Goal: Contribute content: Add original content to the website for others to see

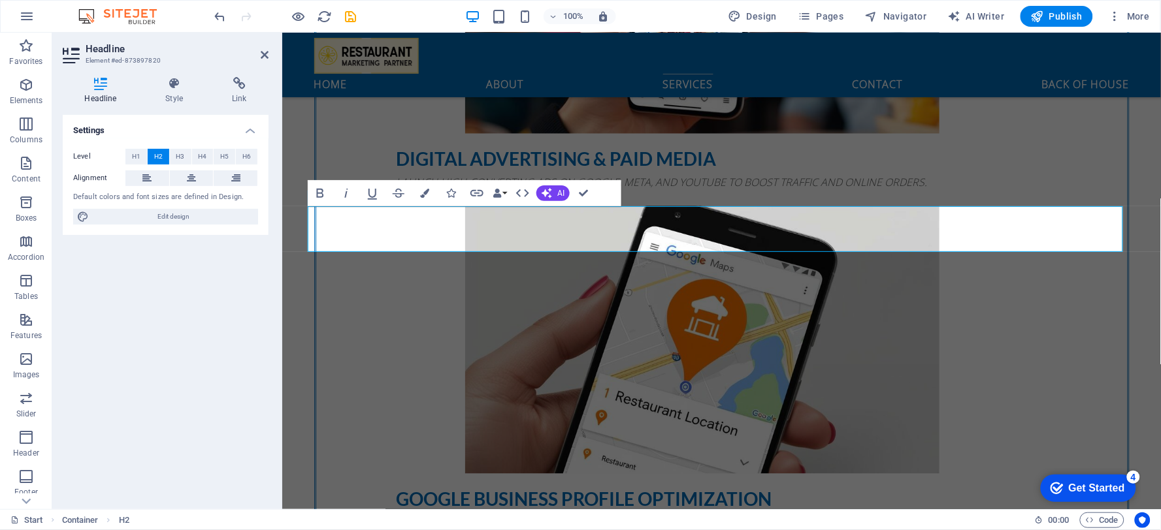
scroll to position [2268, 0]
drag, startPoint x: 603, startPoint y: 287, endPoint x: 833, endPoint y: 289, distance: 229.9
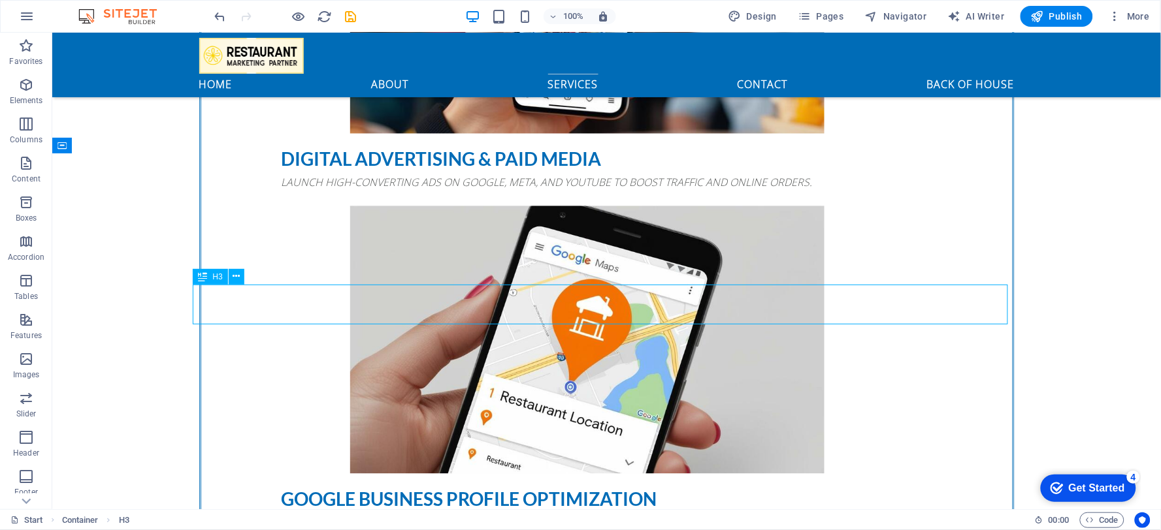
scroll to position [2198, 0]
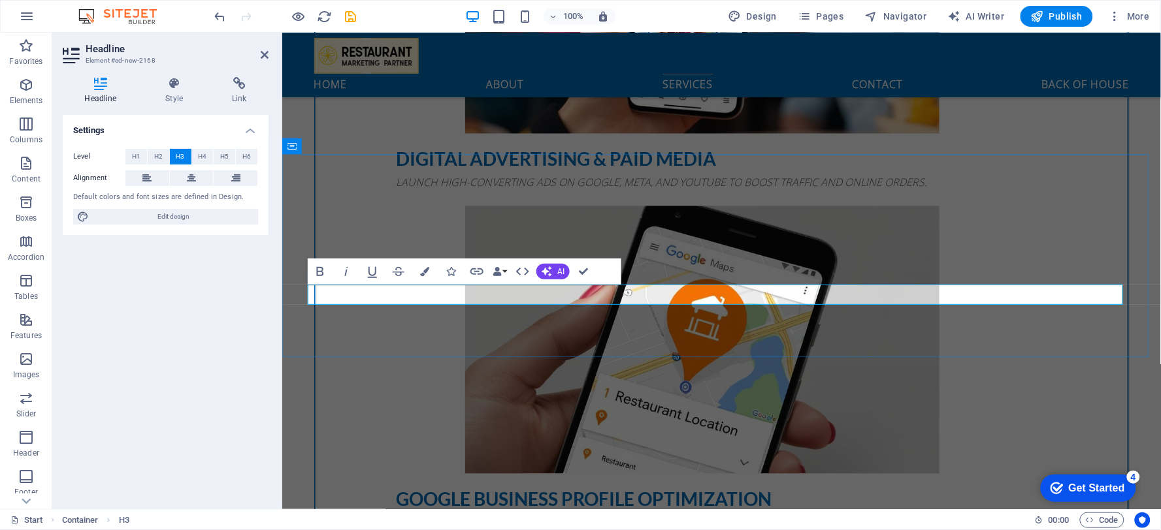
scroll to position [444, 1]
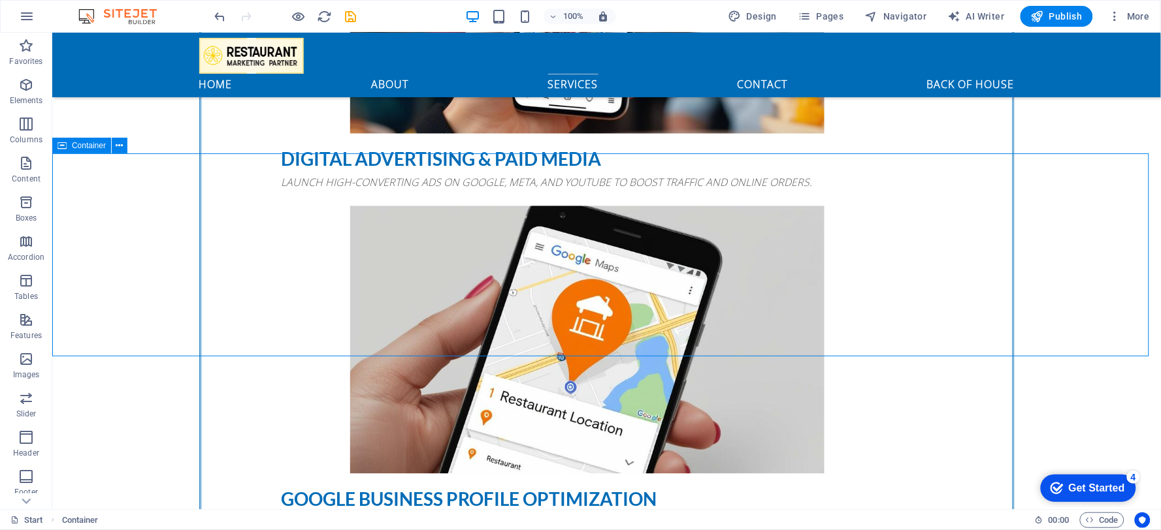
scroll to position [2198, 0]
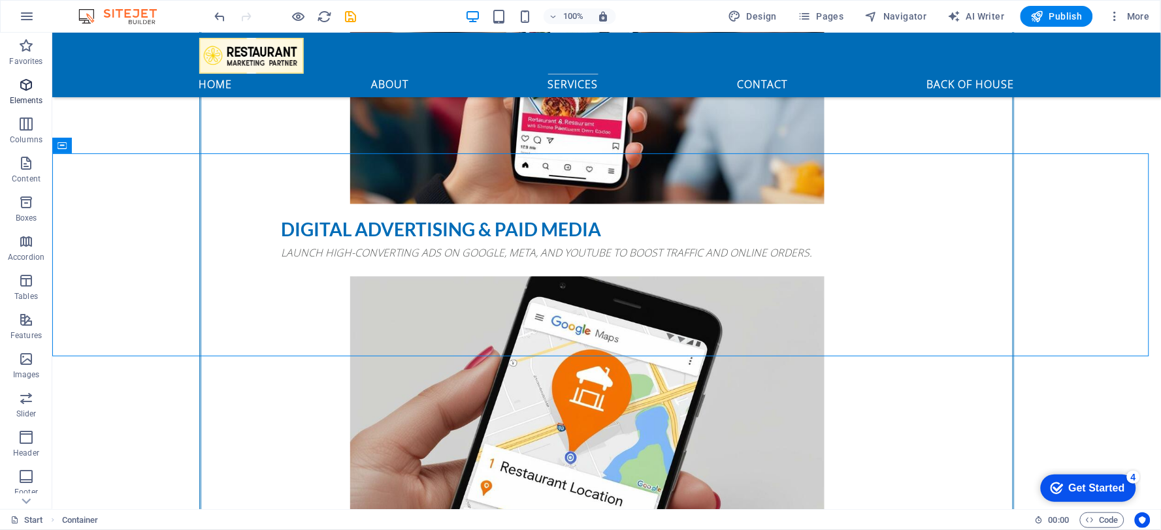
click at [40, 102] on p "Elements" at bounding box center [26, 100] width 33 height 10
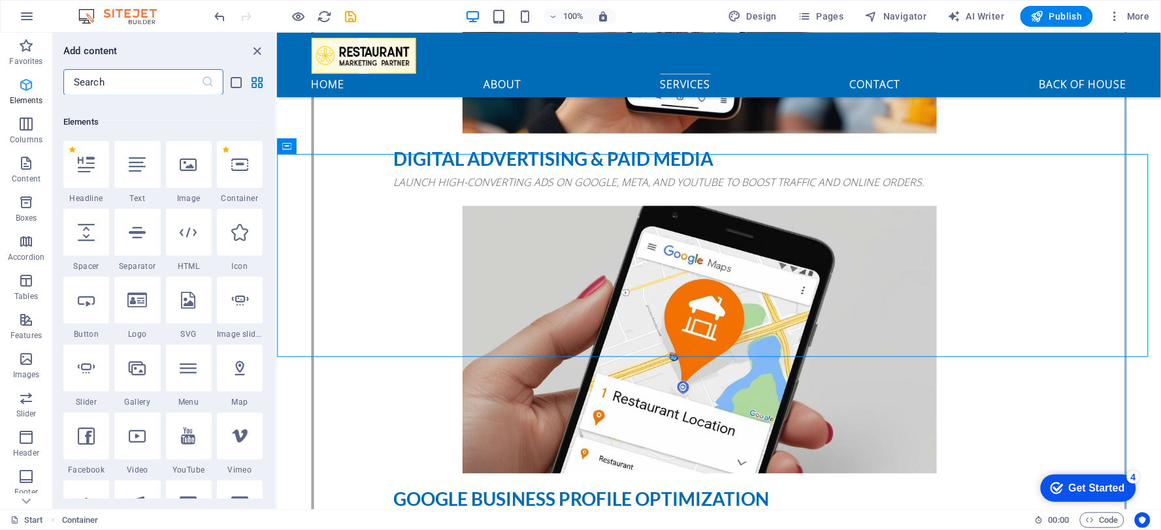
scroll to position [138, 0]
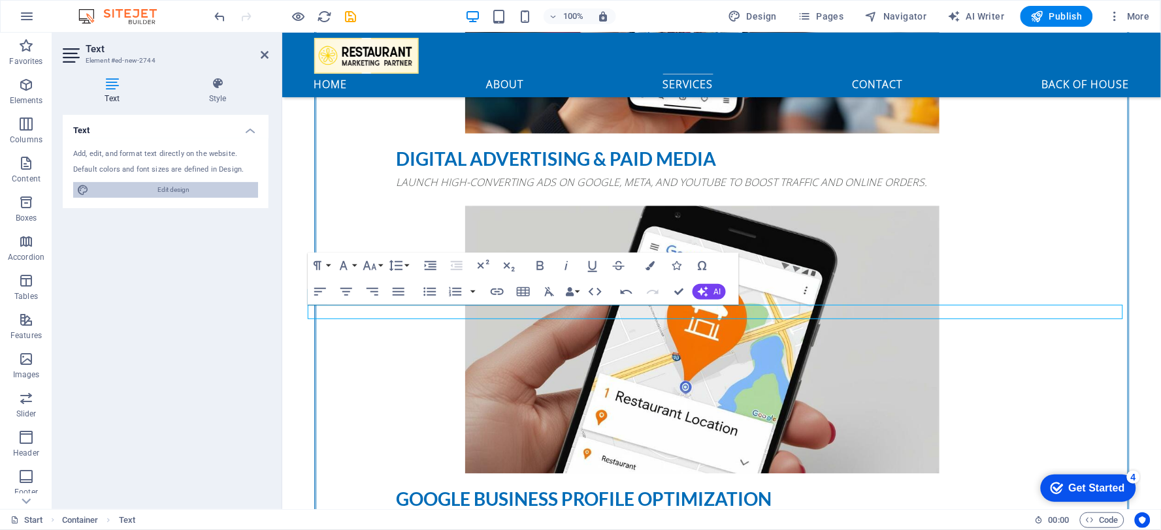
click at [170, 197] on span "Edit design" at bounding box center [173, 190] width 161 height 16
select select "px"
select select "400"
select select "px"
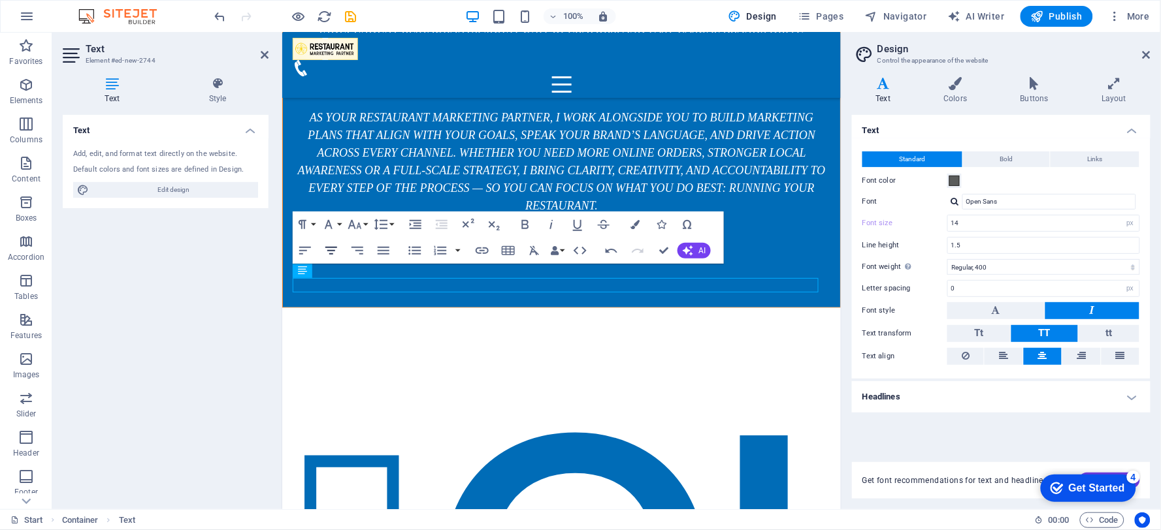
click at [333, 251] on icon "button" at bounding box center [331, 251] width 12 height 8
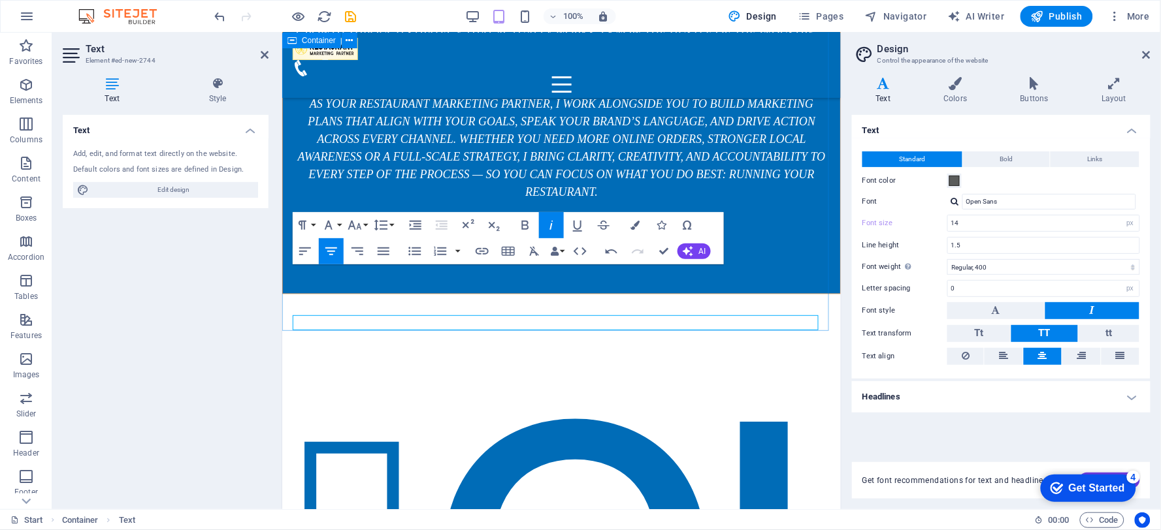
scroll to position [5184, 0]
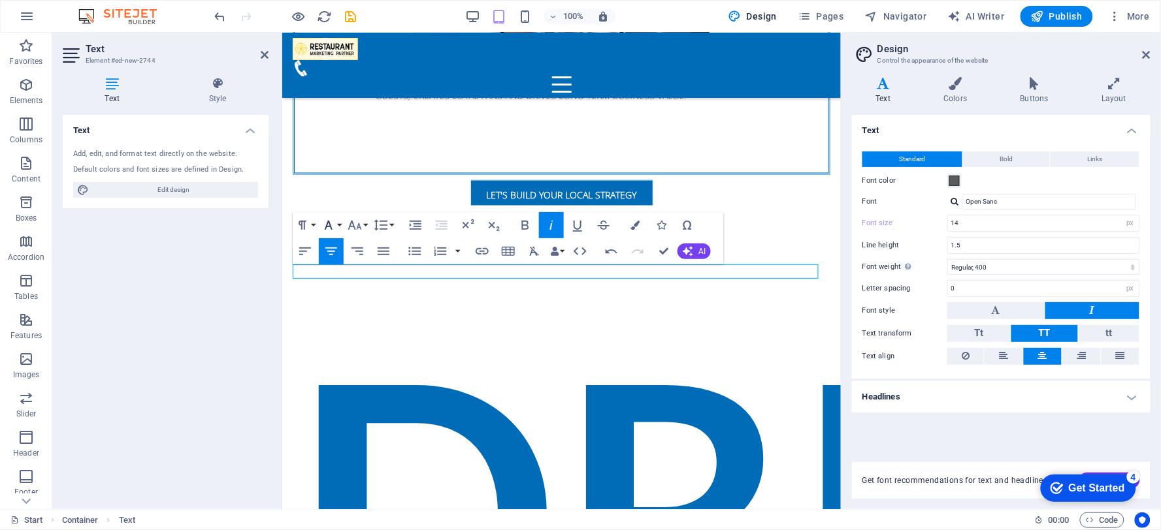
click at [338, 225] on button "Font Family" at bounding box center [331, 225] width 25 height 26
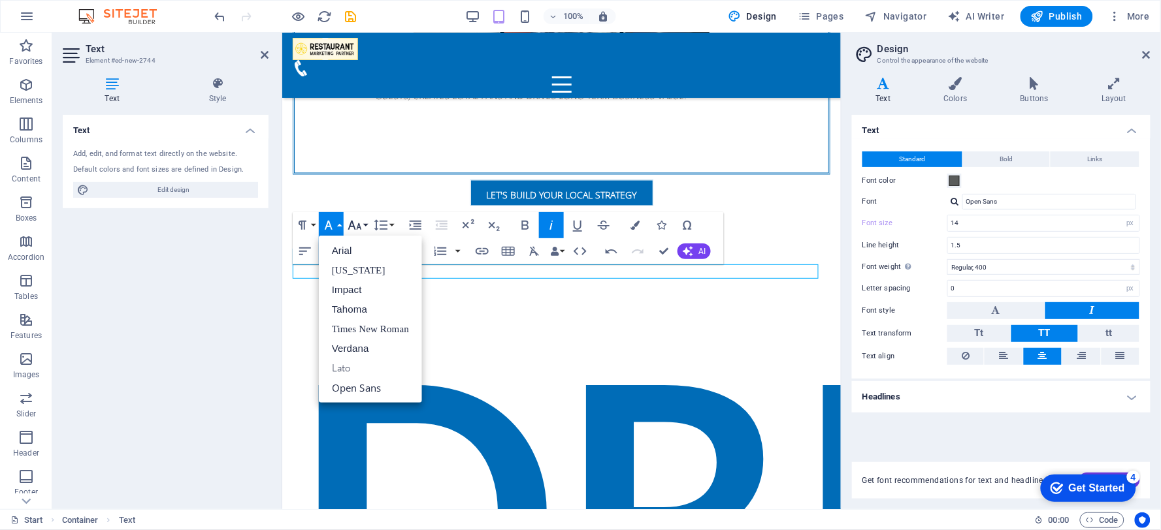
click at [366, 225] on button "Font Size" at bounding box center [357, 225] width 25 height 26
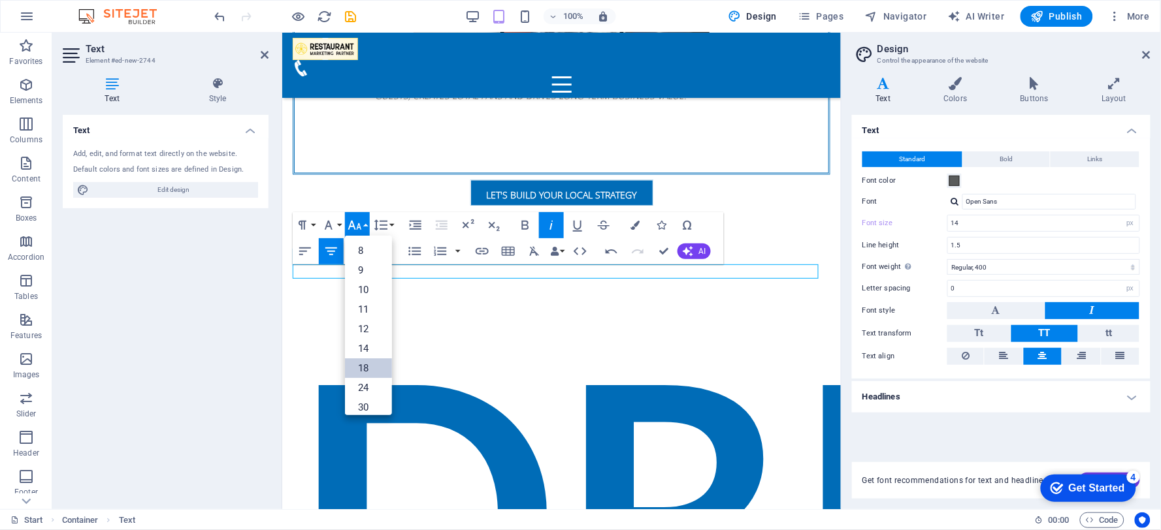
click at [357, 364] on link "18" at bounding box center [368, 369] width 47 height 20
click at [361, 225] on icon "button" at bounding box center [355, 225] width 16 height 16
click at [359, 303] on link "30" at bounding box center [368, 303] width 47 height 20
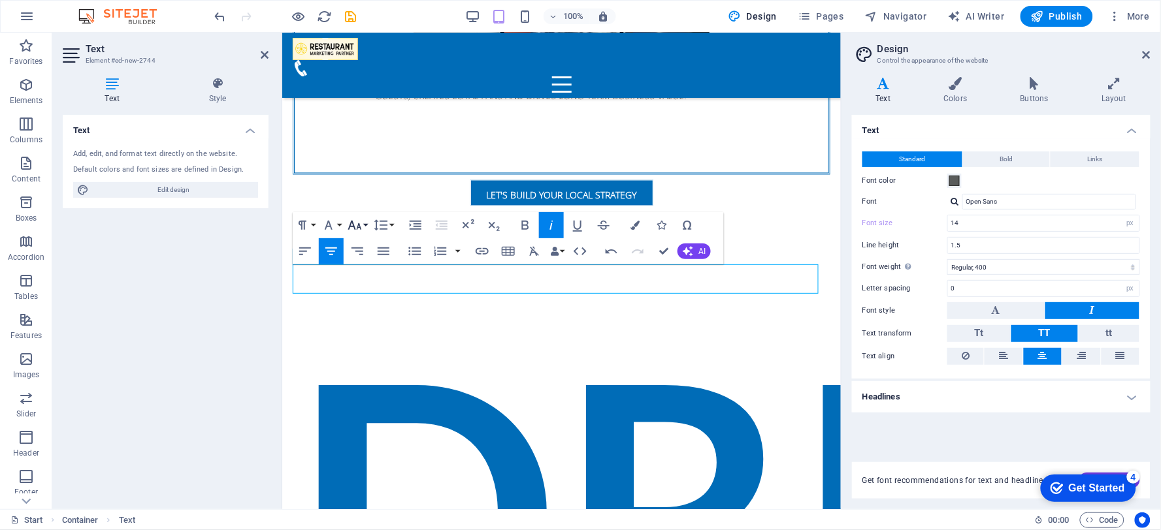
click at [364, 225] on button "Font Size" at bounding box center [357, 225] width 25 height 26
click at [355, 283] on link "24" at bounding box center [368, 284] width 47 height 20
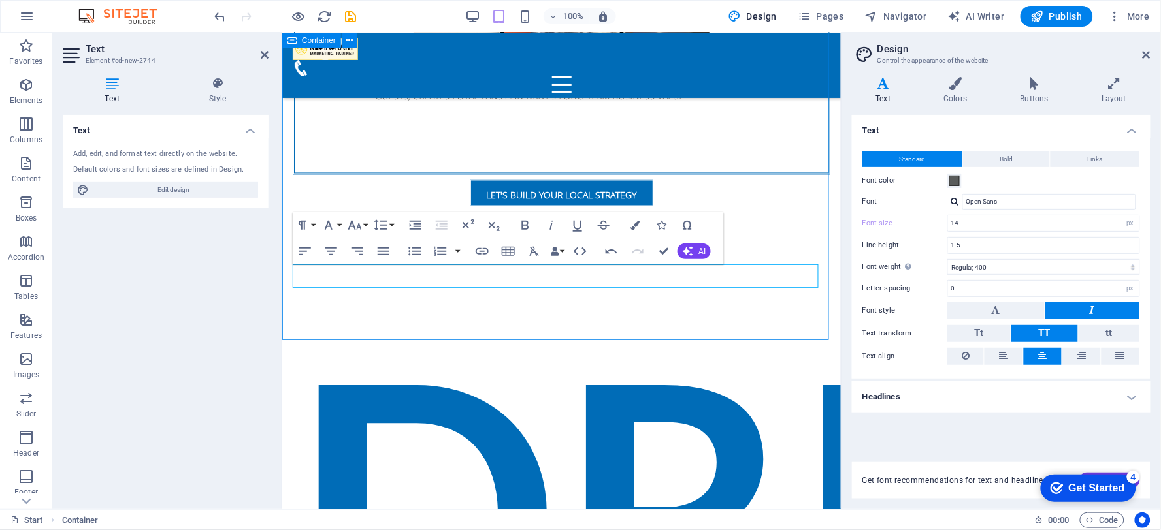
scroll to position [2317, 0]
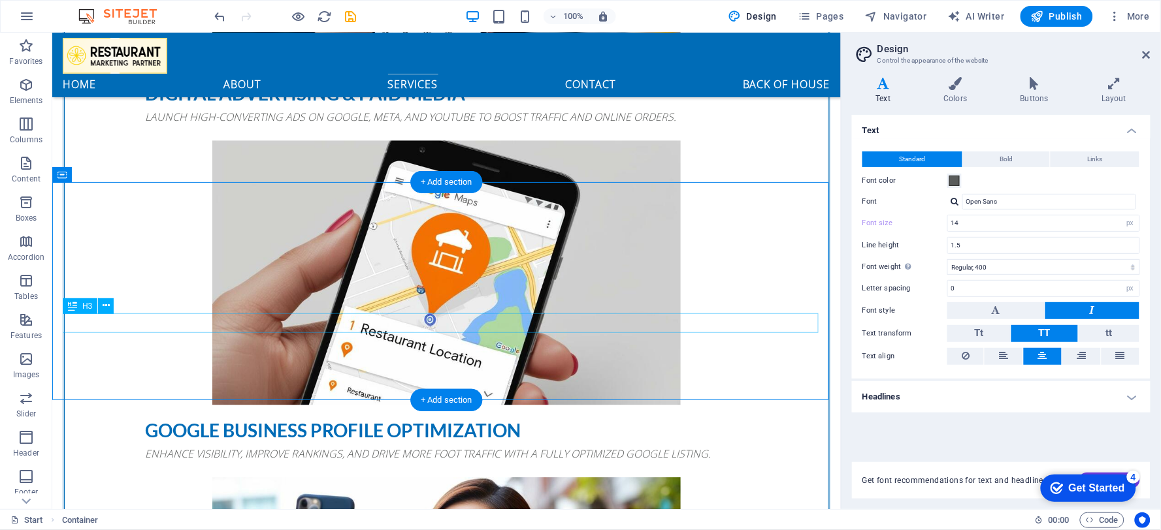
type input "16"
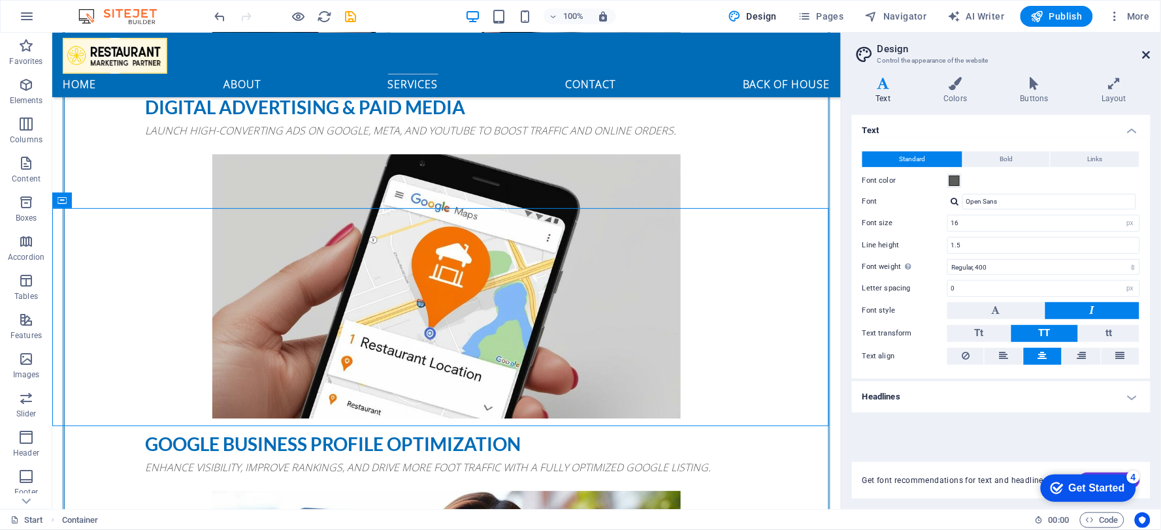
click at [1150, 50] on header "Design Control the appearance of the website" at bounding box center [1002, 50] width 296 height 34
click at [1150, 50] on icon at bounding box center [1146, 55] width 8 height 10
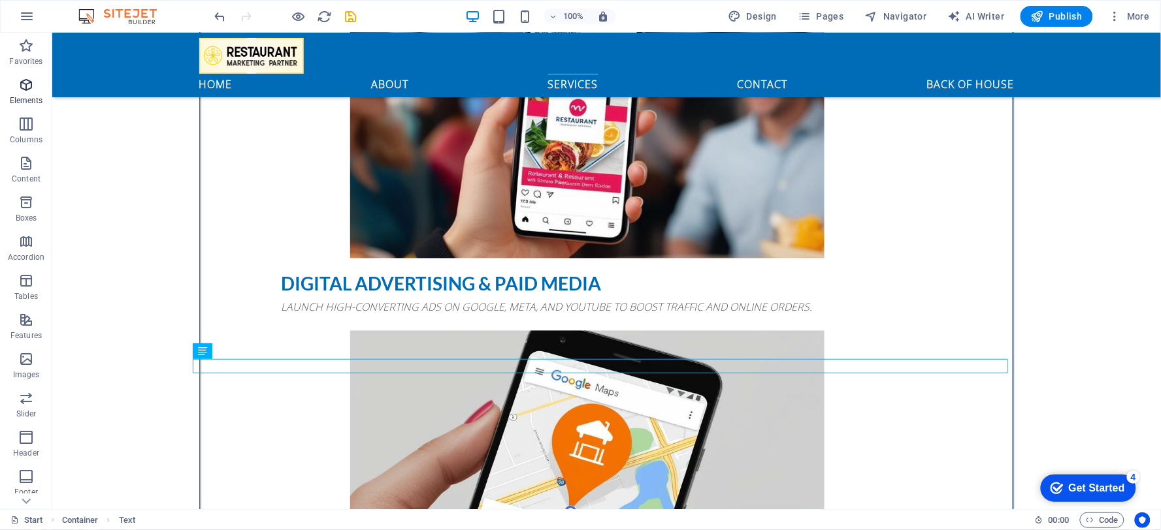
click at [21, 100] on p "Elements" at bounding box center [26, 100] width 33 height 10
click at [22, 100] on p "Elements" at bounding box center [26, 100] width 33 height 10
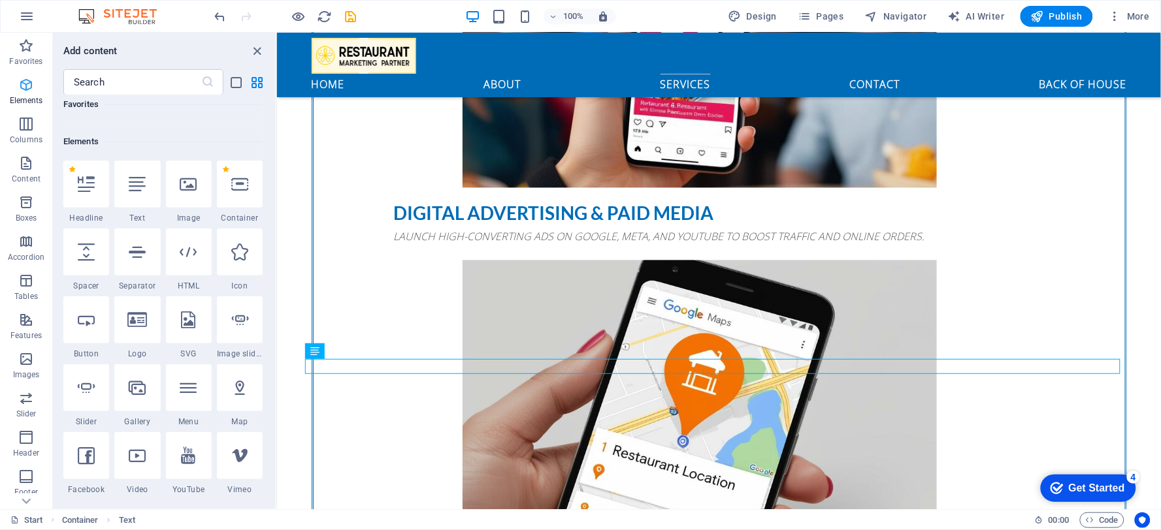
scroll to position [138, 0]
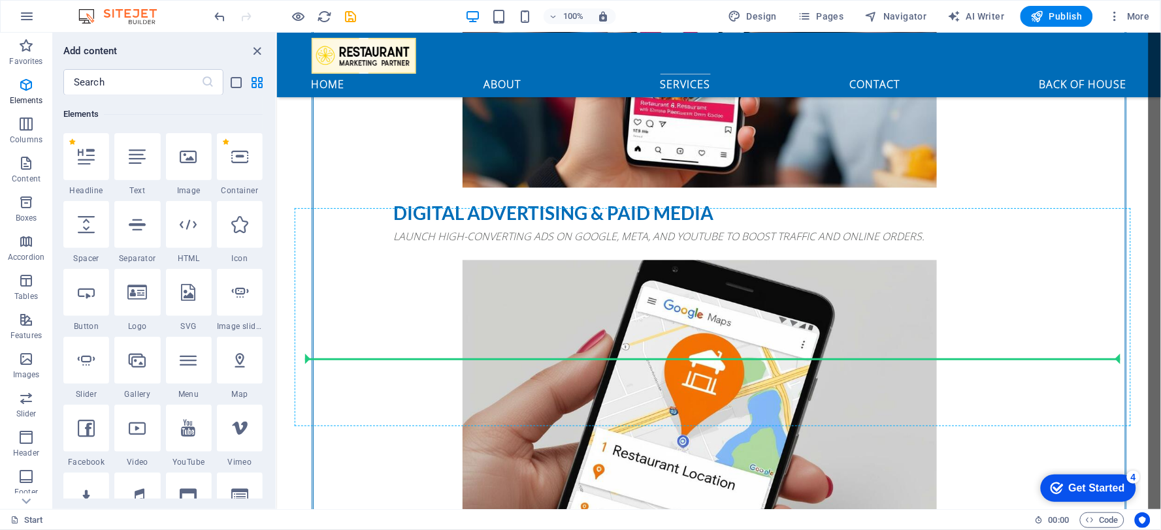
select select "px"
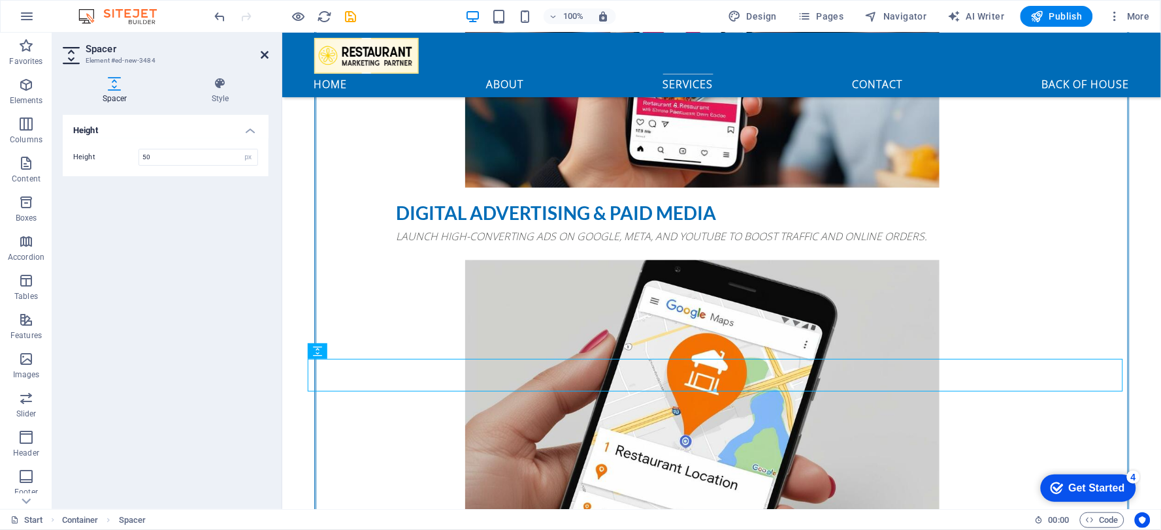
click at [261, 55] on icon at bounding box center [265, 55] width 8 height 10
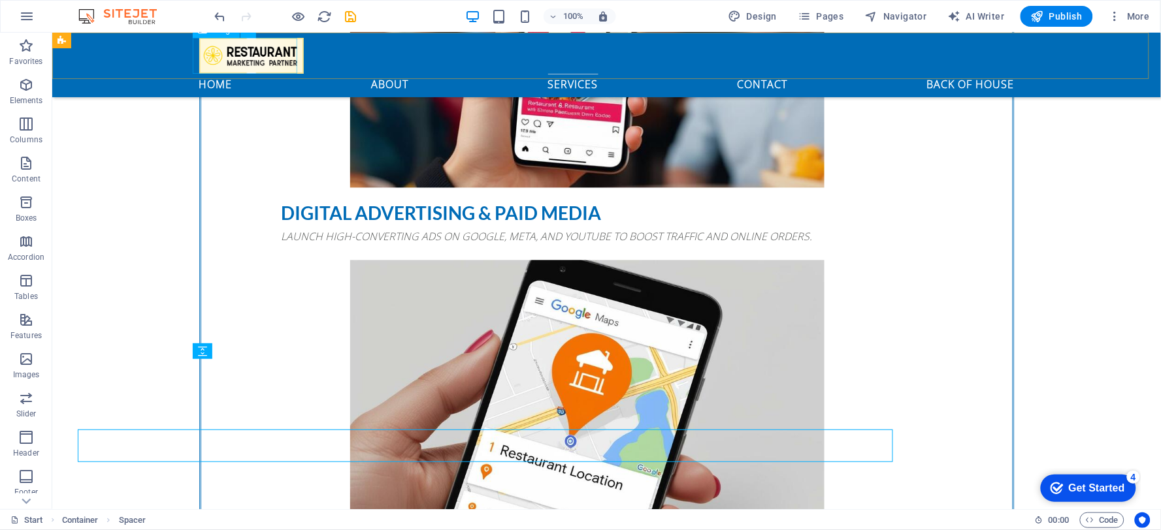
scroll to position [2144, 0]
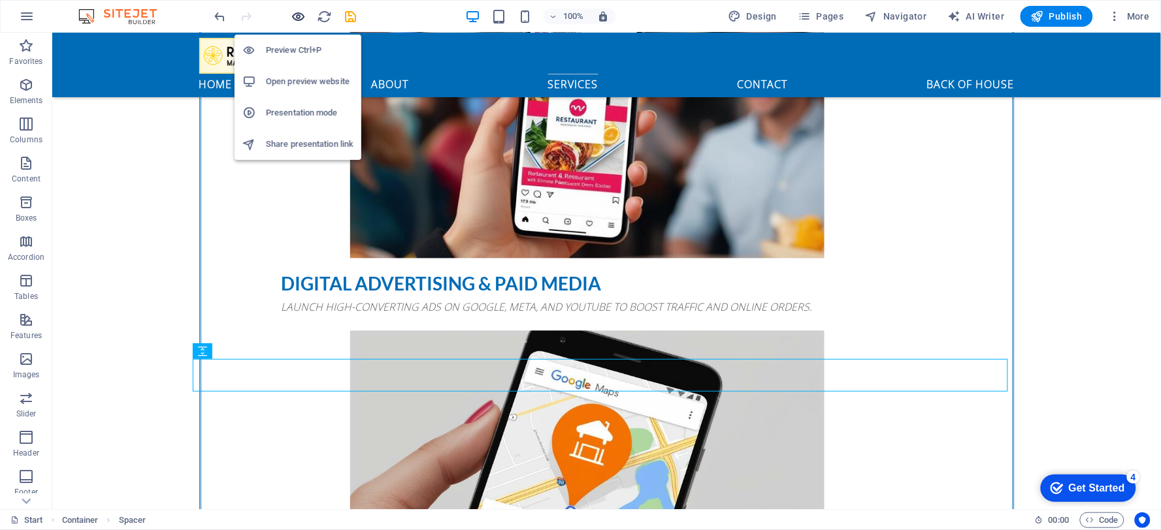
click at [299, 20] on icon "button" at bounding box center [298, 16] width 15 height 15
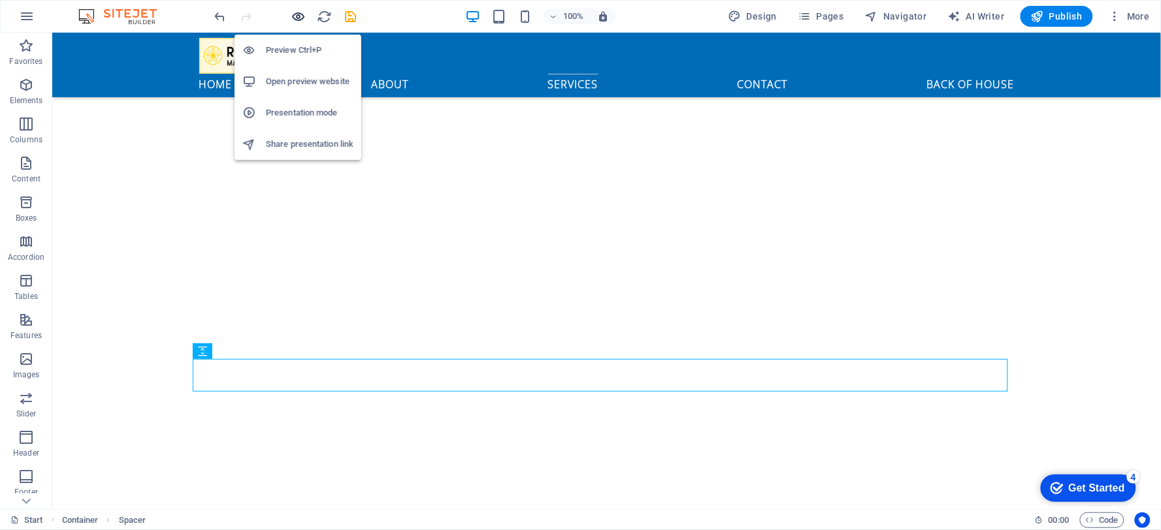
scroll to position [2125, 0]
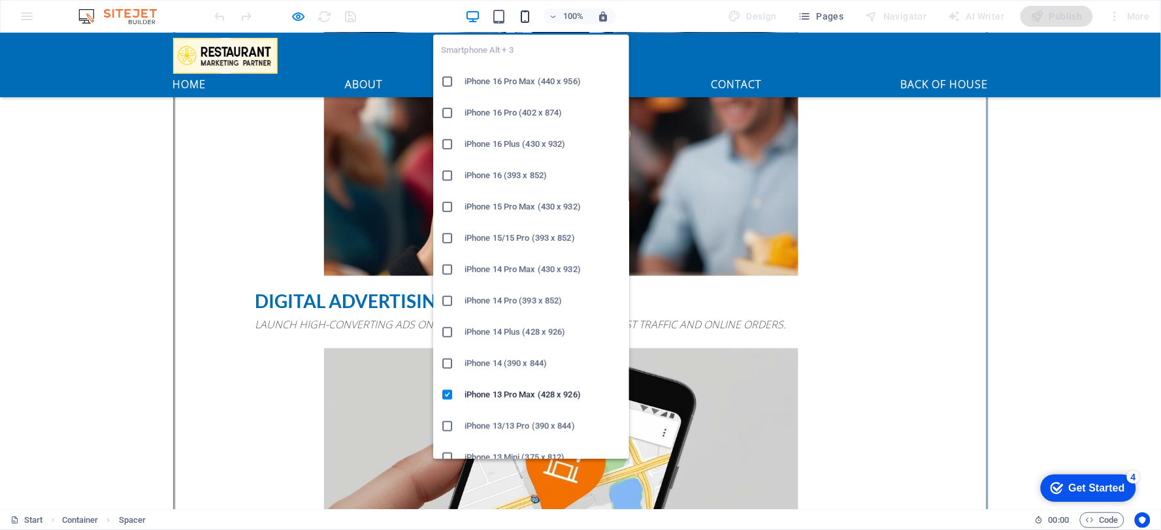
click at [523, 18] on icon "button" at bounding box center [525, 16] width 15 height 15
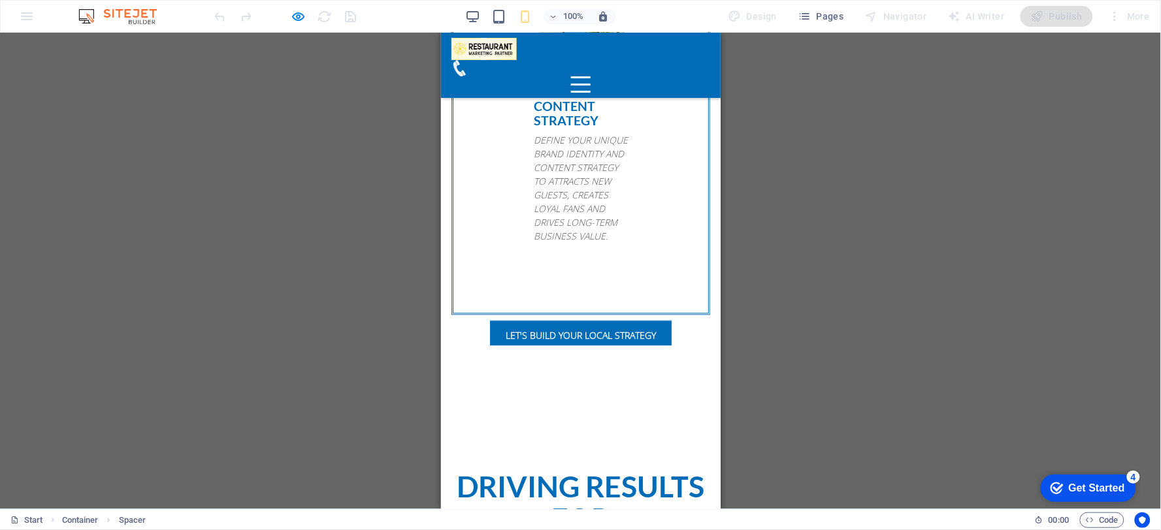
scroll to position [3765, 0]
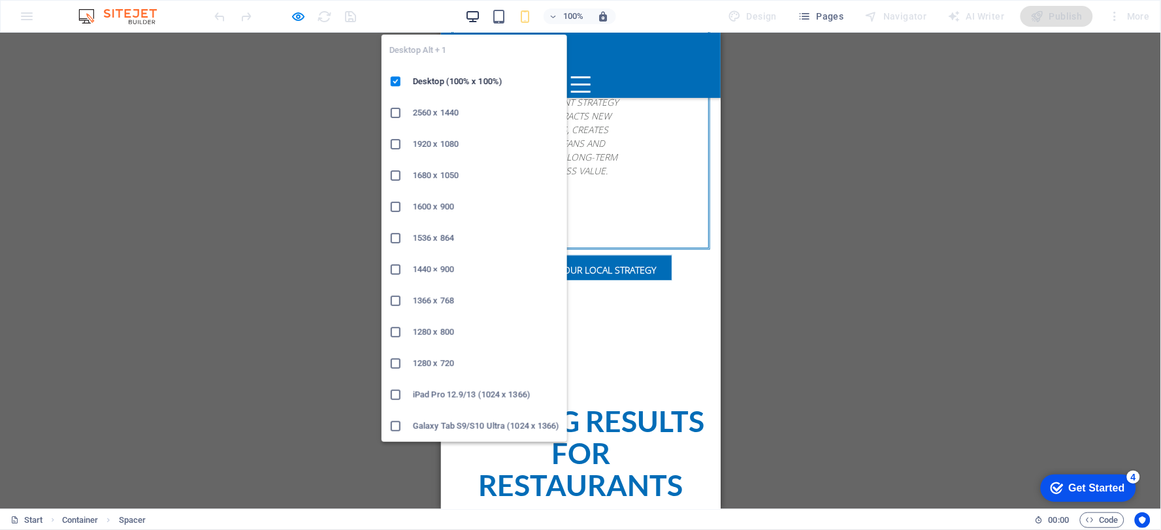
click at [475, 21] on icon "button" at bounding box center [473, 16] width 15 height 15
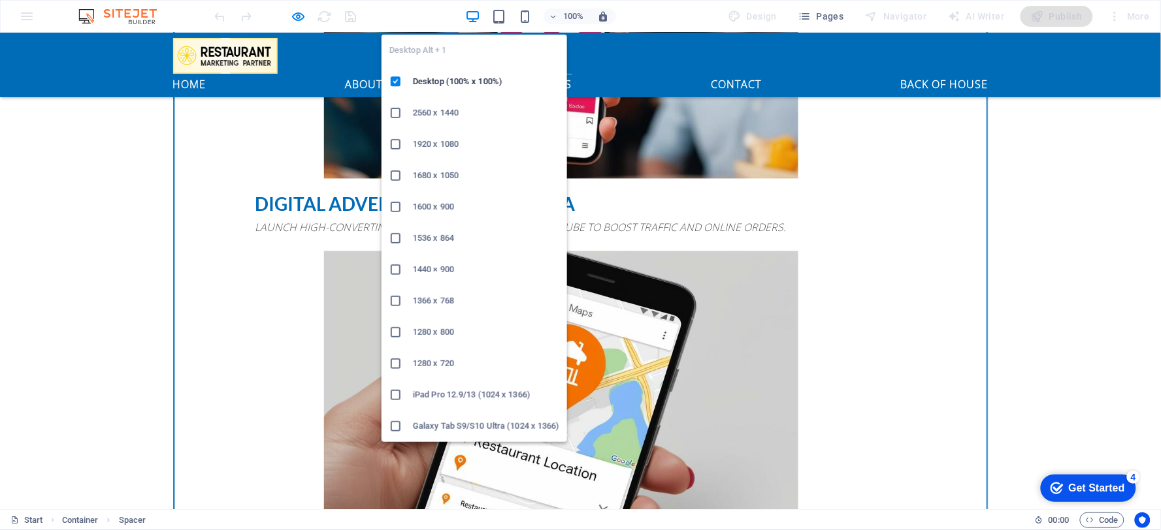
scroll to position [2227, 0]
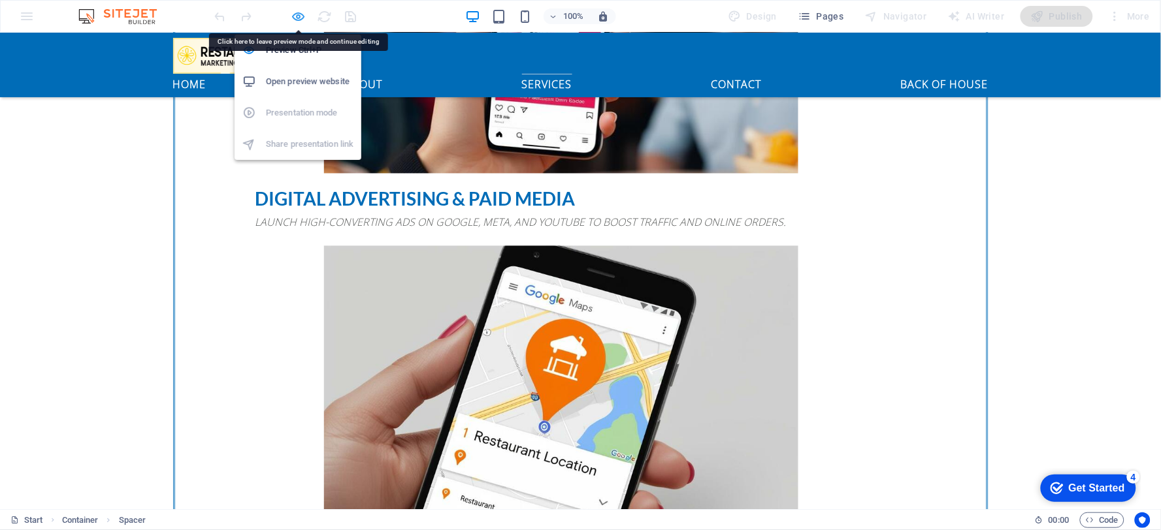
click at [298, 20] on icon "button" at bounding box center [298, 16] width 15 height 15
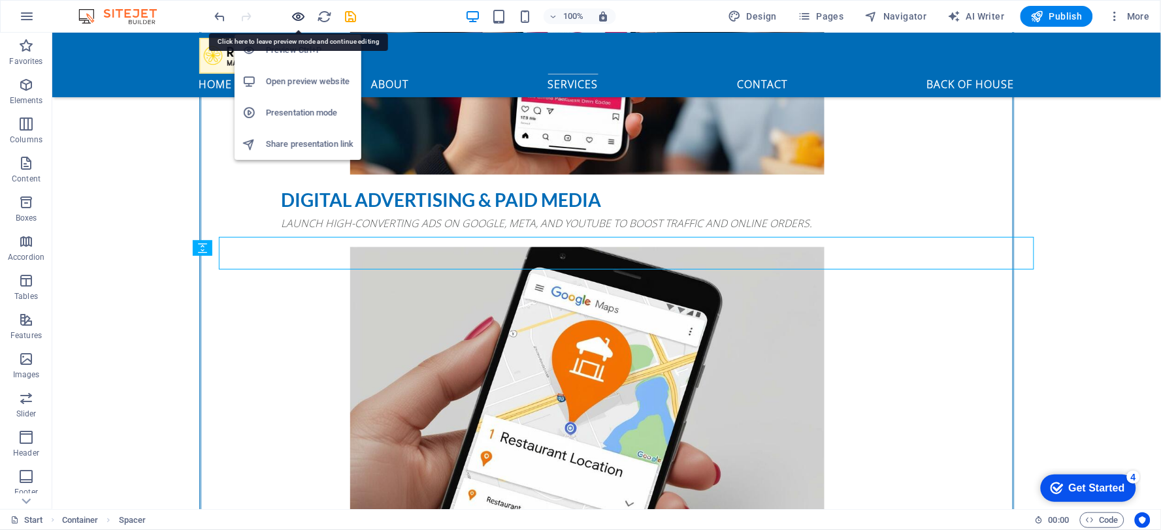
scroll to position [2247, 0]
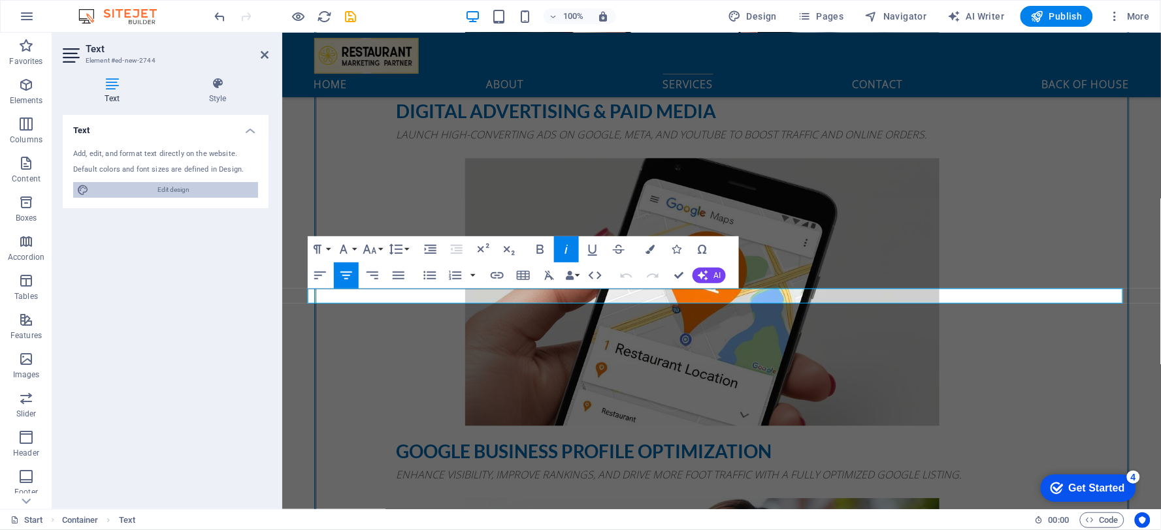
click at [188, 191] on span "Edit design" at bounding box center [173, 190] width 161 height 16
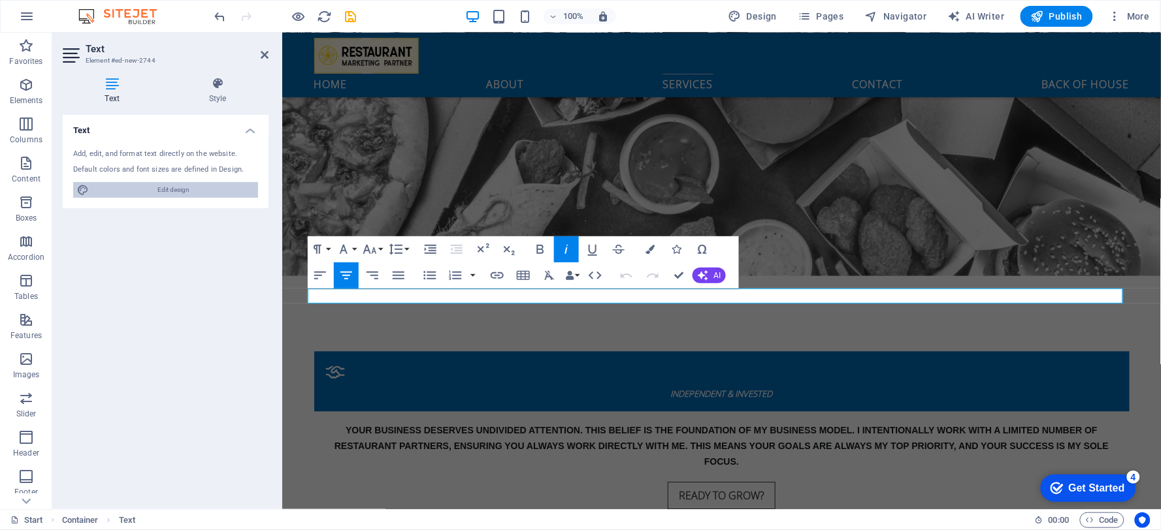
select select "px"
select select "400"
select select "px"
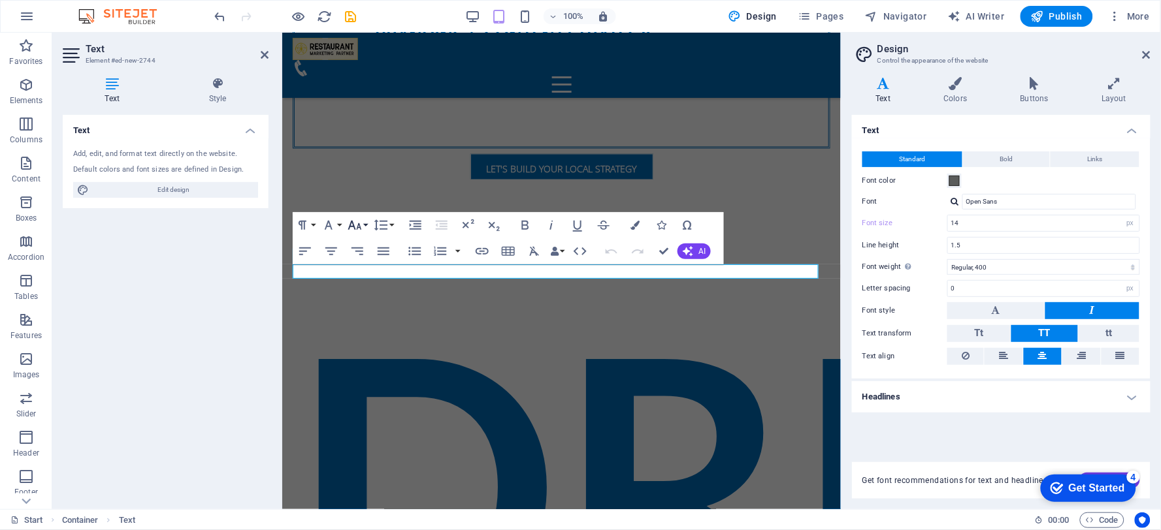
scroll to position [5217, 0]
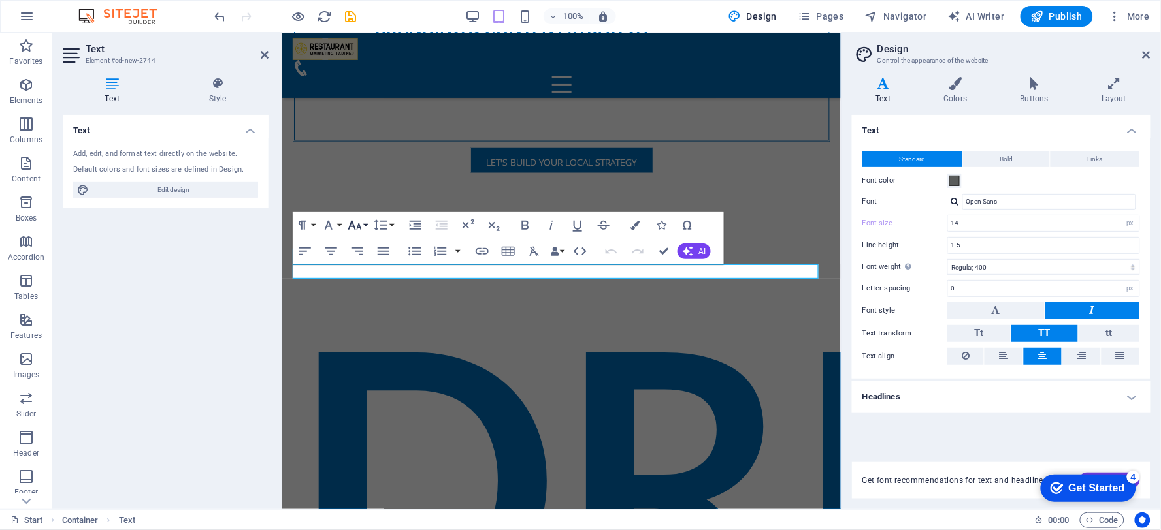
click at [366, 227] on button "Font Size" at bounding box center [357, 225] width 25 height 26
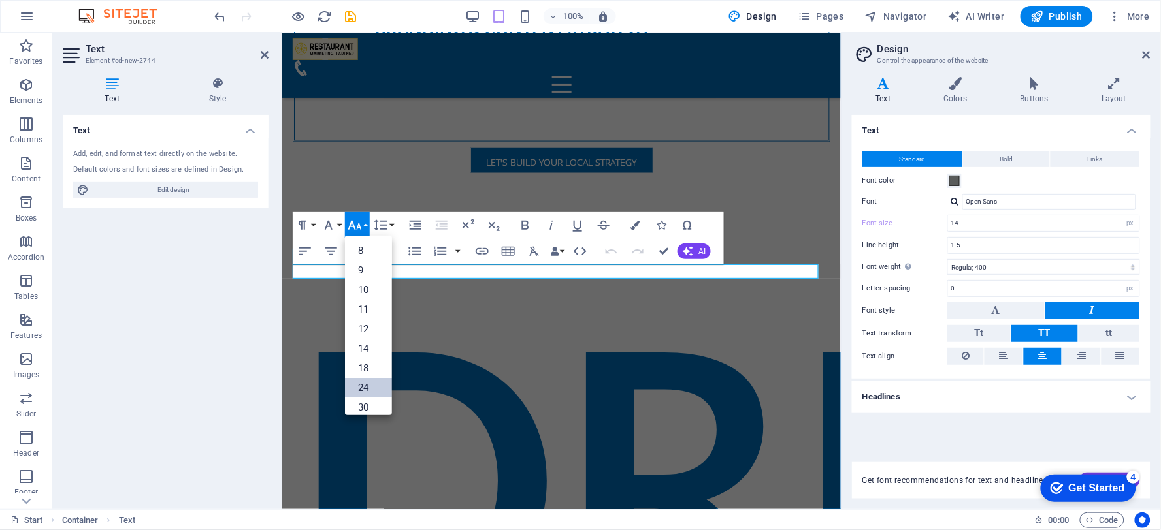
click at [374, 389] on link "24" at bounding box center [368, 388] width 47 height 20
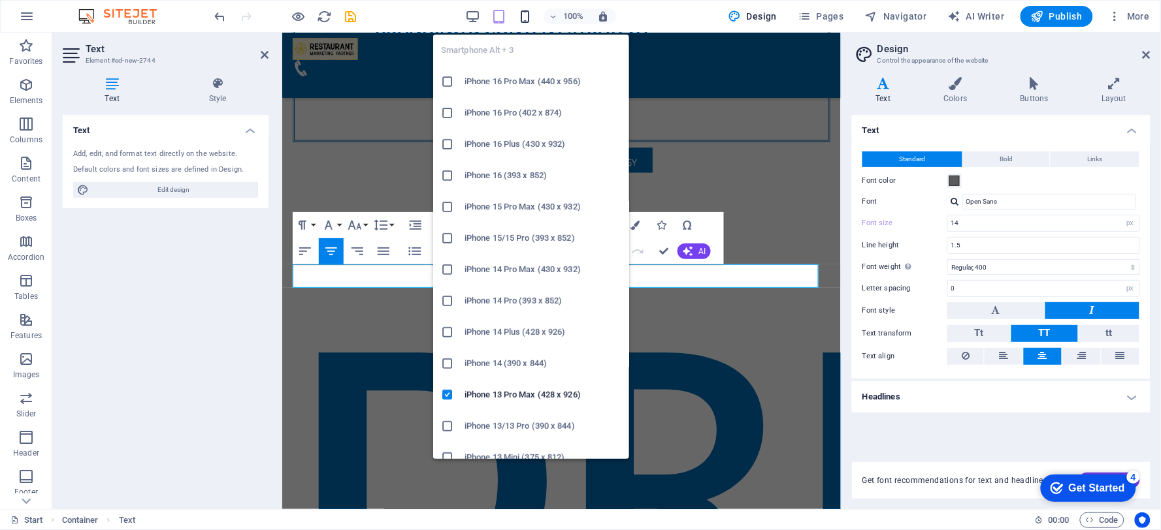
click at [526, 16] on icon "button" at bounding box center [525, 16] width 15 height 15
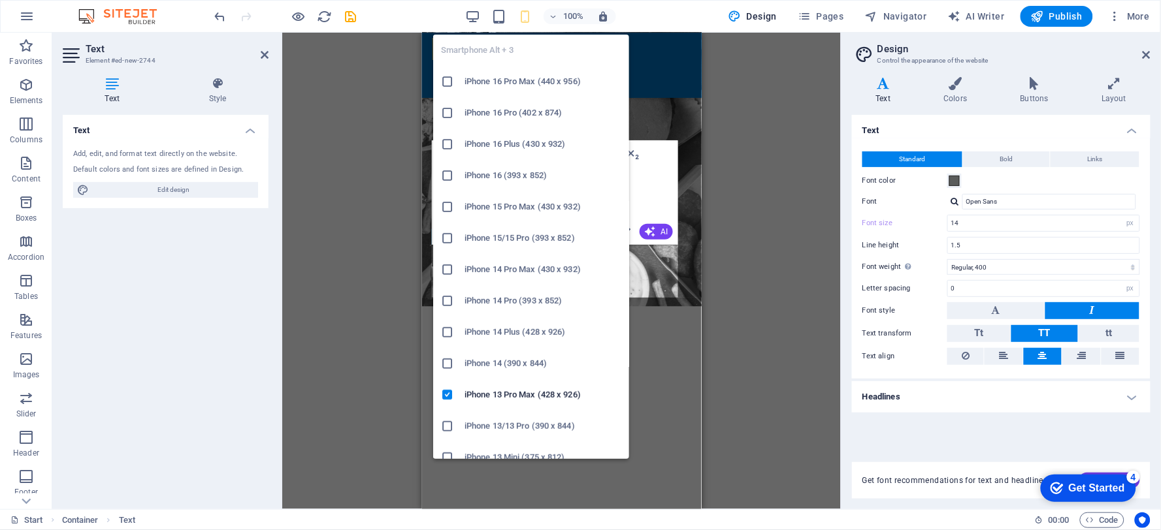
scroll to position [3724, 0]
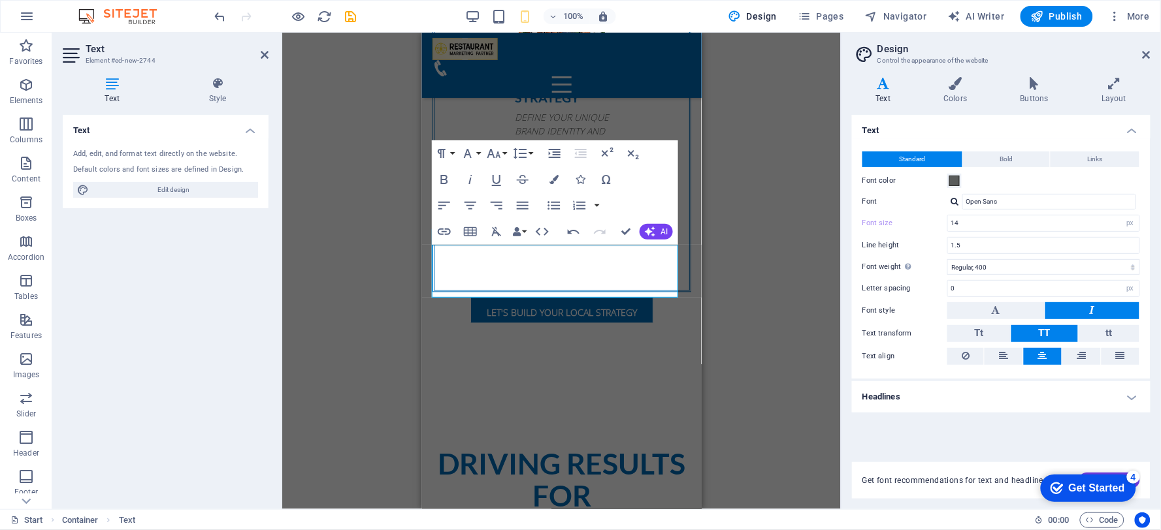
click at [760, 286] on div "H4 Banner Banner Container Spacer Spacer Button Menu Bar H2 Container Text Cont…" at bounding box center [561, 271] width 558 height 477
click at [532, 7] on div "100%" at bounding box center [540, 16] width 151 height 21
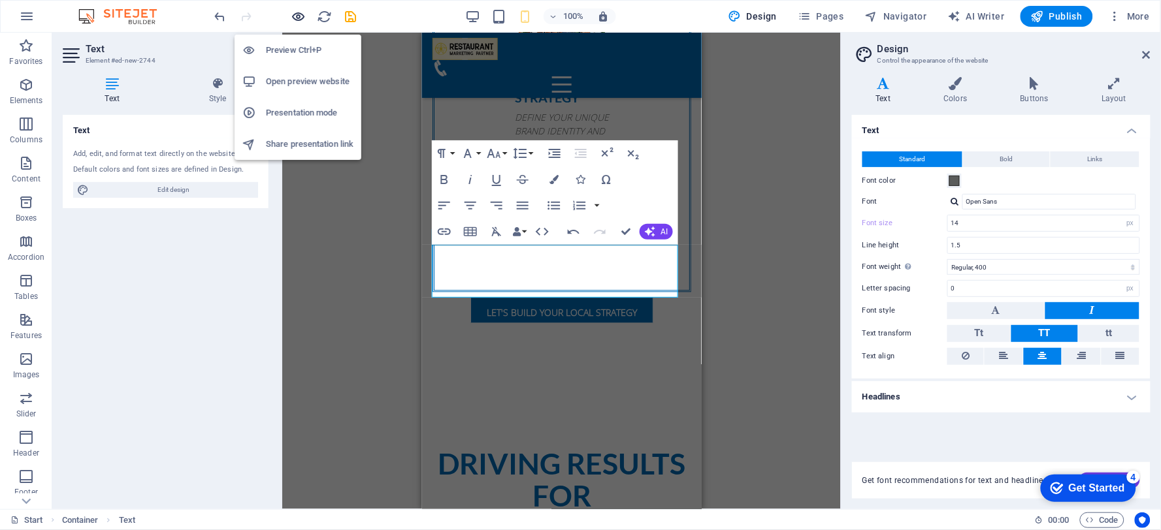
click at [302, 14] on icon "button" at bounding box center [298, 16] width 15 height 15
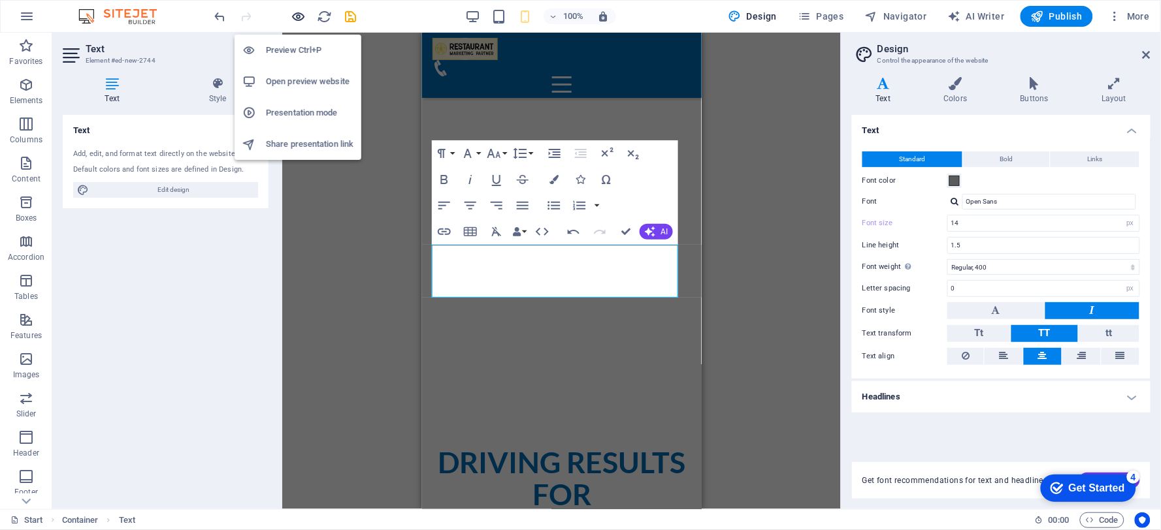
scroll to position [3722, 0]
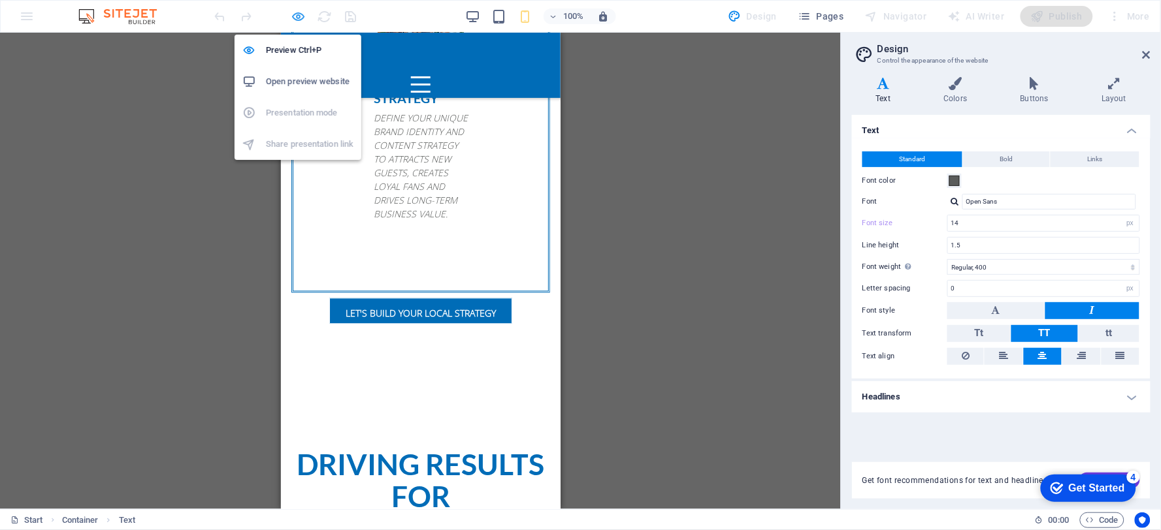
click at [296, 18] on icon "button" at bounding box center [298, 16] width 15 height 15
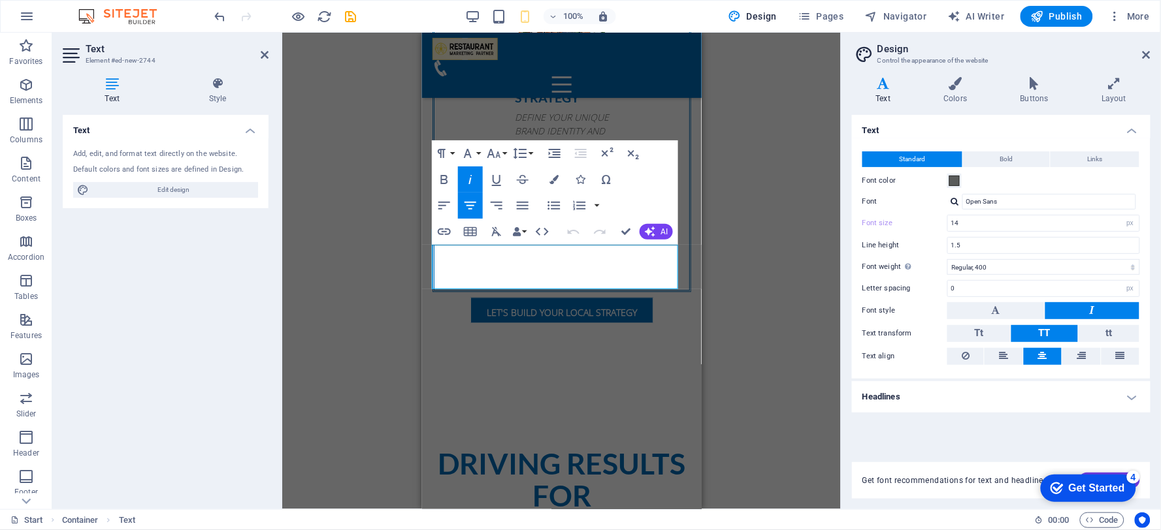
click at [797, 272] on div "H4 Banner Banner Container Spacer Spacer Button Menu Bar H2 Container Text Cont…" at bounding box center [561, 271] width 558 height 477
drag, startPoint x: 756, startPoint y: 227, endPoint x: 264, endPoint y: 186, distance: 494.1
click at [756, 227] on div "H4 Banner Banner Container Spacer Spacer Button Menu Bar H2 Container Text Cont…" at bounding box center [561, 271] width 558 height 477
click at [263, 55] on icon at bounding box center [265, 55] width 8 height 10
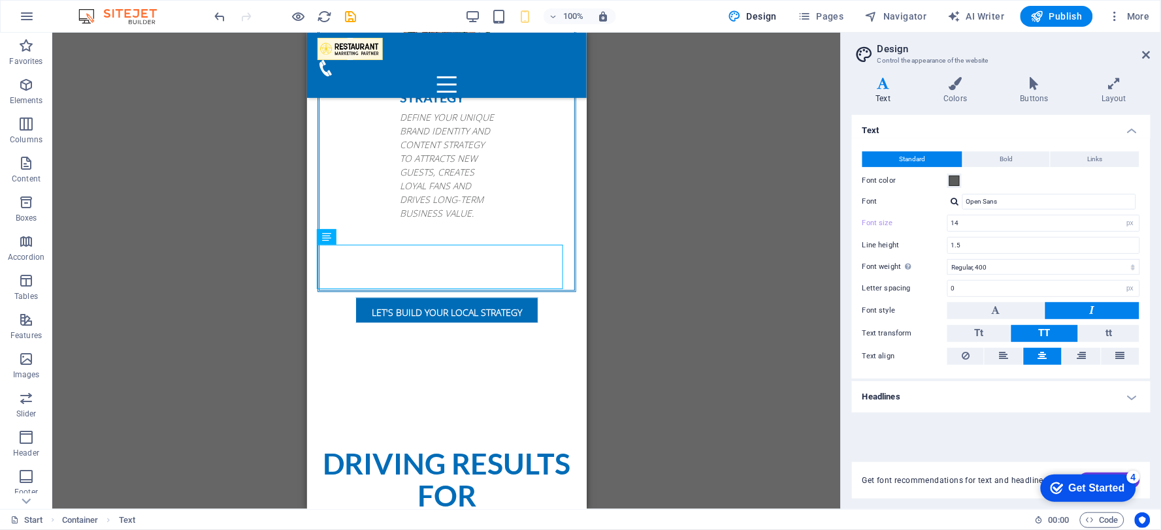
click at [701, 257] on div "H4 Banner Banner Container Spacer Spacer Button Menu Bar H2 Container Text Cont…" at bounding box center [446, 271] width 788 height 477
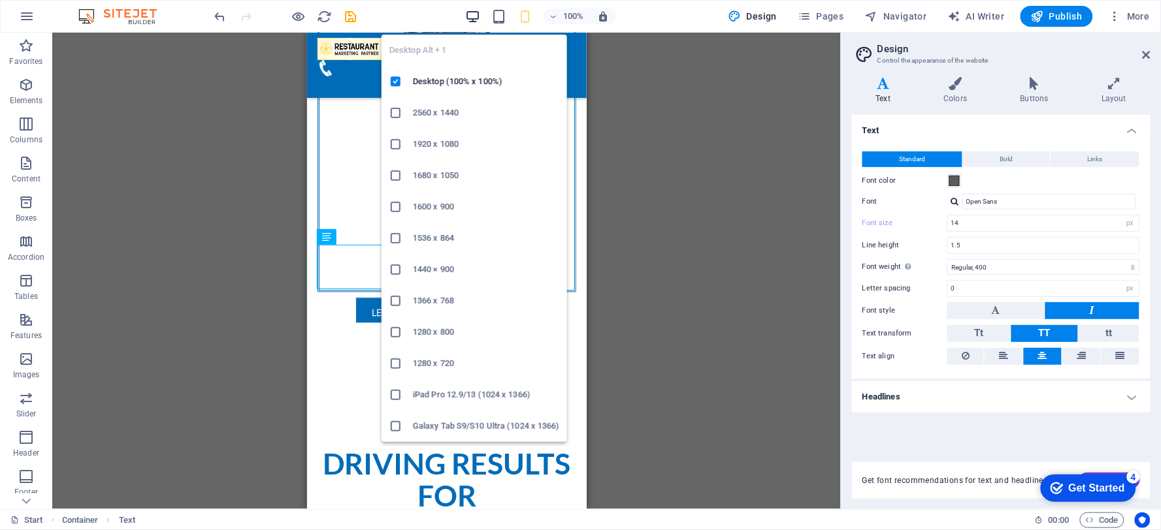
click at [475, 18] on icon "button" at bounding box center [473, 16] width 15 height 15
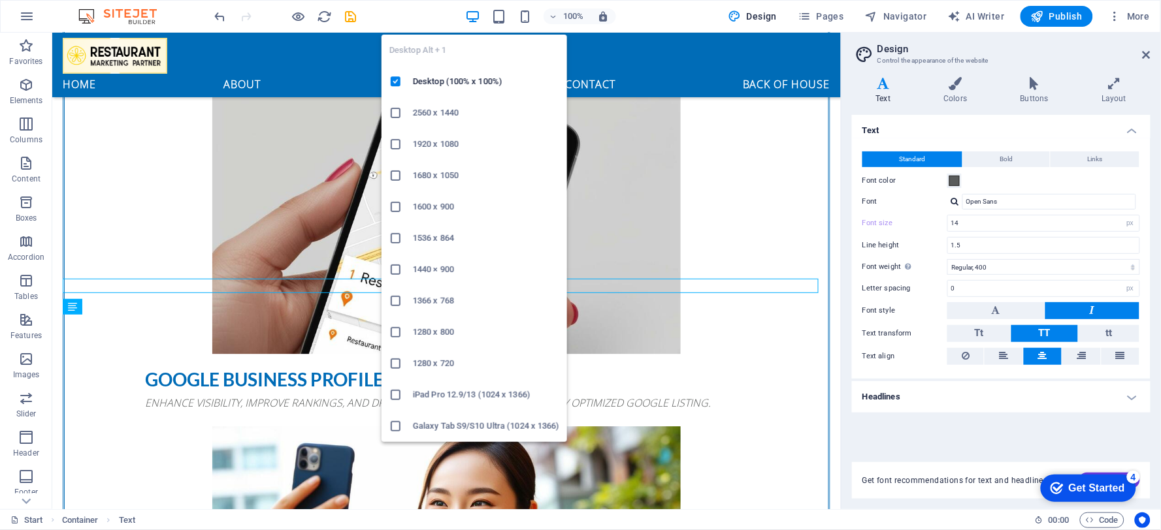
type input "16"
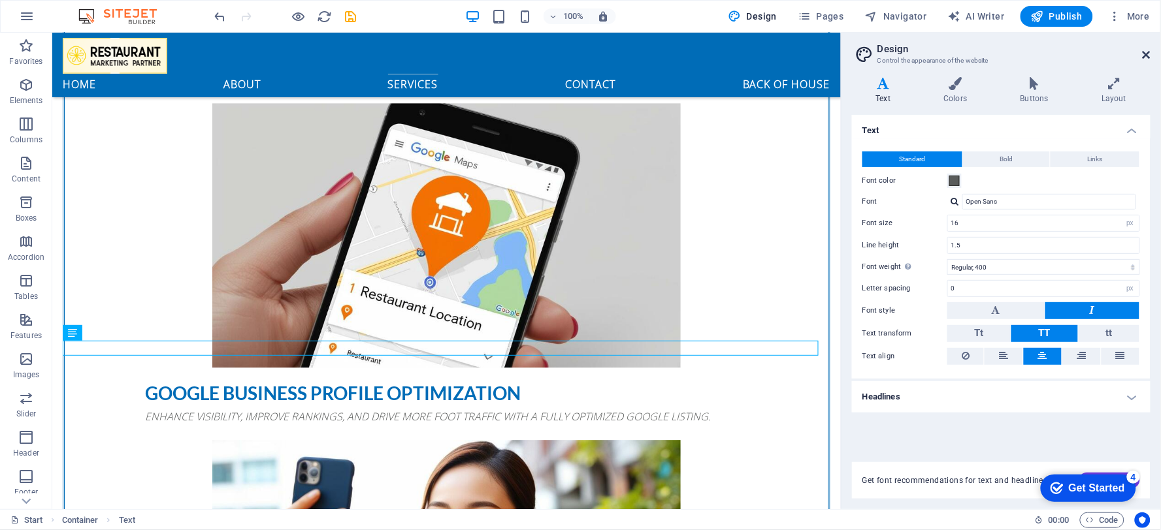
click at [1148, 55] on icon at bounding box center [1146, 55] width 8 height 10
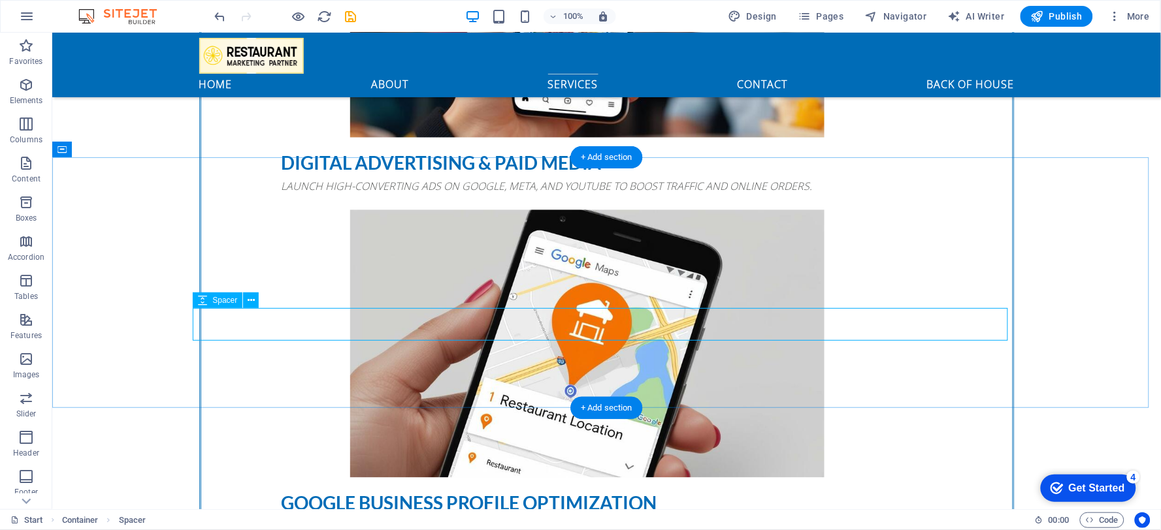
select select "px"
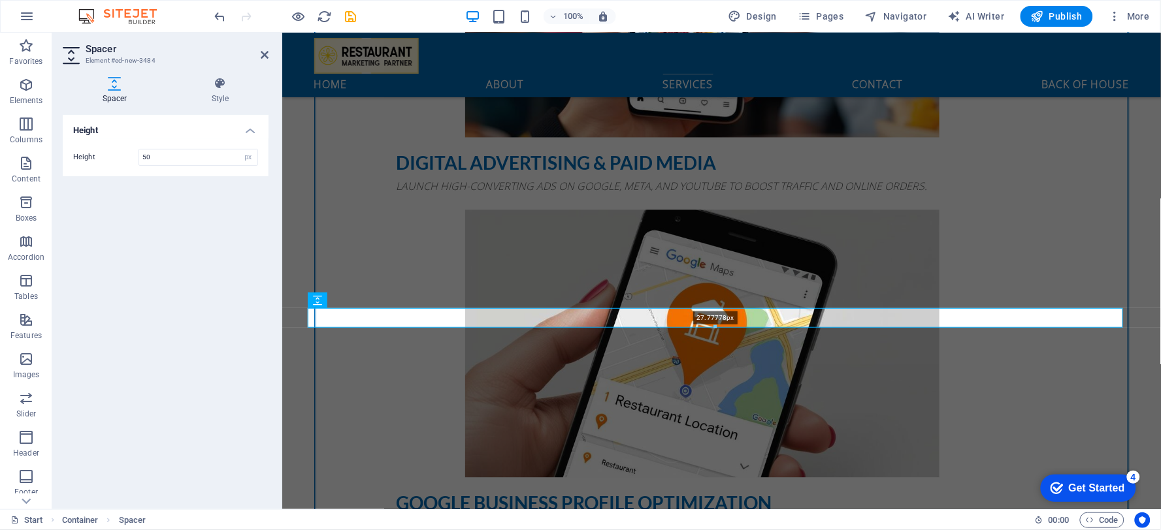
drag, startPoint x: 715, startPoint y: 342, endPoint x: 717, endPoint y: 327, distance: 14.5
click at [717, 327] on div at bounding box center [715, 327] width 814 height 5
type input "27"
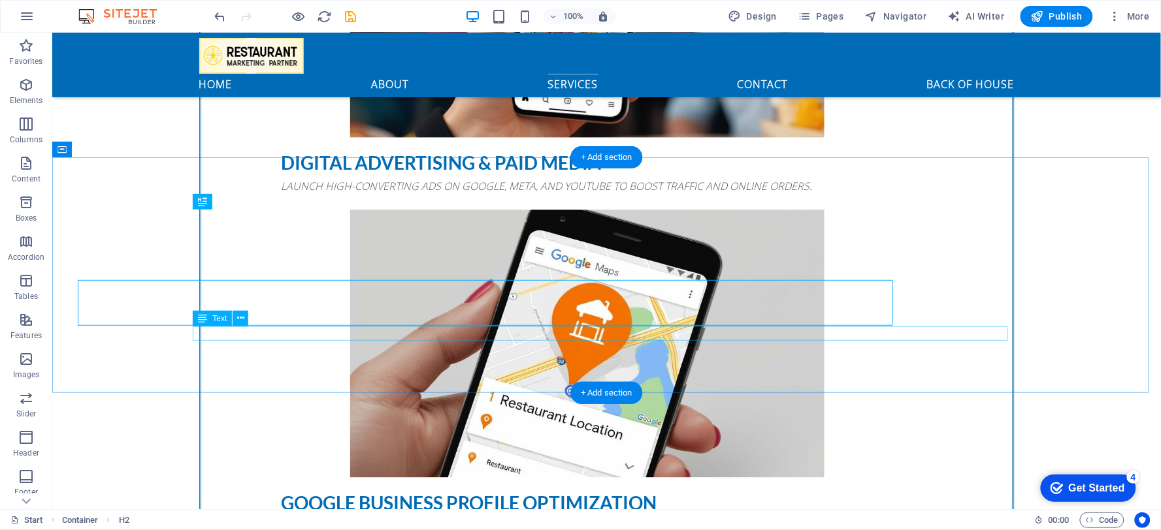
scroll to position [2195, 0]
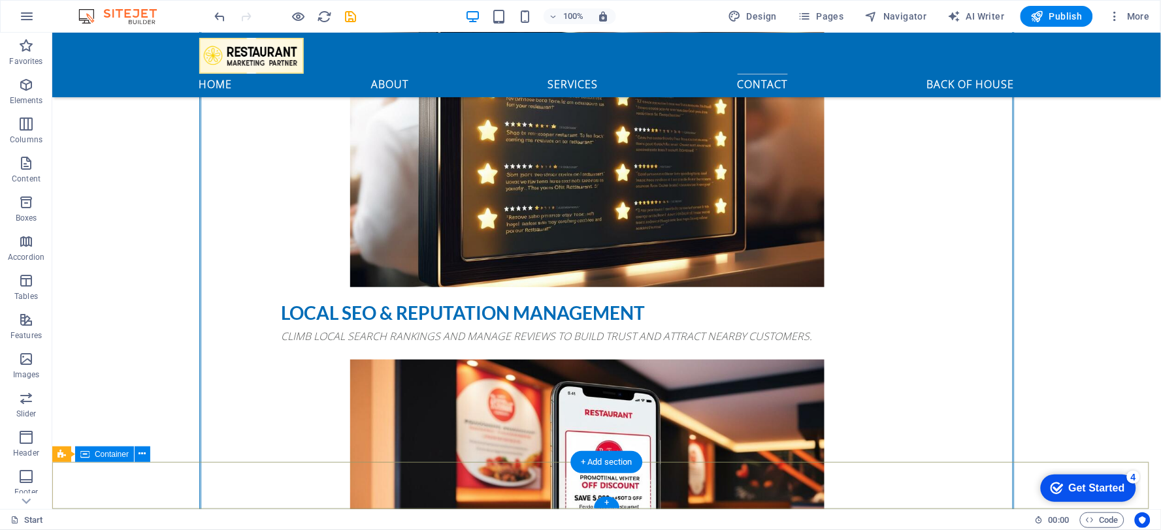
scroll to position [2784, 0]
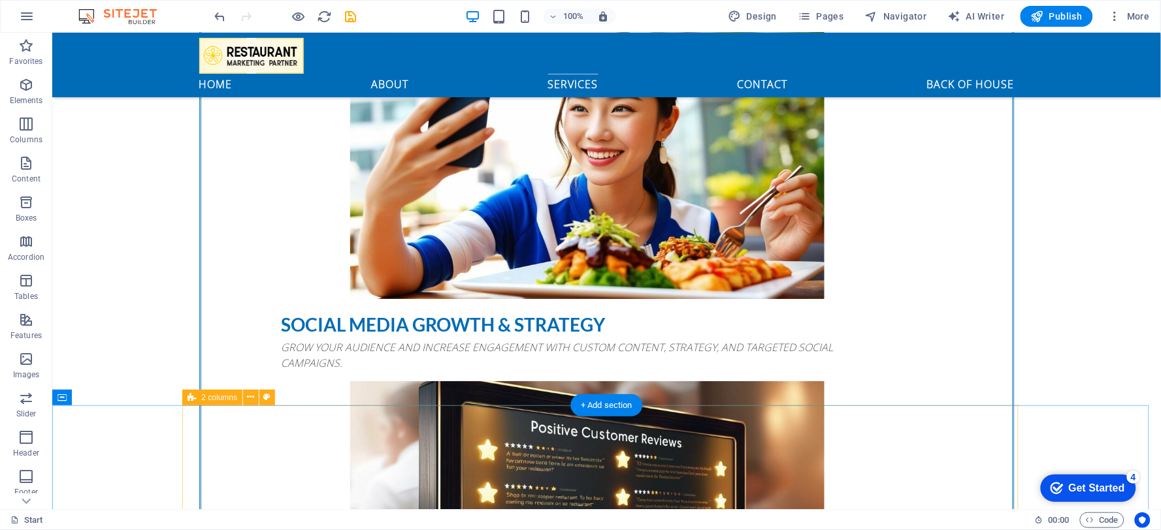
select select "px"
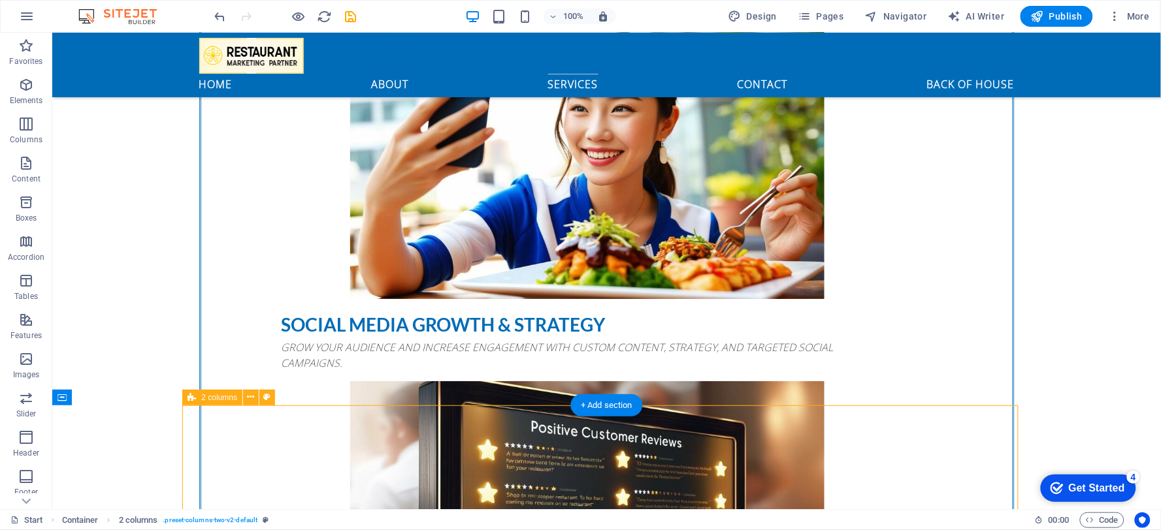
select select "px"
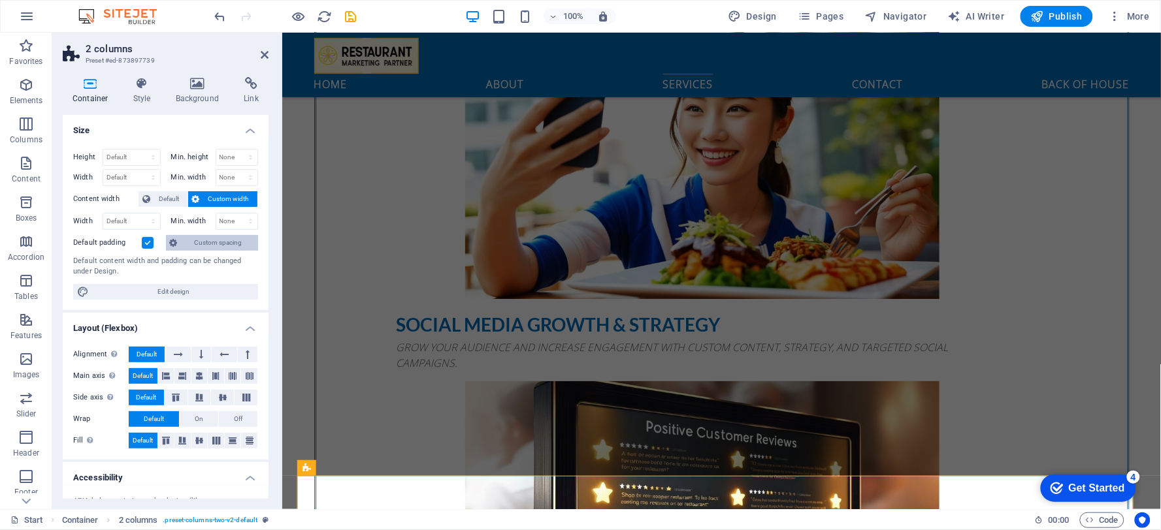
click at [206, 246] on span "Custom spacing" at bounding box center [218, 243] width 72 height 16
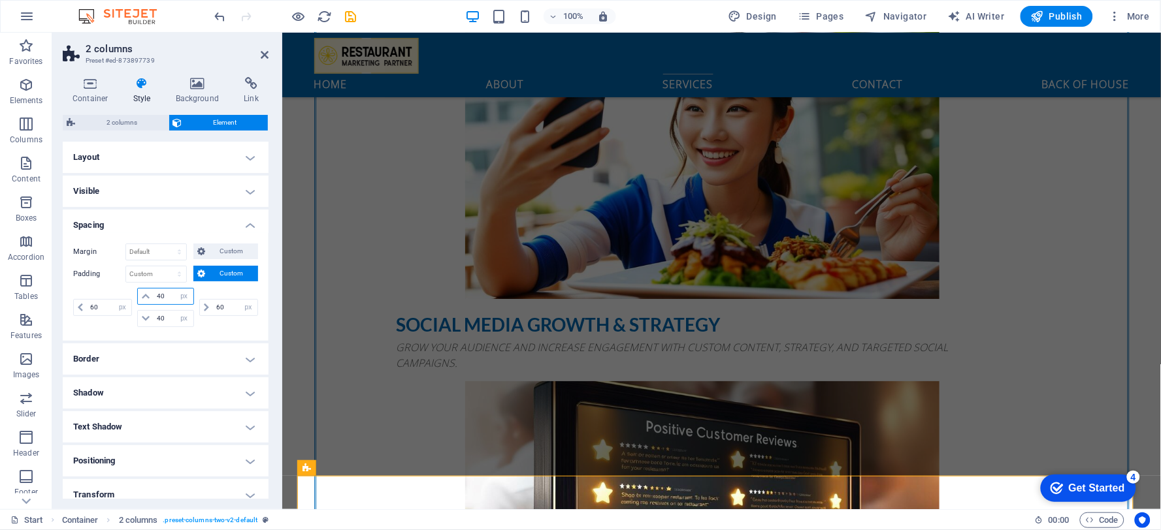
drag, startPoint x: 167, startPoint y: 297, endPoint x: 65, endPoint y: 319, distance: 103.6
click at [85, 315] on div "60 px rem % vh vw 40 px rem % vh vw 40 px rem % vh vw 60 px rem % vh vw" at bounding box center [165, 307] width 185 height 39
type input "0"
click at [169, 318] on input "40" at bounding box center [172, 319] width 39 height 16
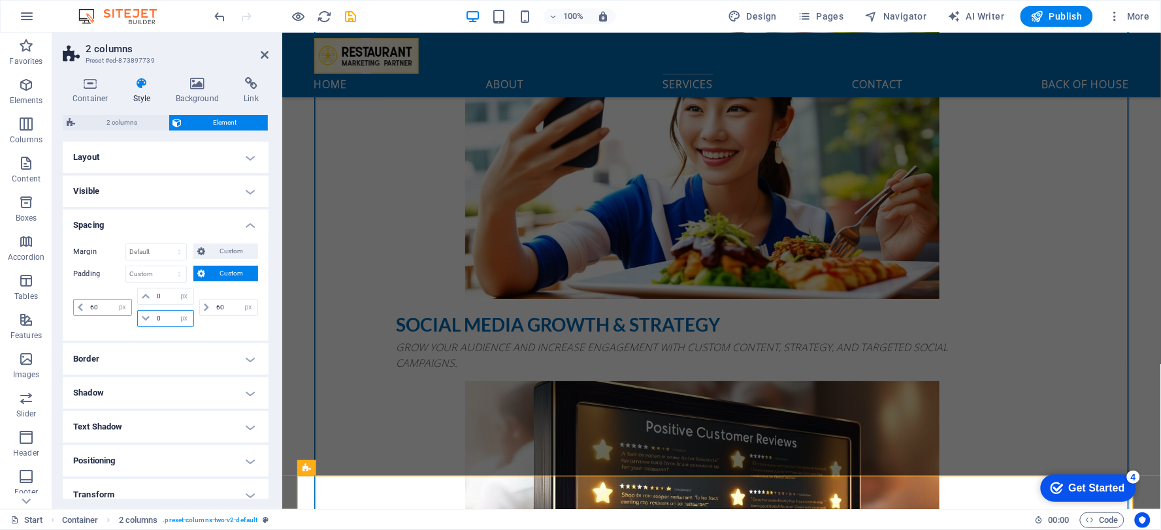
type input "0"
drag, startPoint x: 99, startPoint y: 312, endPoint x: 0, endPoint y: 292, distance: 100.7
click at [0, 295] on section "Favorites Elements Columns Content Boxes Accordion Tables Features Images Slide…" at bounding box center [580, 271] width 1161 height 477
type input "0"
drag, startPoint x: 225, startPoint y: 304, endPoint x: 0, endPoint y: 304, distance: 225.3
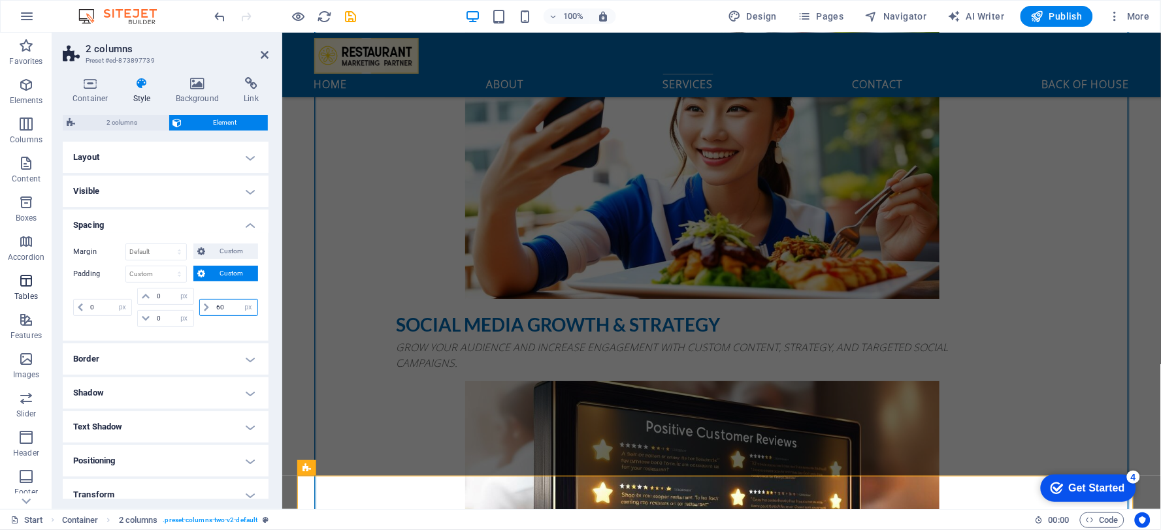
click at [0, 304] on section "Favorites Elements Columns Content Boxes Accordion Tables Features Images Slide…" at bounding box center [580, 271] width 1161 height 477
type input "0"
select select "px"
type input "0"
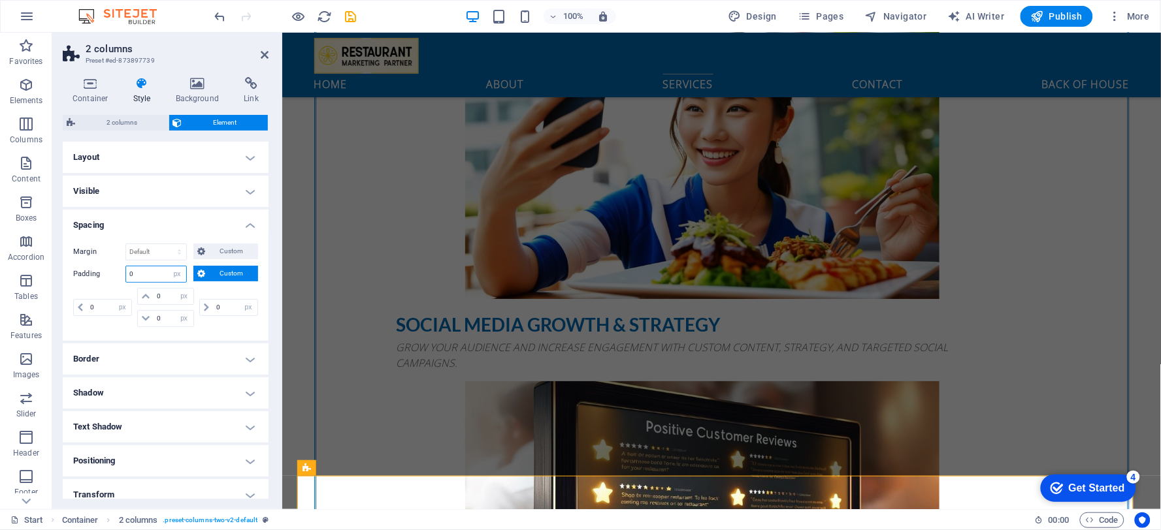
click at [154, 278] on input "0" at bounding box center [156, 274] width 60 height 16
click at [262, 278] on div "Margin Default auto px % rem vw vh Custom Custom auto px % rem vw vh auto px % …" at bounding box center [166, 287] width 206 height 108
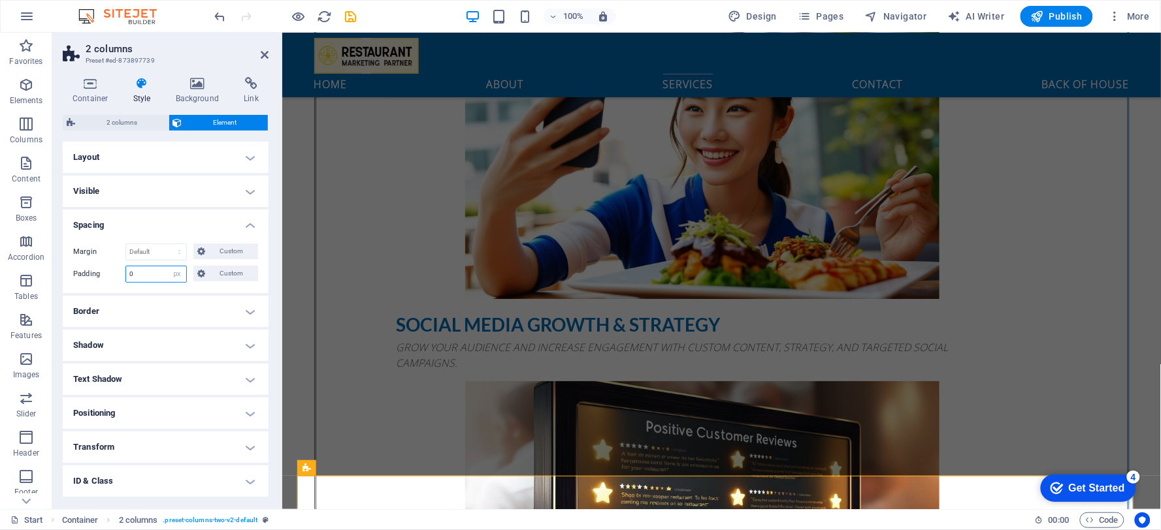
click at [157, 276] on input "0" at bounding box center [156, 274] width 60 height 16
click at [172, 272] on select "Default px rem % vh vw Custom" at bounding box center [177, 274] width 18 height 16
select select "default"
click at [168, 266] on select "Default px rem % vh vw Custom" at bounding box center [177, 274] width 18 height 16
select select "DISABLED_OPTION_VALUE"
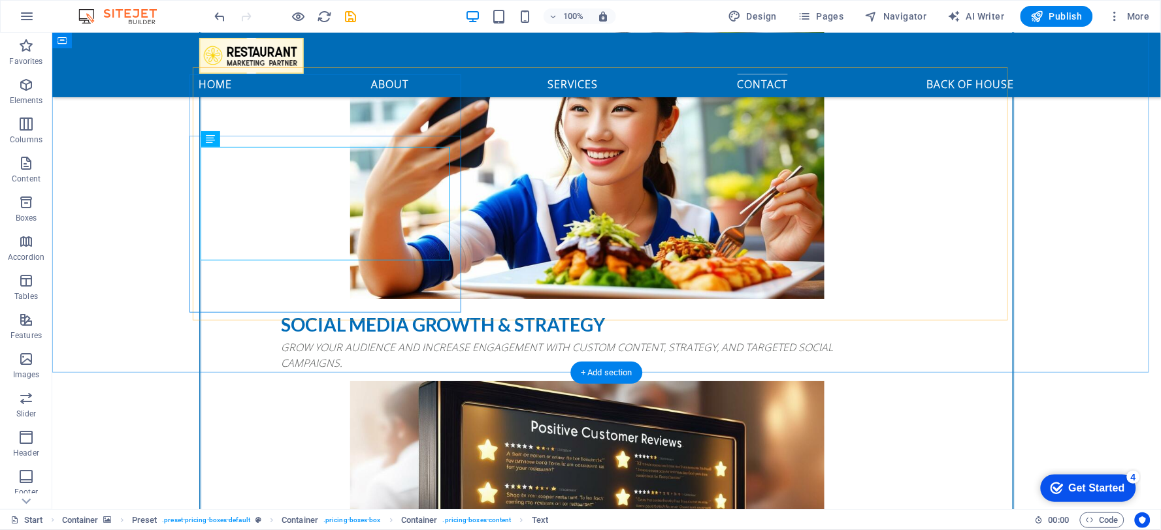
scroll to position [3079, 0]
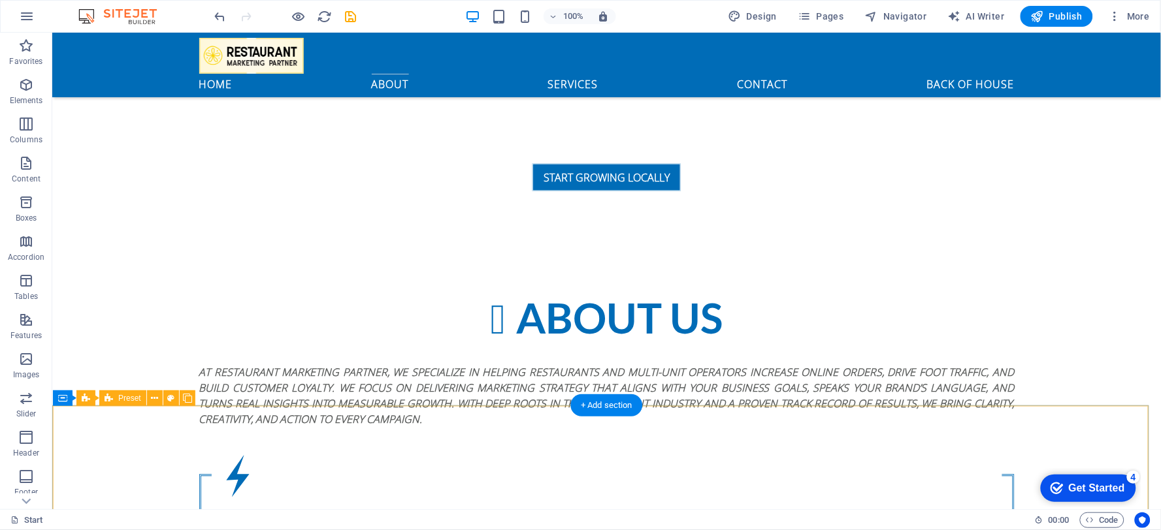
scroll to position [0, 0]
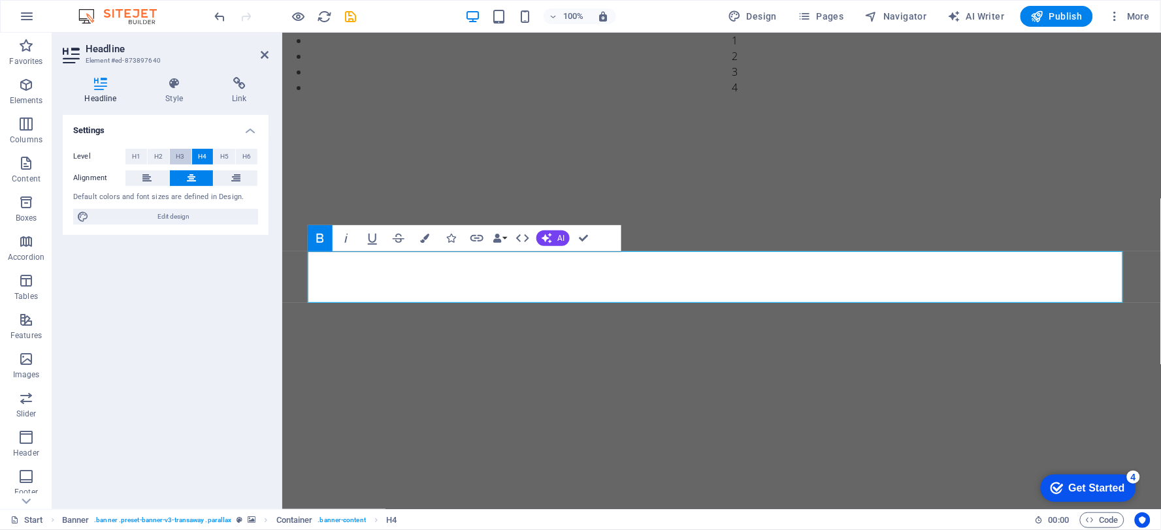
click at [185, 150] on button "H3" at bounding box center [181, 157] width 22 height 16
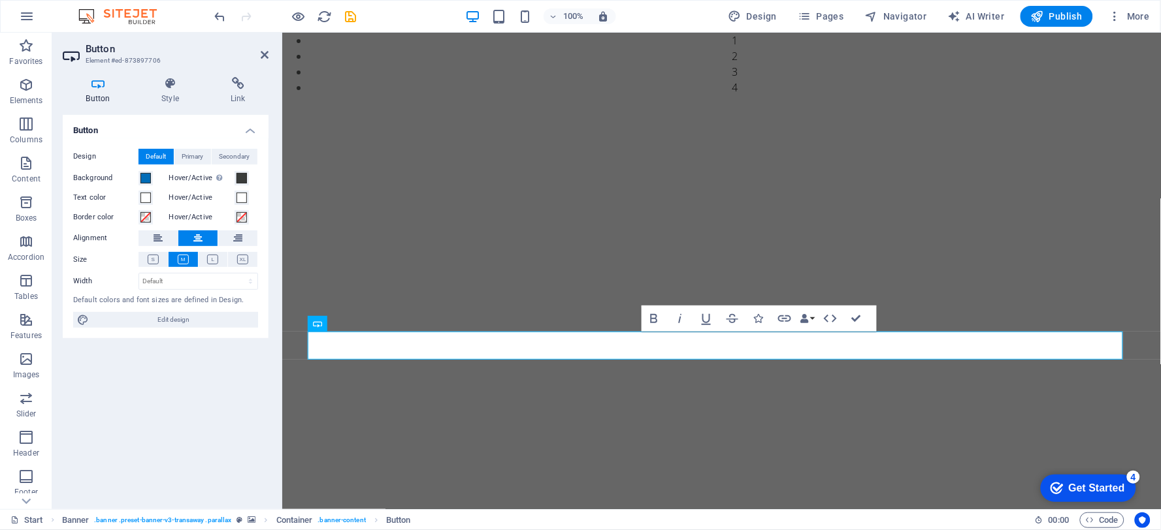
click at [197, 268] on div "Design Default Primary Secondary Background Hover/Active Switch to preview mode…" at bounding box center [166, 238] width 206 height 201
click at [205, 259] on button at bounding box center [213, 259] width 29 height 15
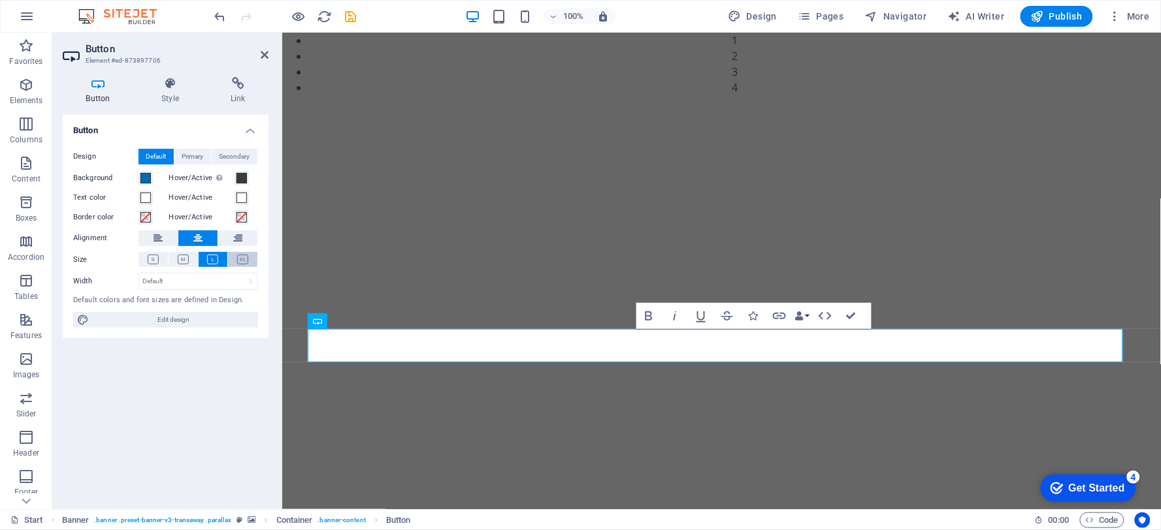
click at [236, 255] on button at bounding box center [242, 259] width 29 height 15
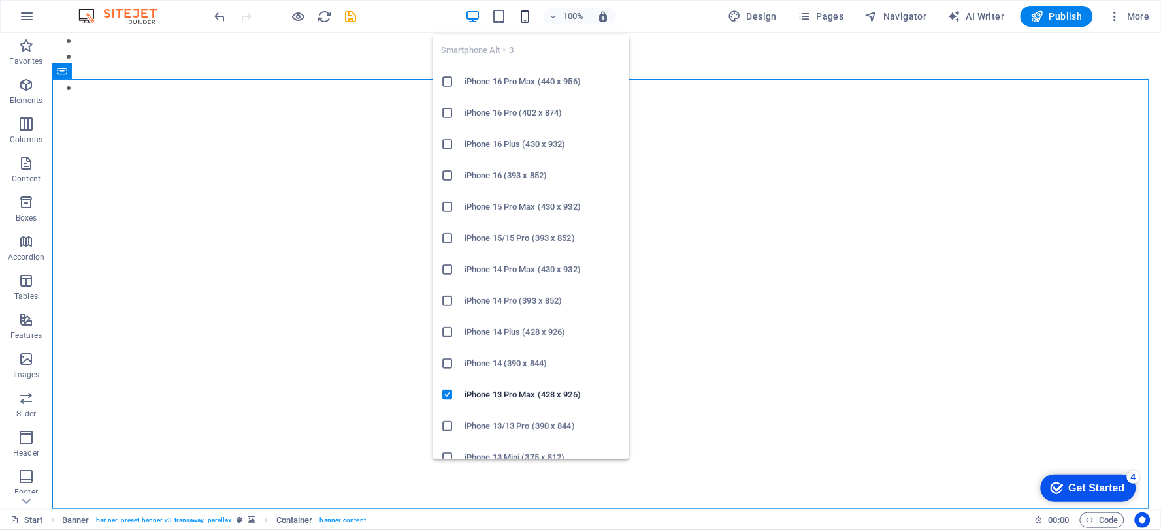
click at [520, 22] on icon "button" at bounding box center [525, 16] width 15 height 15
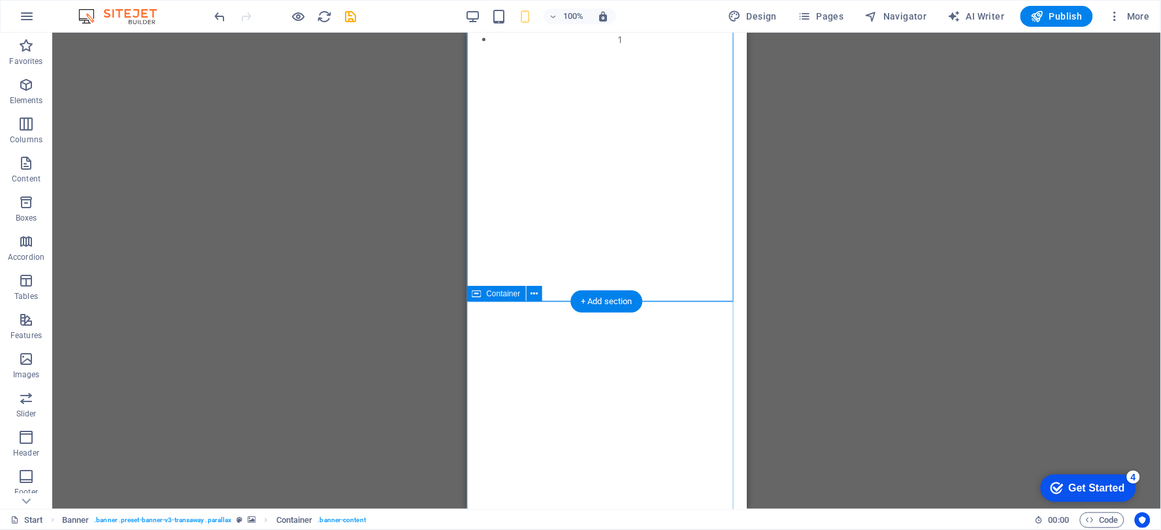
scroll to position [362, 0]
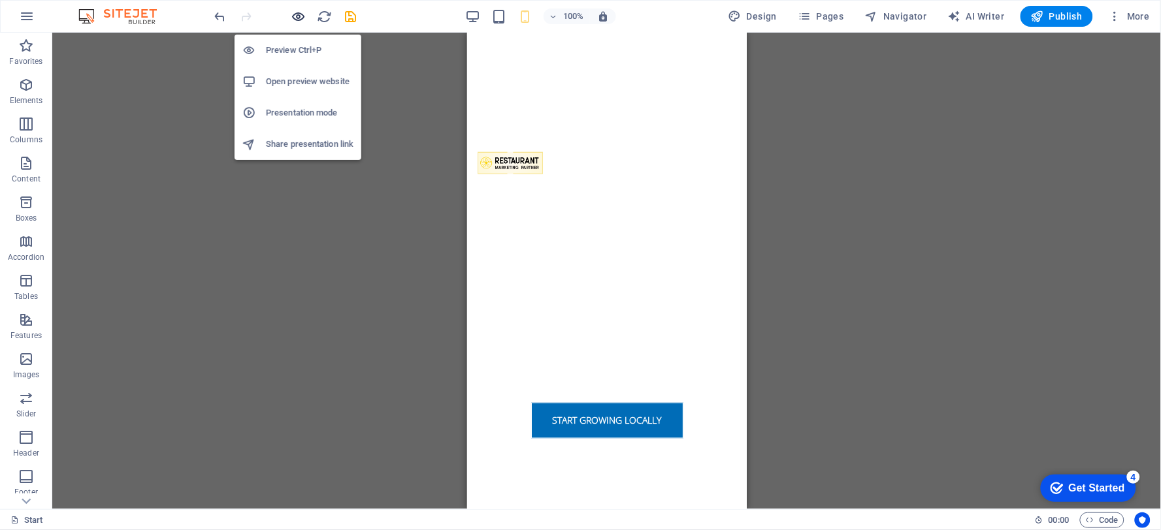
click at [299, 10] on icon "button" at bounding box center [298, 16] width 15 height 15
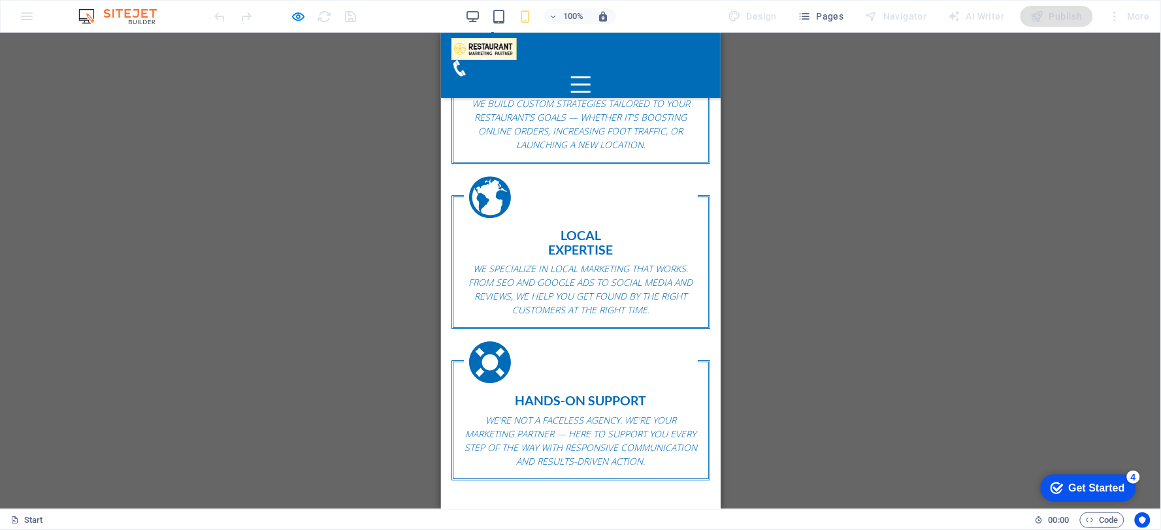
scroll to position [1451, 0]
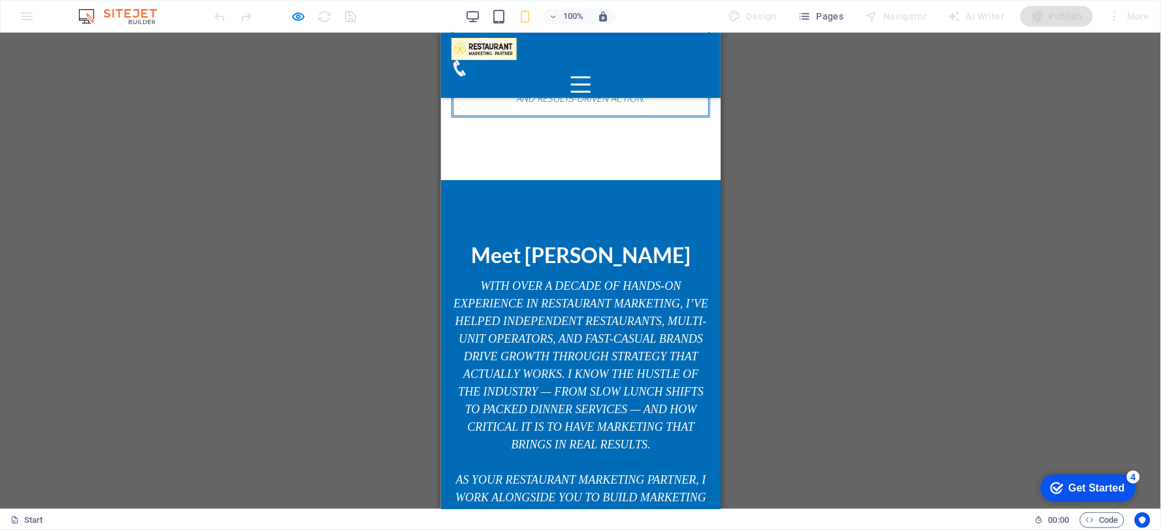
click at [289, 16] on div at bounding box center [285, 16] width 146 height 21
click at [307, 21] on div at bounding box center [285, 16] width 146 height 21
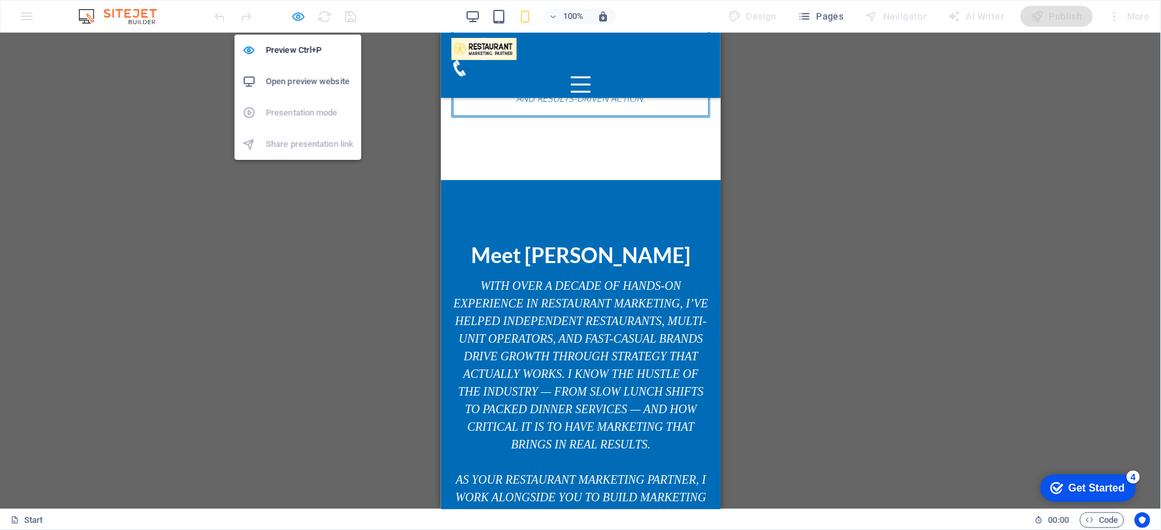
click at [300, 14] on icon "button" at bounding box center [298, 16] width 15 height 15
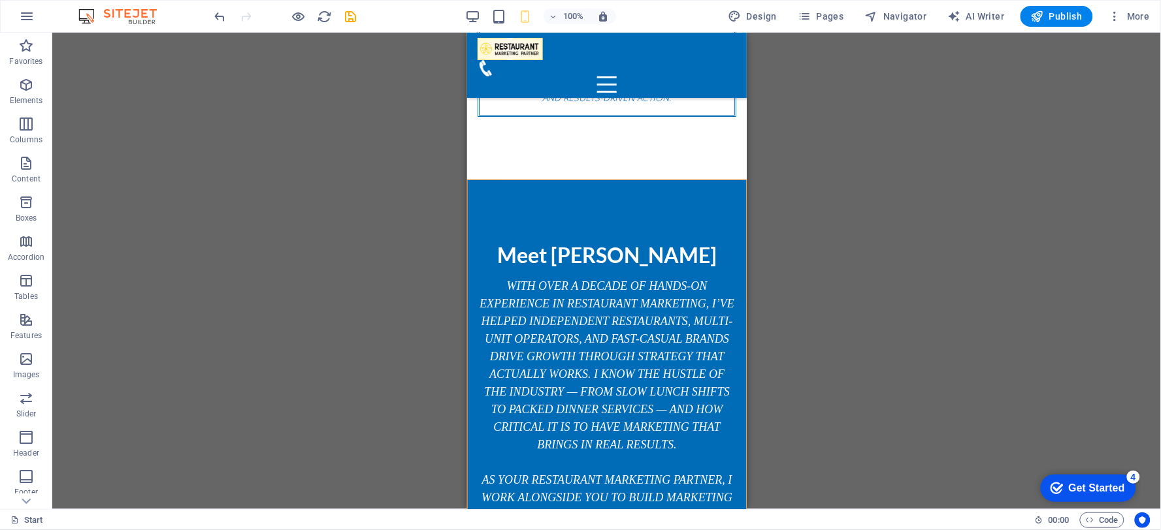
click at [317, 340] on div "H3 Banner Banner Container Spacer Spacer Button Banner Menu Bar H2 Container Te…" at bounding box center [606, 271] width 1108 height 477
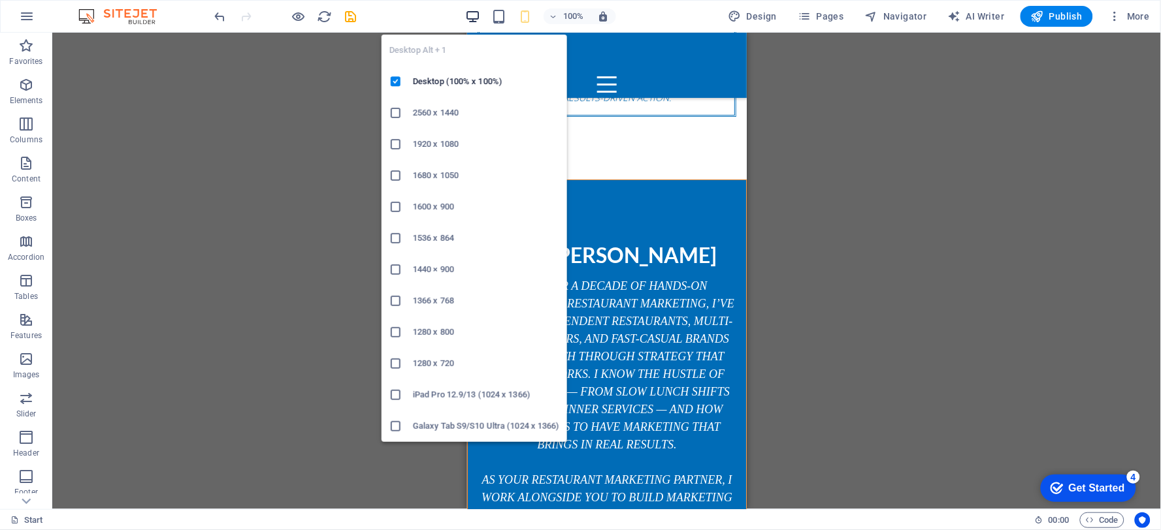
click at [472, 10] on icon "button" at bounding box center [473, 16] width 15 height 15
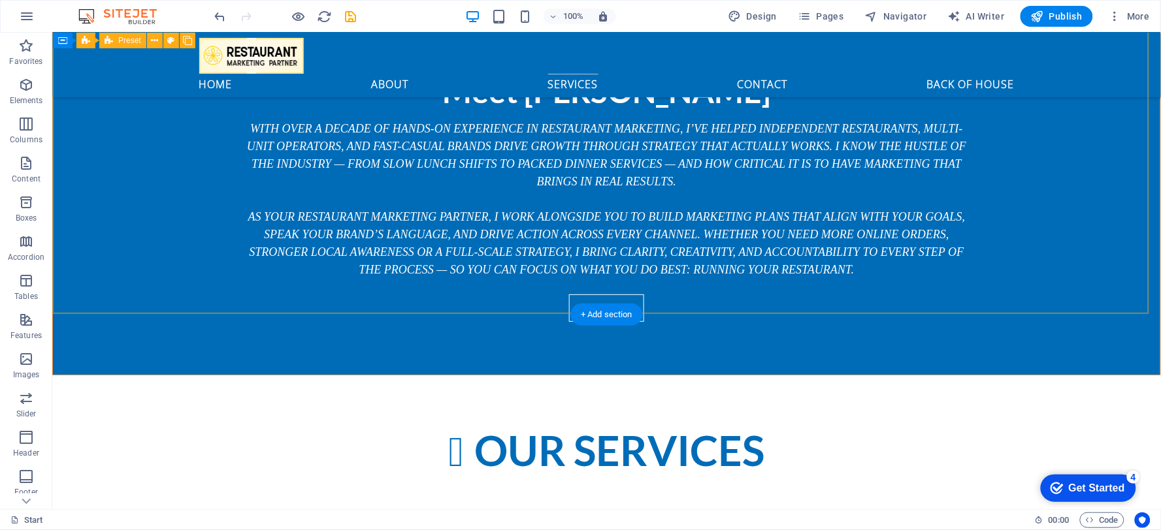
scroll to position [1091, 0]
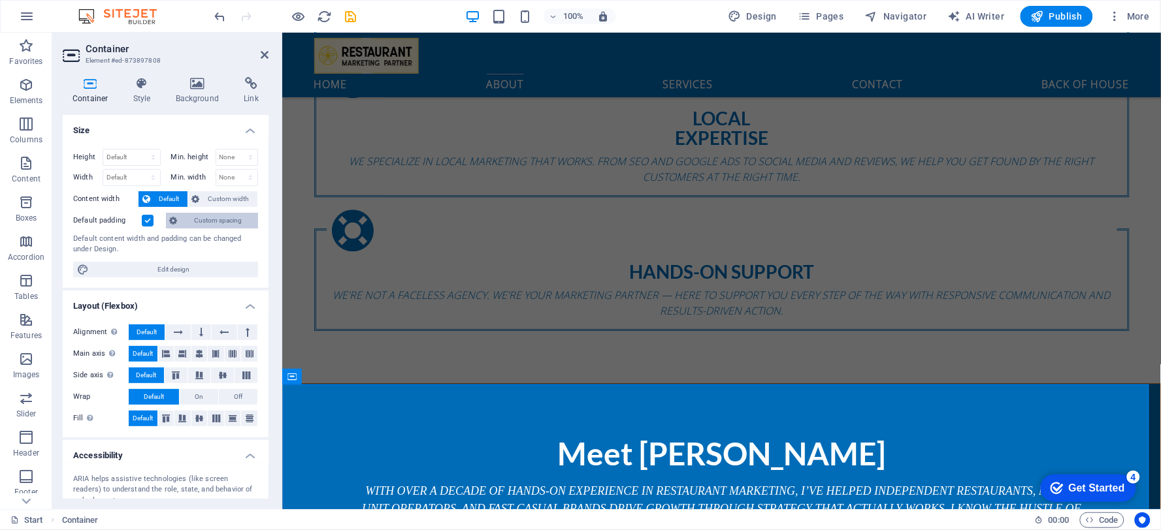
click at [213, 216] on span "Custom spacing" at bounding box center [218, 221] width 72 height 16
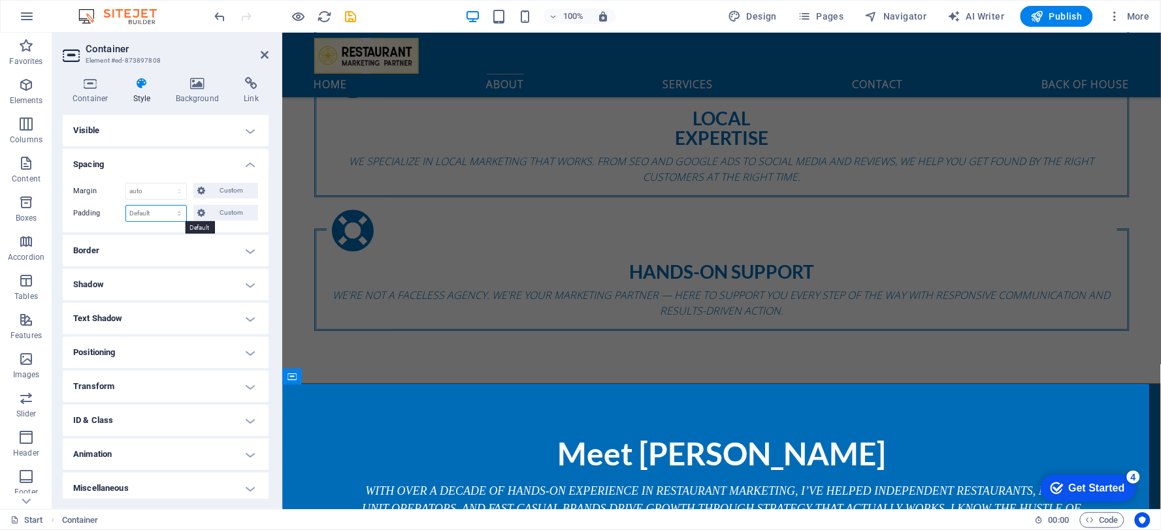
click at [157, 213] on select "Default px rem % vh vw Custom" at bounding box center [156, 214] width 60 height 16
click at [126, 206] on select "Default px rem % vh vw Custom" at bounding box center [156, 214] width 60 height 16
select select "DISABLED_OPTION_VALUE"
click at [147, 187] on select "Default auto px % rem vw vh Custom" at bounding box center [156, 192] width 60 height 16
click at [126, 184] on select "Default auto px % rem vw vh Custom" at bounding box center [156, 192] width 60 height 16
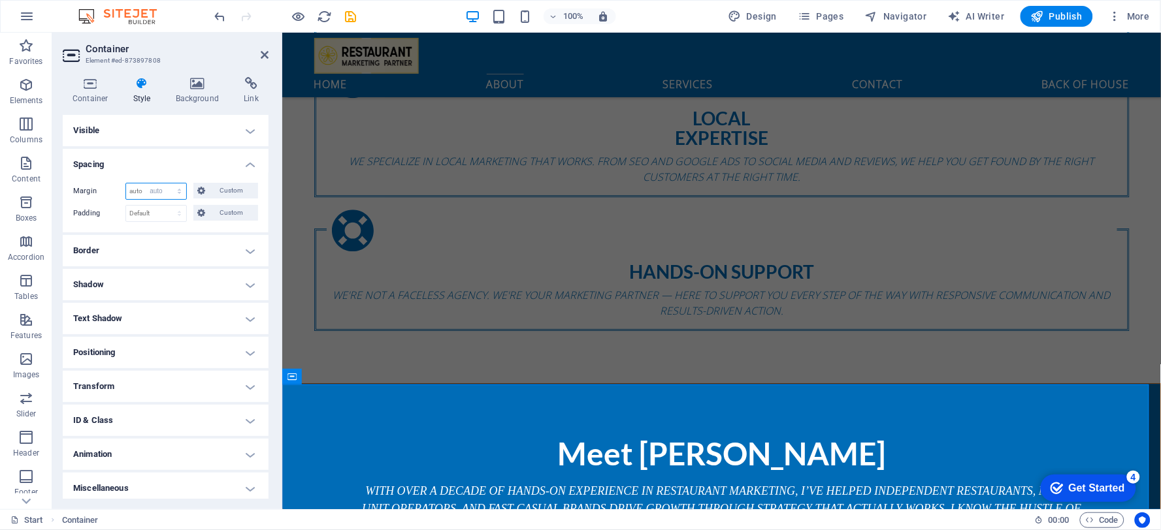
select select "DISABLED_OPTION_VALUE"
click at [153, 229] on div "Margin Default auto px % rem vw vh Custom Custom auto px % rem vw vh auto px % …" at bounding box center [166, 202] width 206 height 60
click at [226, 208] on span "Custom" at bounding box center [231, 213] width 45 height 16
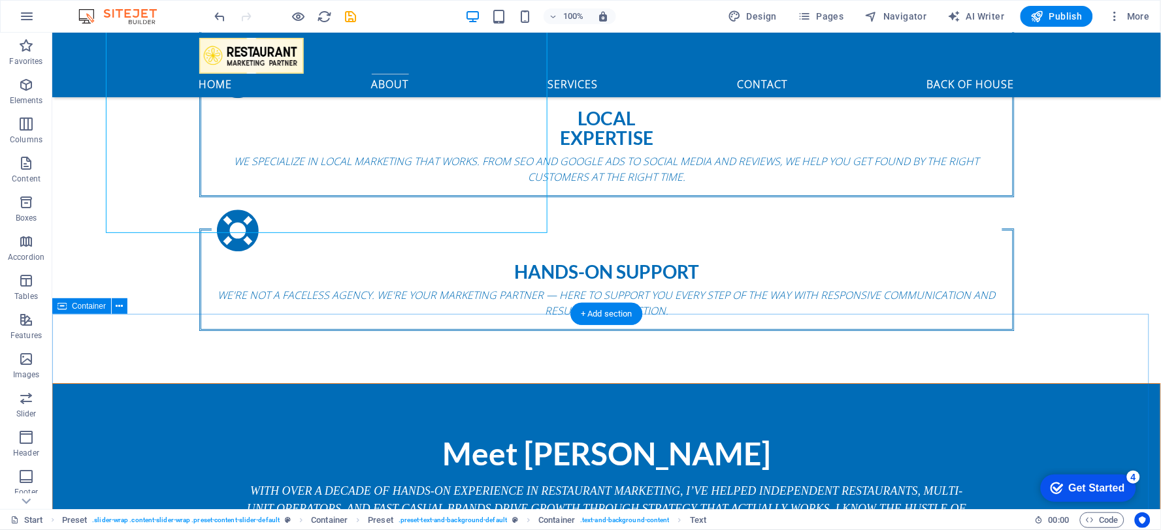
select select "px"
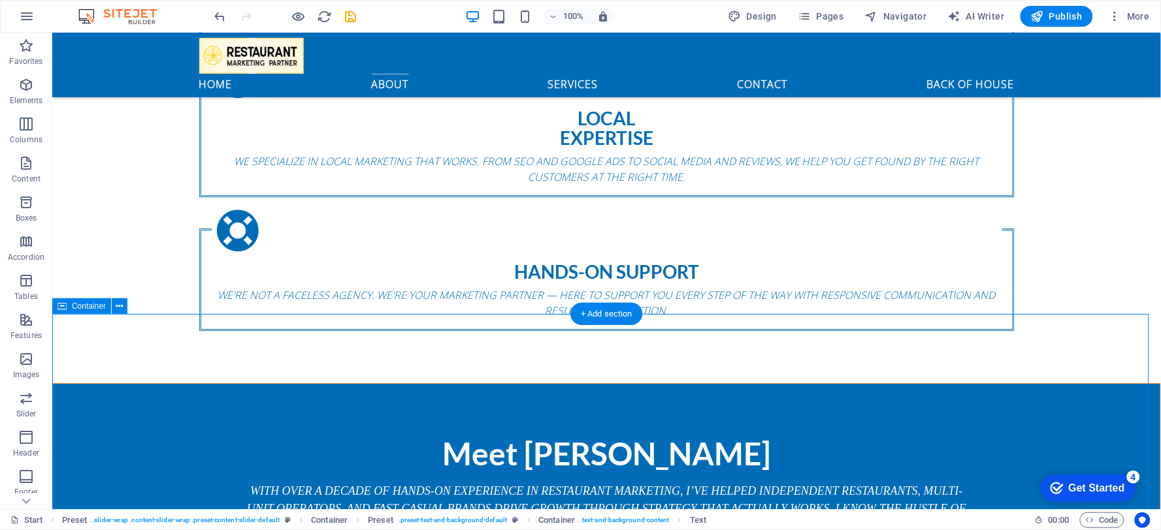
select select "px"
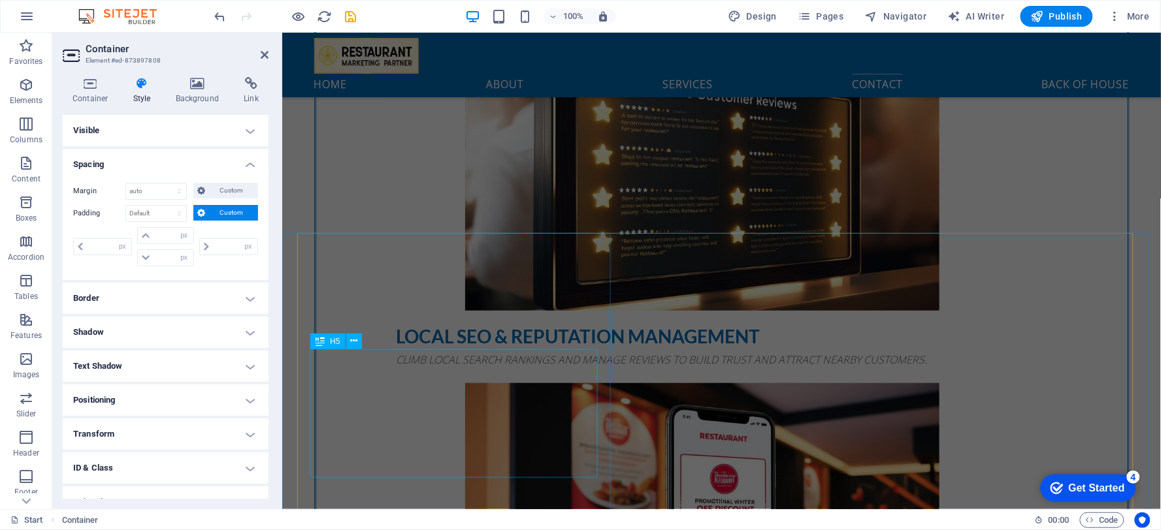
scroll to position [3149, 0]
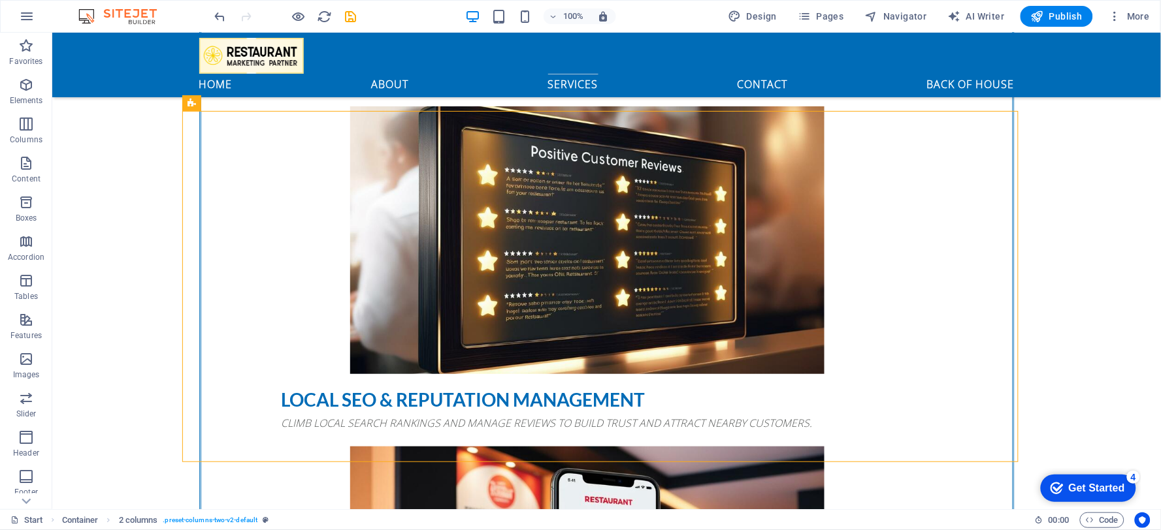
scroll to position [2953, 0]
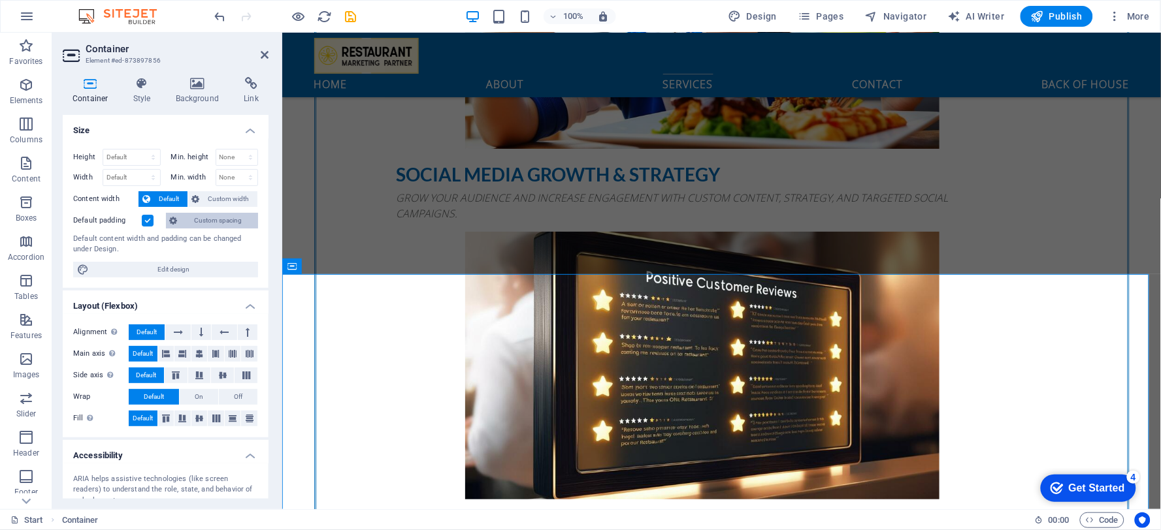
click at [201, 218] on span "Custom spacing" at bounding box center [218, 221] width 72 height 16
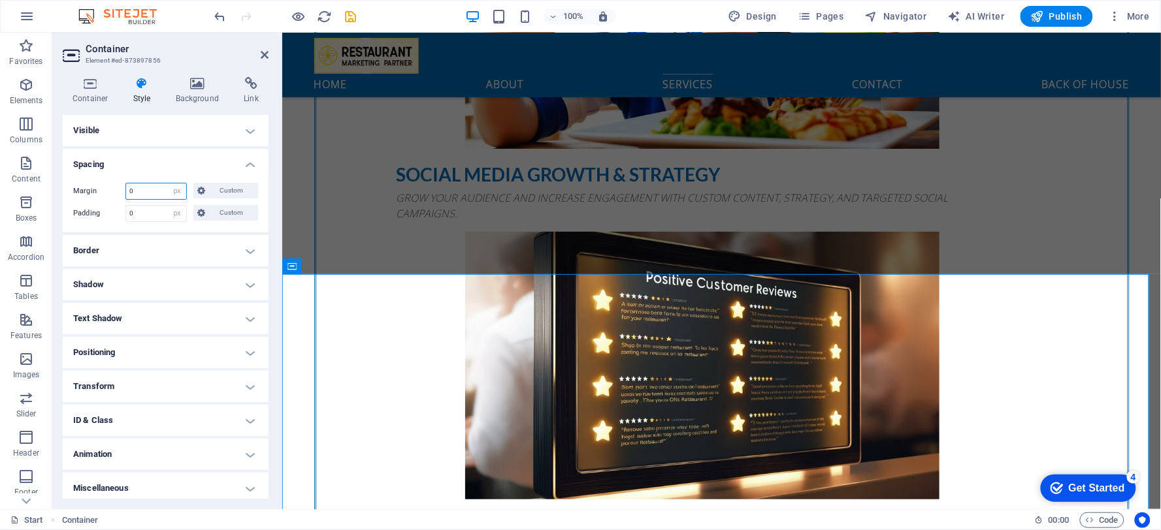
click at [161, 185] on input "0" at bounding box center [156, 192] width 60 height 16
click at [216, 193] on span "Custom" at bounding box center [231, 191] width 45 height 16
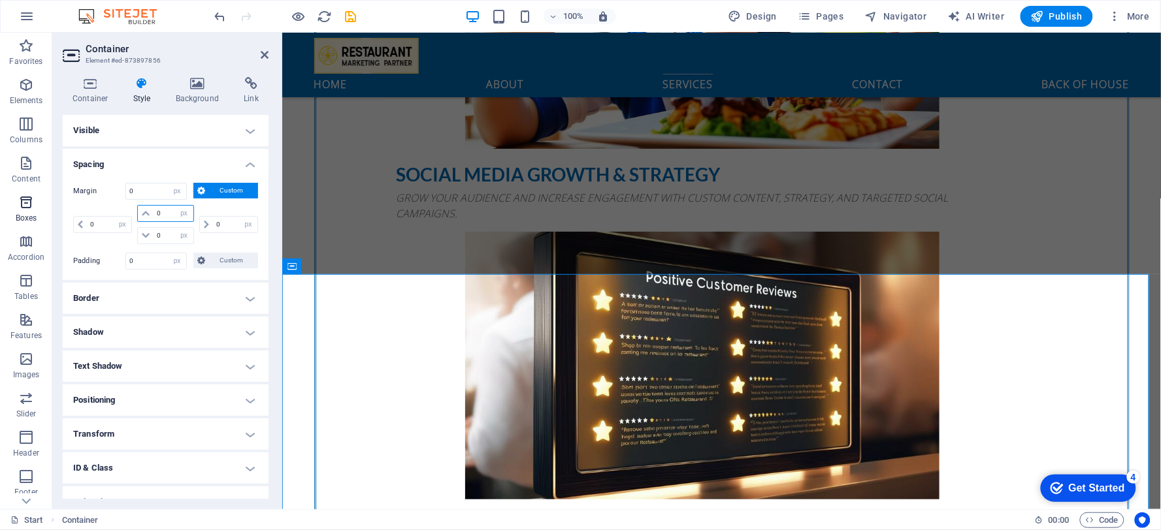
drag, startPoint x: 164, startPoint y: 214, endPoint x: 27, endPoint y: 213, distance: 136.5
click at [46, 213] on section "Favorites Elements Columns Content Boxes Accordion Tables Features Images Slide…" at bounding box center [580, 271] width 1161 height 477
type input "50"
select select "DISABLED_OPTION_VALUE"
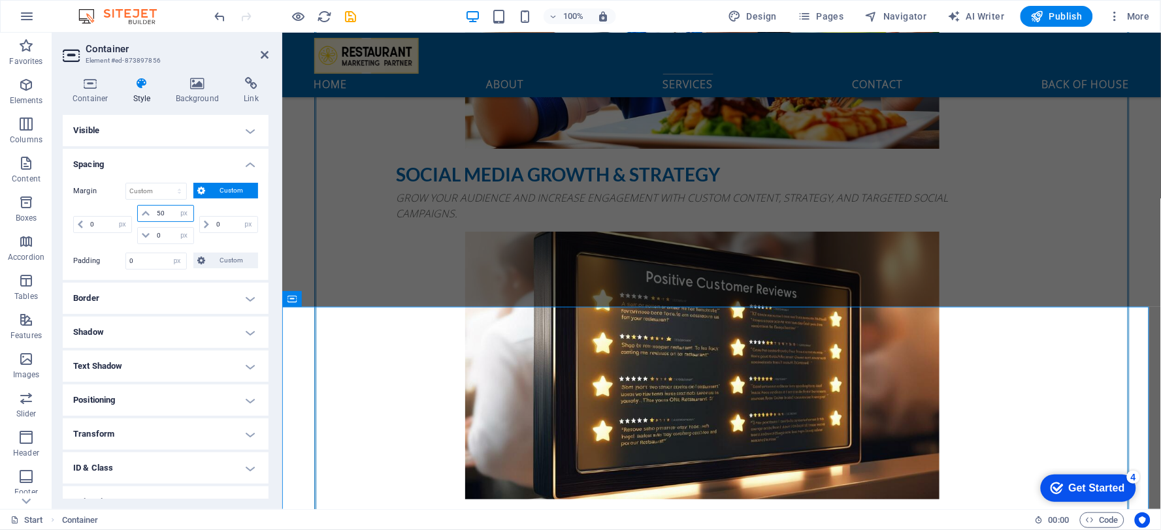
type input "50"
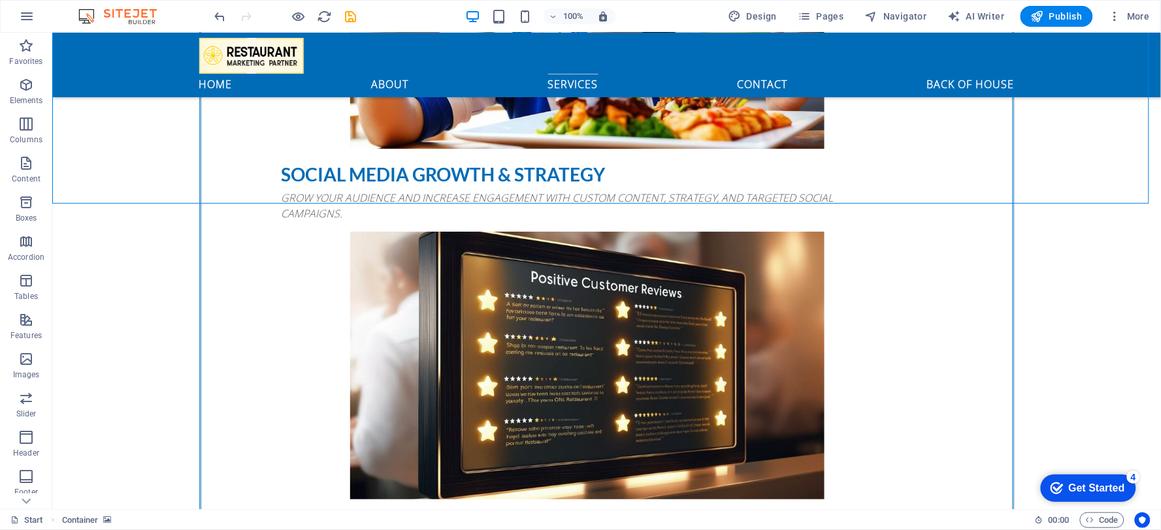
click at [383, 223] on div "1 2 3 4 home about services contact Back of House If you're a restaurant owner,…" at bounding box center [606, 517] width 1108 height 6876
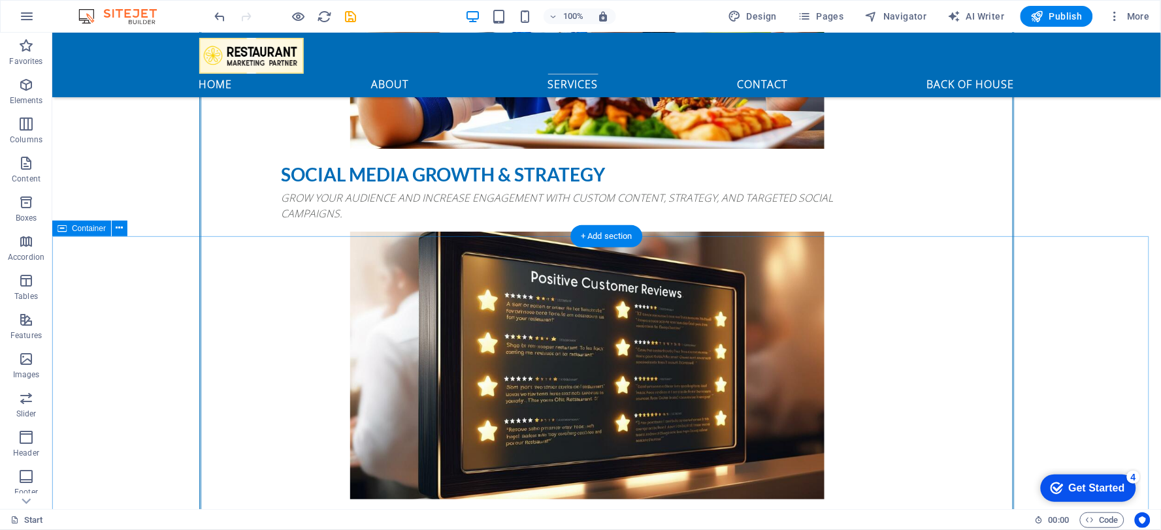
click at [234, 16] on div at bounding box center [285, 16] width 146 height 21
click at [226, 17] on span "undo" at bounding box center [220, 16] width 16 height 15
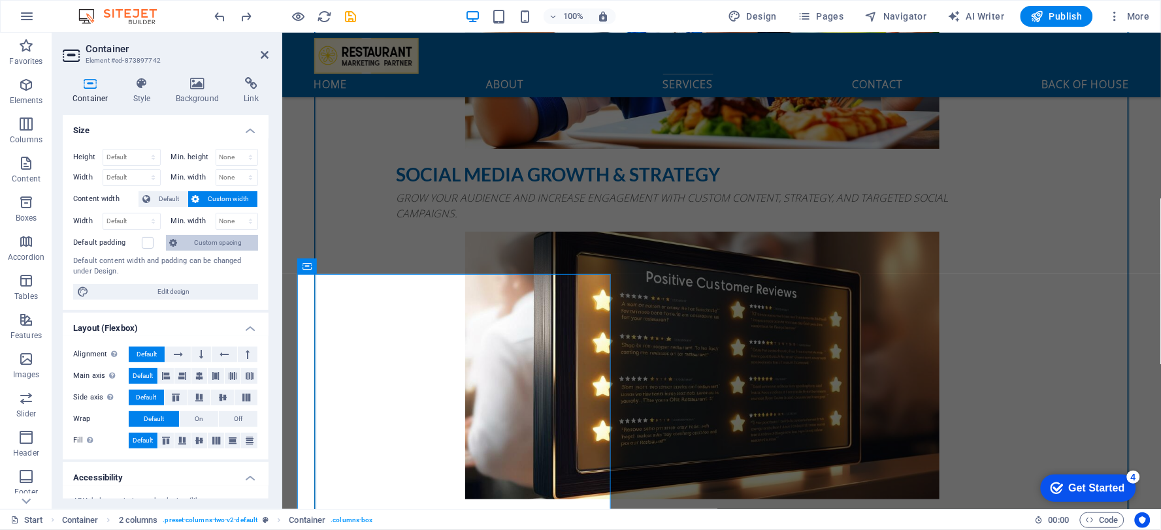
click at [217, 244] on span "Custom spacing" at bounding box center [218, 243] width 72 height 16
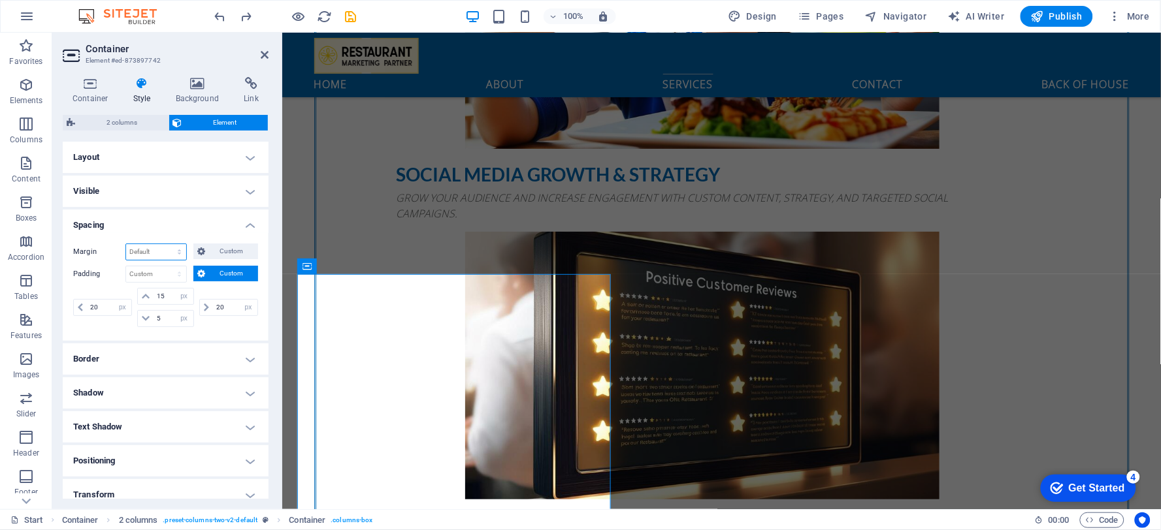
click at [164, 252] on select "Default auto px % rem vw vh Custom" at bounding box center [156, 252] width 60 height 16
click at [126, 244] on select "Default auto px % rem vw vh Custom" at bounding box center [156, 252] width 60 height 16
select select "DISABLED_OPTION_VALUE"
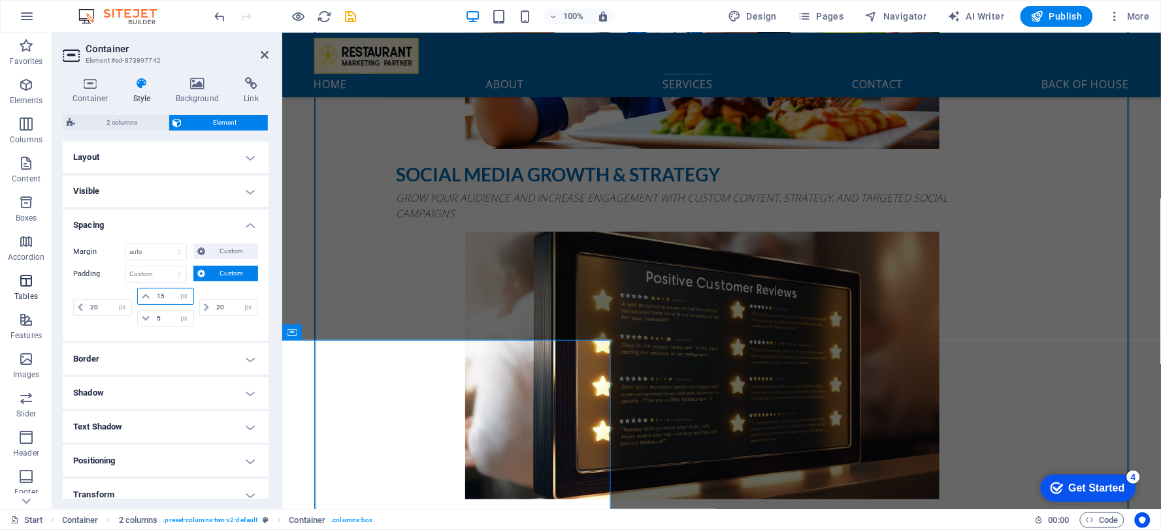
drag, startPoint x: 172, startPoint y: 298, endPoint x: 29, endPoint y: 297, distance: 142.4
click at [92, 285] on div "Padding Default px rem % vh vw Custom Custom 20 px rem % vh vw 15 px rem % vh v…" at bounding box center [165, 298] width 185 height 65
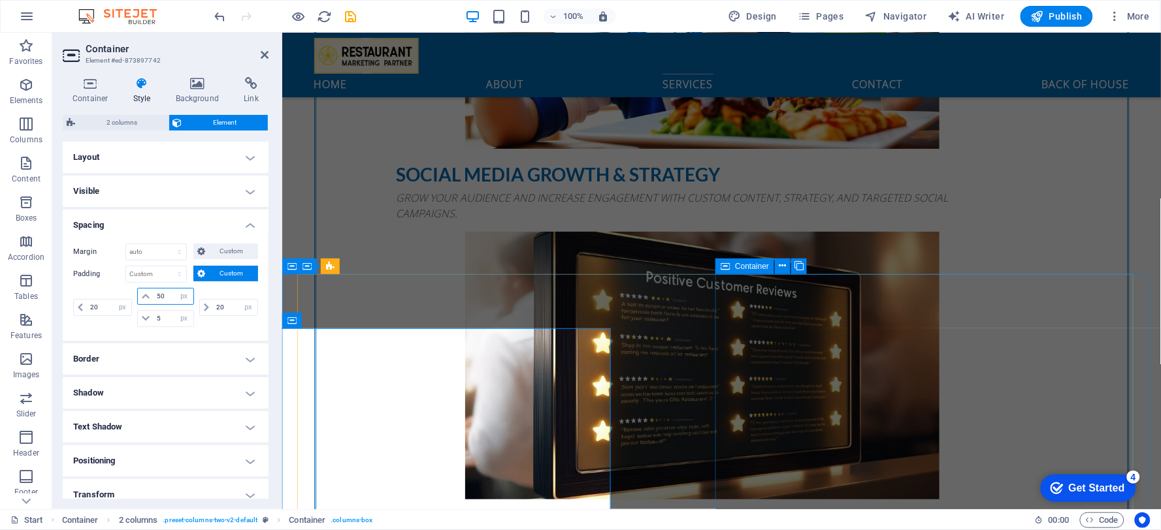
type input "50"
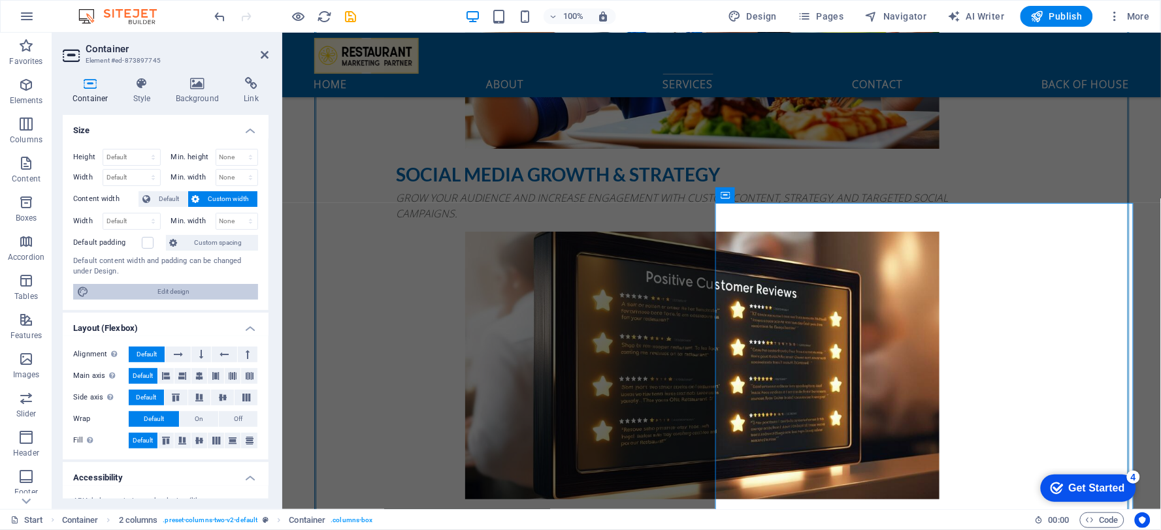
scroll to position [3025, 0]
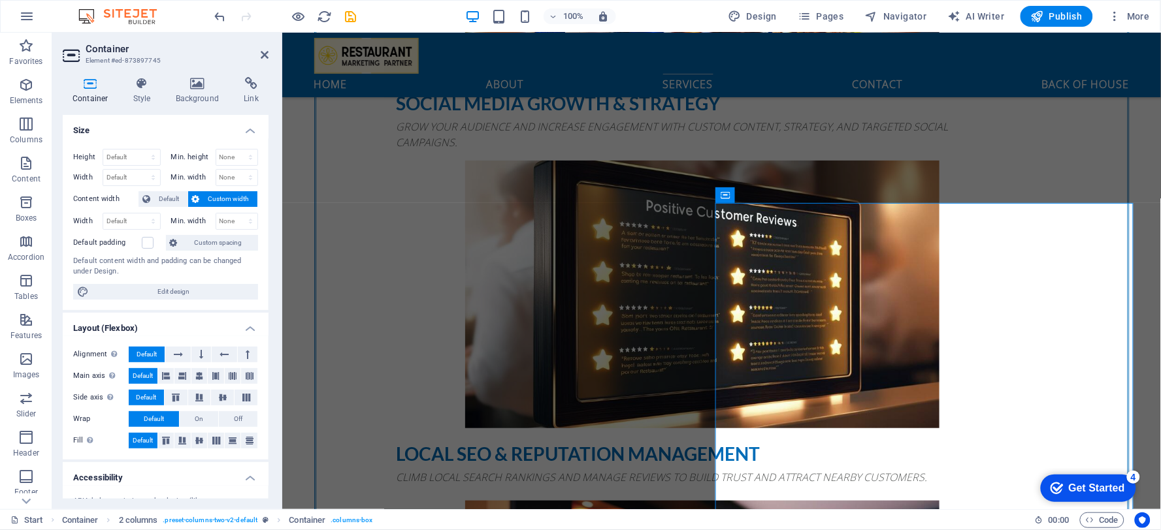
click at [188, 232] on div "Height Default px rem % vh vw Min. height None px rem % vh vw Width Default px …" at bounding box center [166, 224] width 206 height 172
click at [189, 238] on span "Custom spacing" at bounding box center [218, 243] width 72 height 16
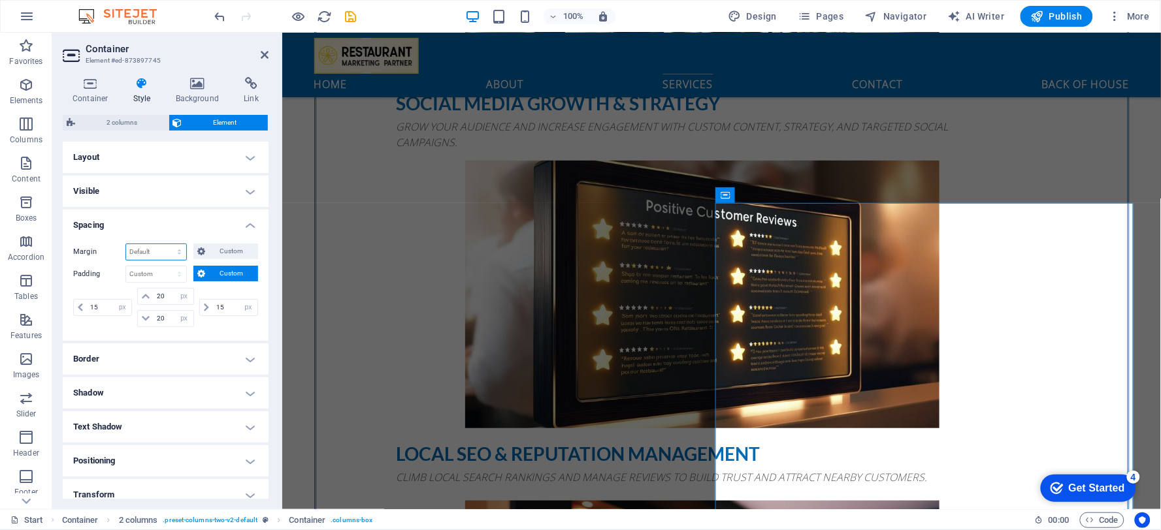
click at [152, 253] on select "Default auto px % rem vw vh Custom" at bounding box center [156, 252] width 60 height 16
click at [126, 244] on select "Default auto px % rem vw vh Custom" at bounding box center [156, 252] width 60 height 16
select select "DISABLED_OPTION_VALUE"
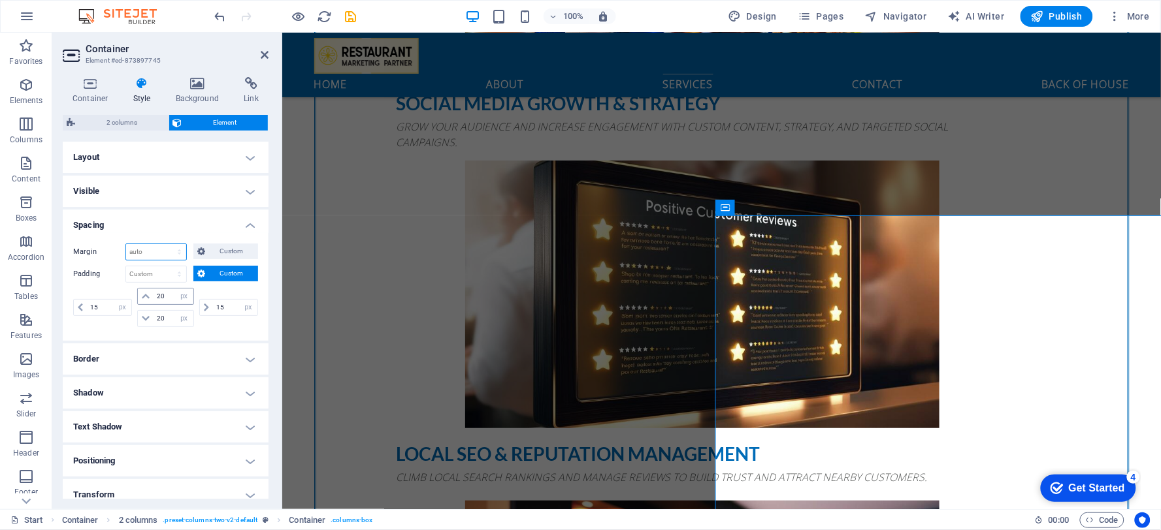
scroll to position [2908, 0]
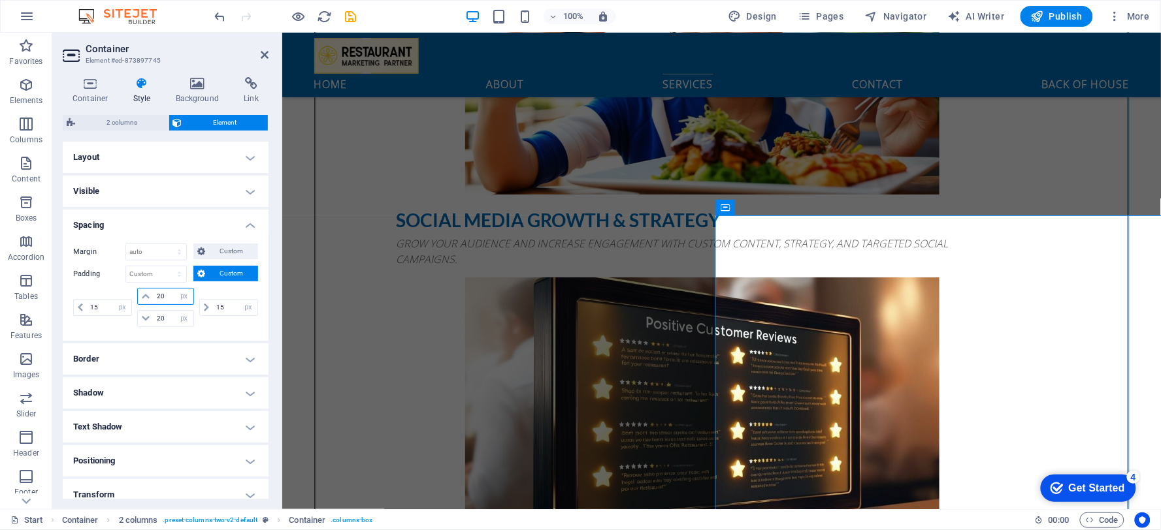
drag, startPoint x: 167, startPoint y: 300, endPoint x: 82, endPoint y: 284, distance: 86.5
click at [88, 284] on div "Padding Default px rem % vh vw Custom Custom 15 px rem % vh vw 20 px rem % vh v…" at bounding box center [165, 298] width 185 height 65
type input "50"
click at [168, 246] on select "Default auto px % rem vw vh Custom" at bounding box center [156, 252] width 60 height 16
click at [203, 217] on h4 "Spacing" at bounding box center [166, 222] width 206 height 24
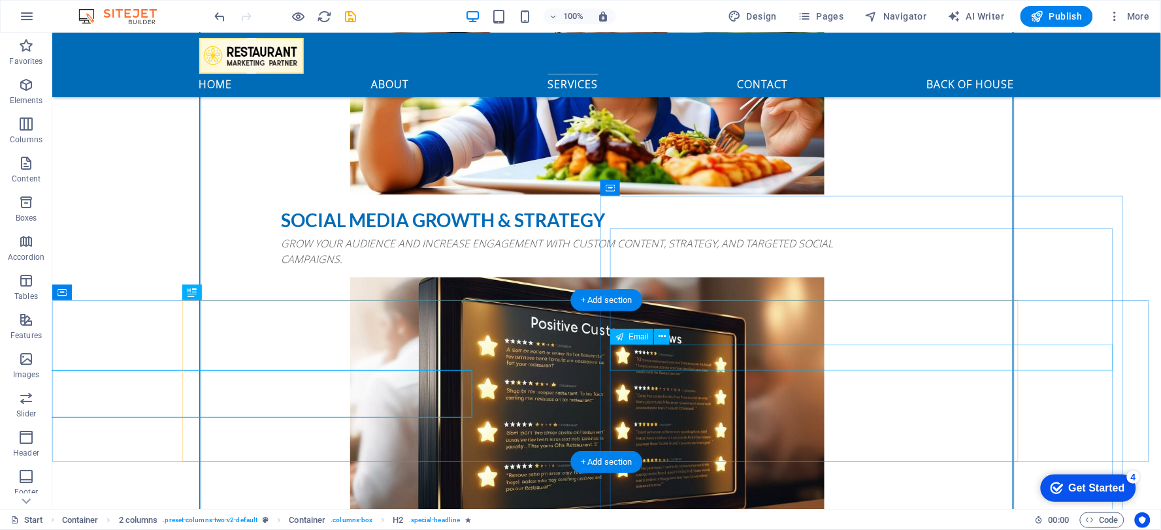
scroll to position [2857, 0]
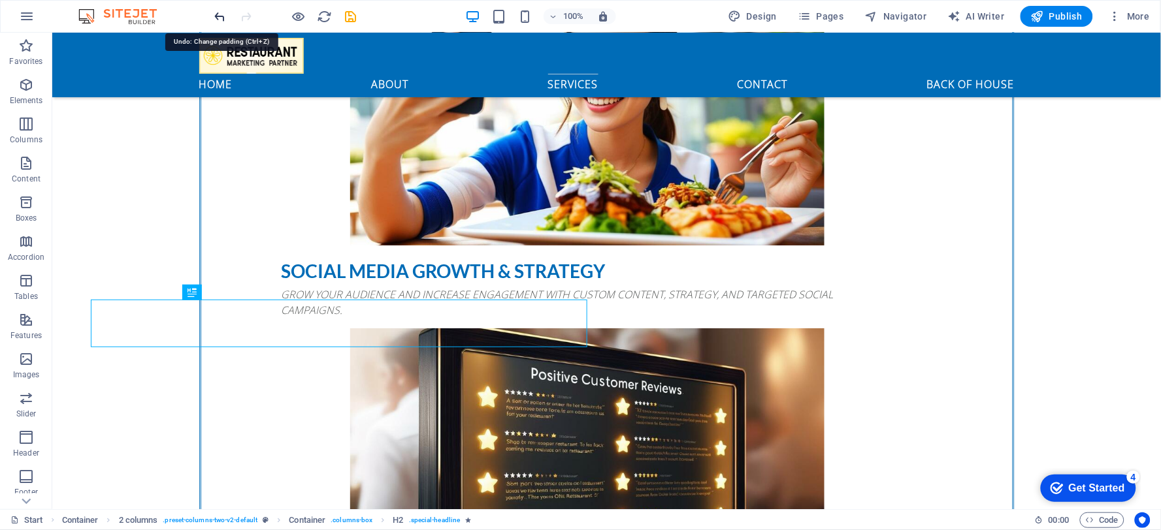
click at [216, 14] on icon "undo" at bounding box center [220, 16] width 15 height 15
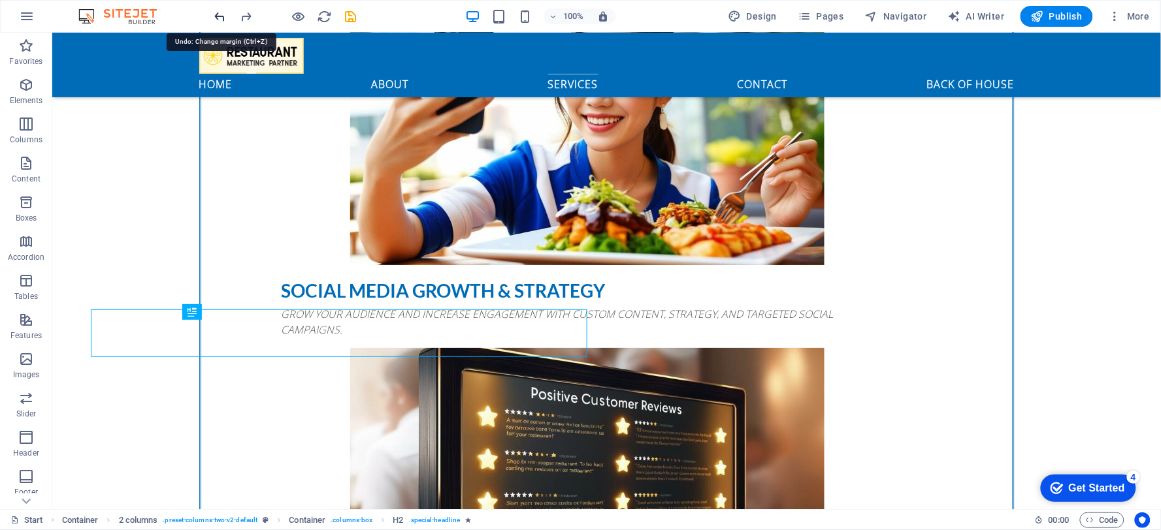
click at [216, 14] on icon "undo" at bounding box center [220, 16] width 15 height 15
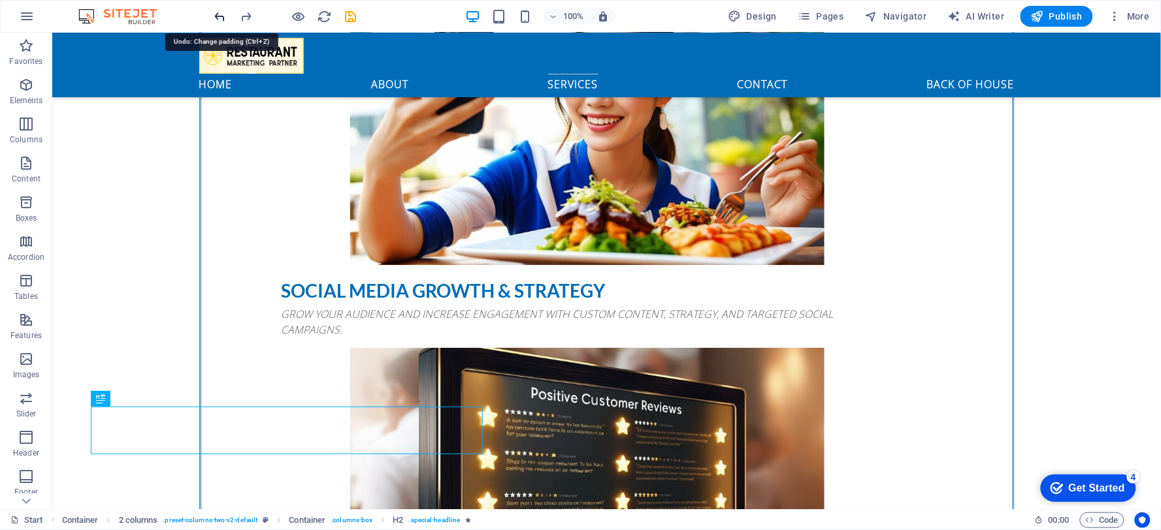
click at [216, 14] on icon "undo" at bounding box center [220, 16] width 15 height 15
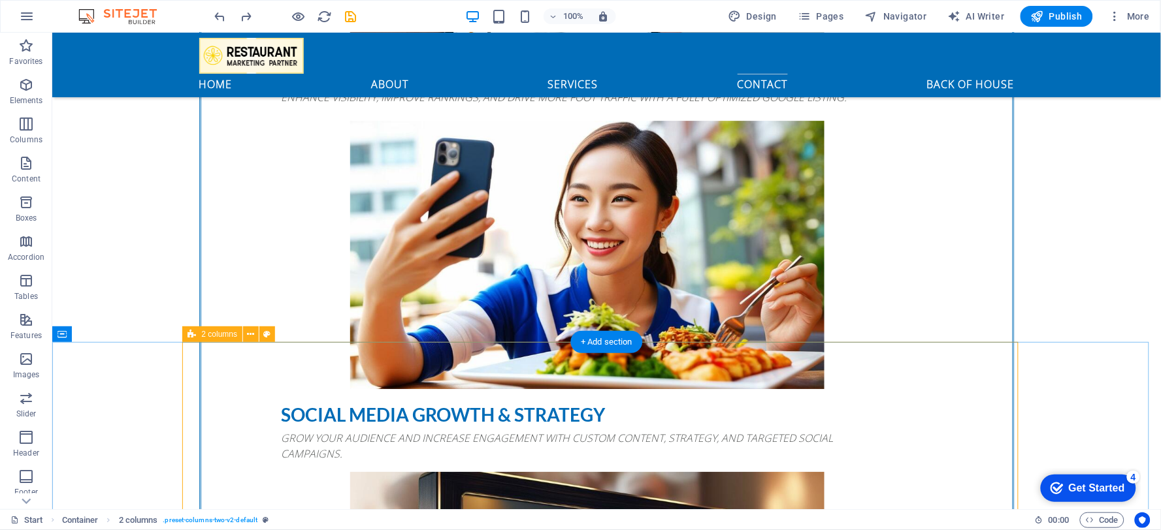
scroll to position [2994, 0]
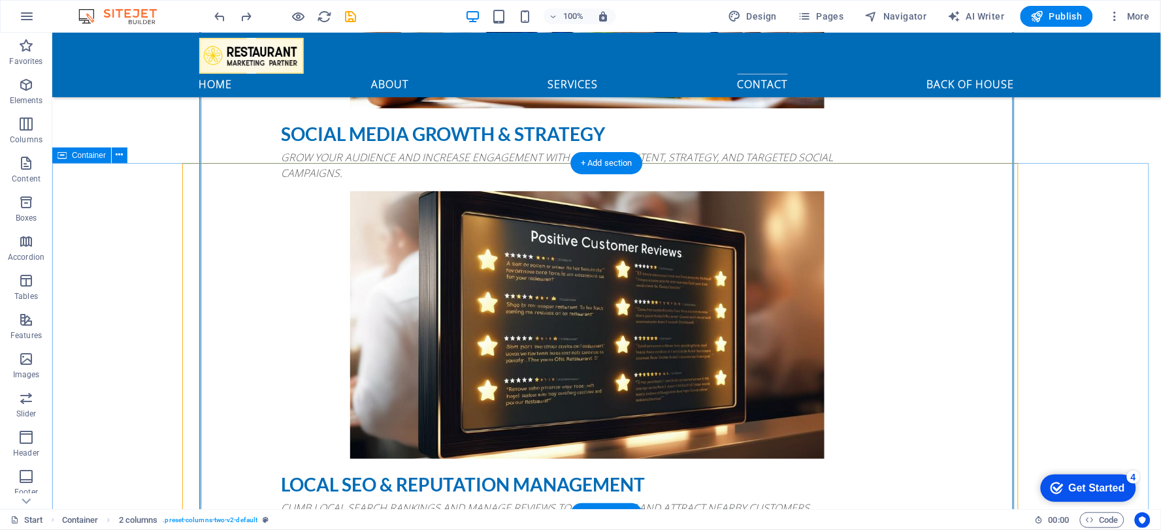
select select "px"
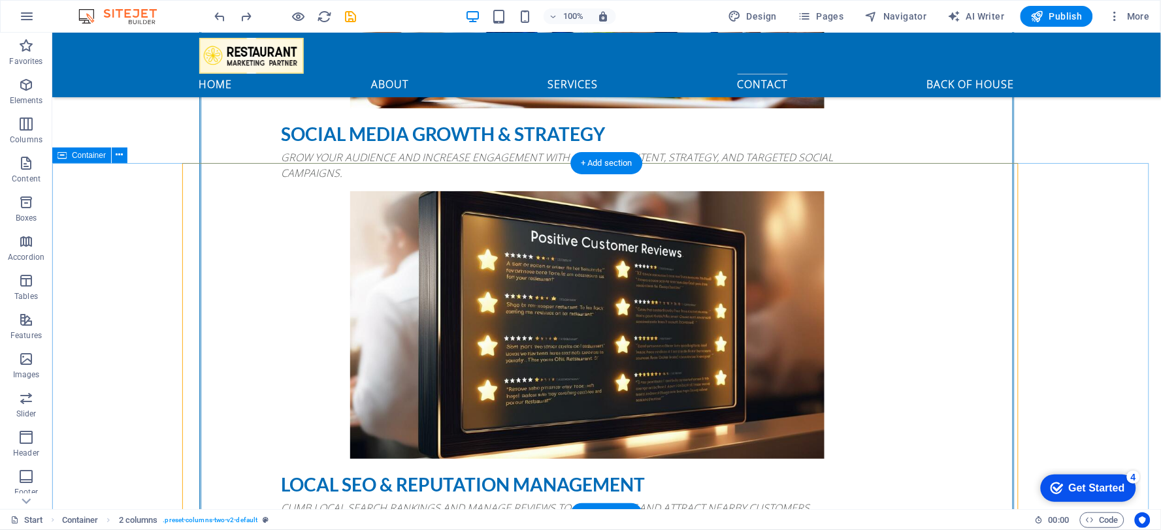
select select "px"
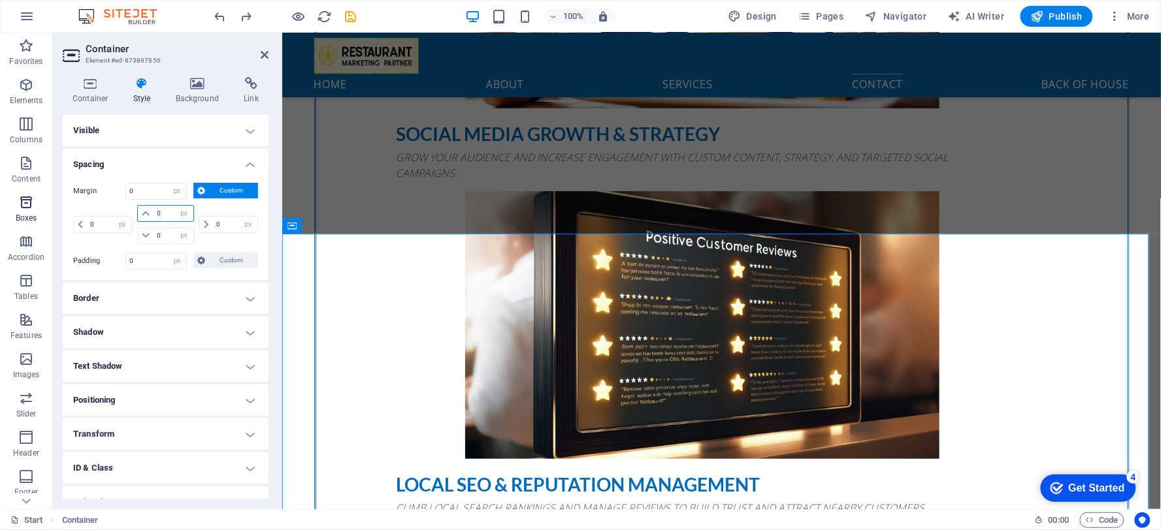
click at [101, 206] on div "0 auto px % rem vw vh 0 auto px % rem vw vh 0 auto px % rem vw vh 0 auto px % r…" at bounding box center [165, 224] width 185 height 39
type input "100"
select select "DISABLED_OPTION_VALUE"
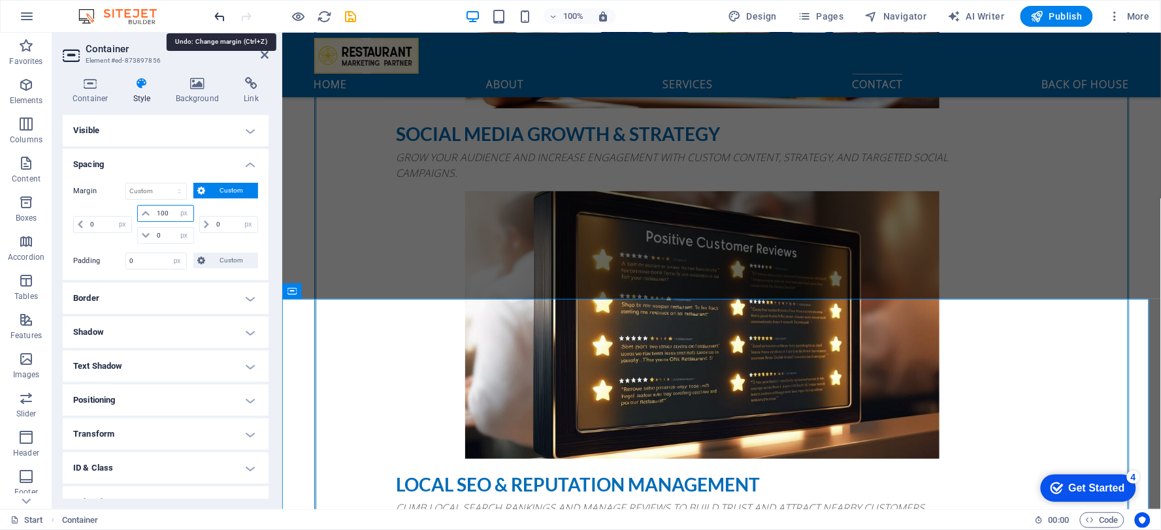
type input "100"
click at [214, 18] on icon "undo" at bounding box center [220, 16] width 15 height 15
type input "0"
select select "px"
type input "0"
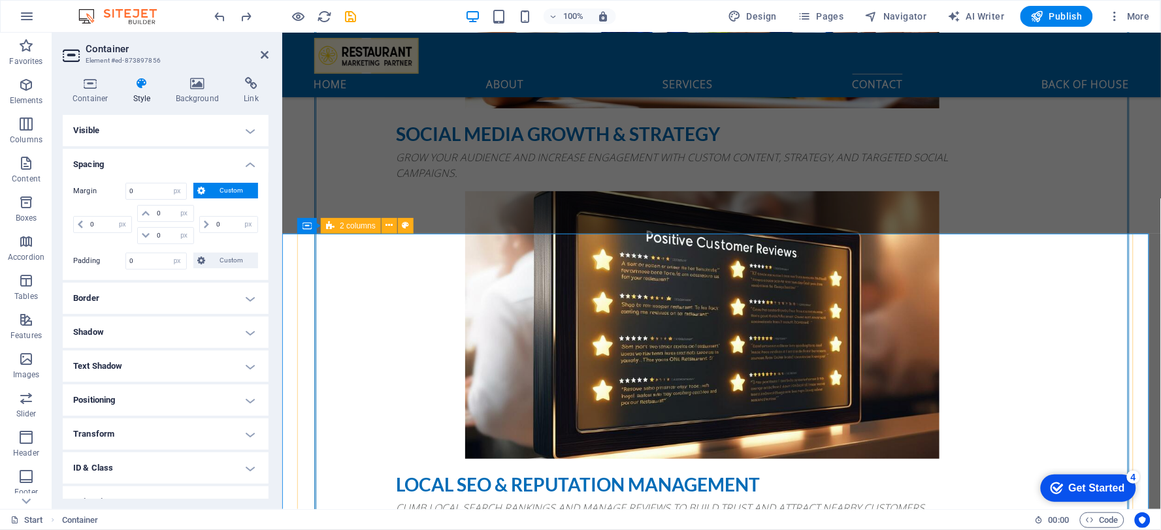
drag, startPoint x: 733, startPoint y: 257, endPoint x: 963, endPoint y: 258, distance: 229.3
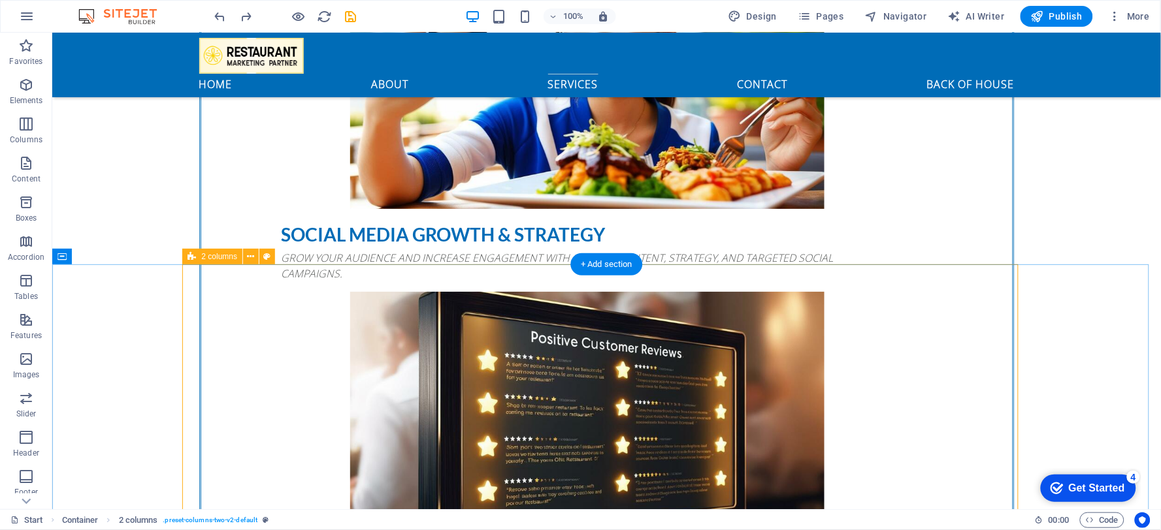
scroll to position [2892, 0]
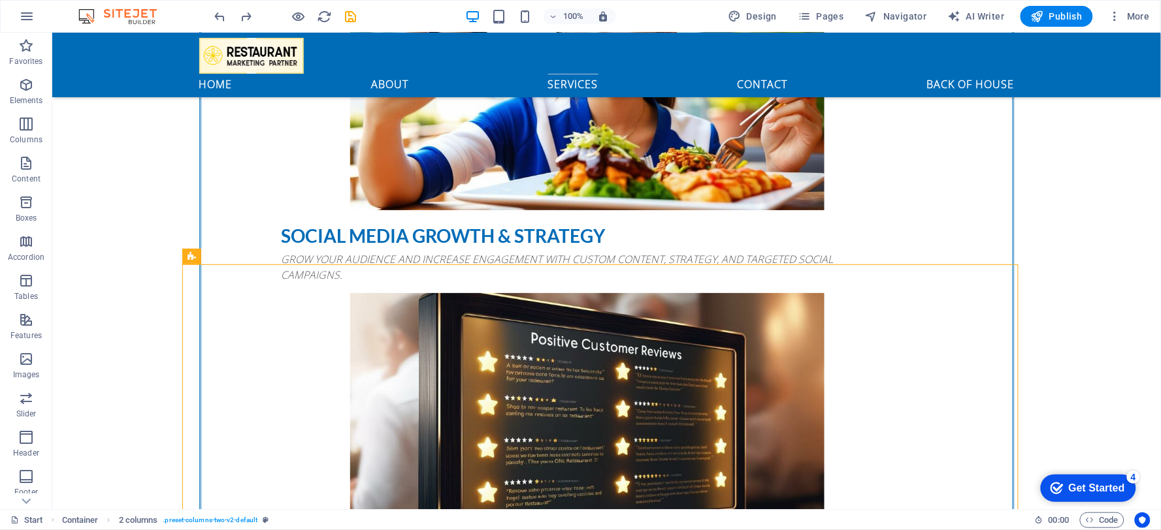
click at [297, 5] on div "100% Design Pages Navigator AI Writer Publish More" at bounding box center [580, 16] width 1159 height 31
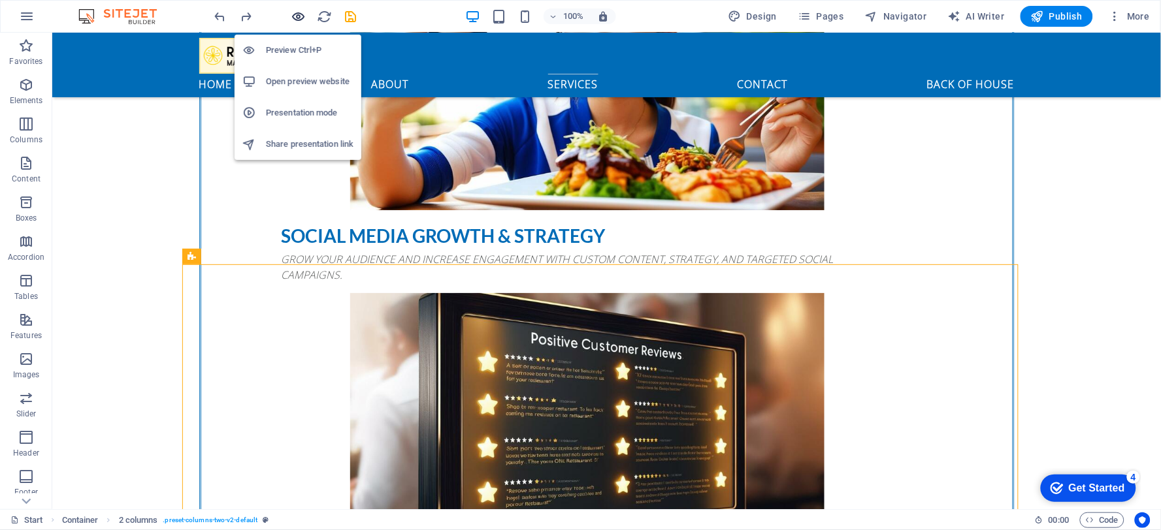
click at [298, 15] on icon "button" at bounding box center [298, 16] width 15 height 15
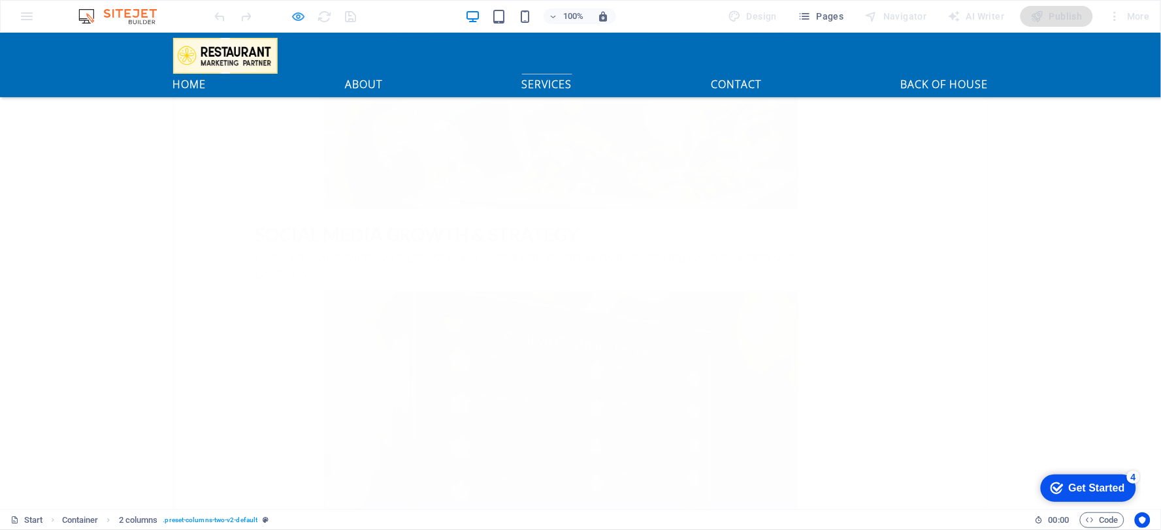
click at [299, 24] on div "100% Design Pages Navigator AI Writer Publish More" at bounding box center [580, 16] width 1159 height 31
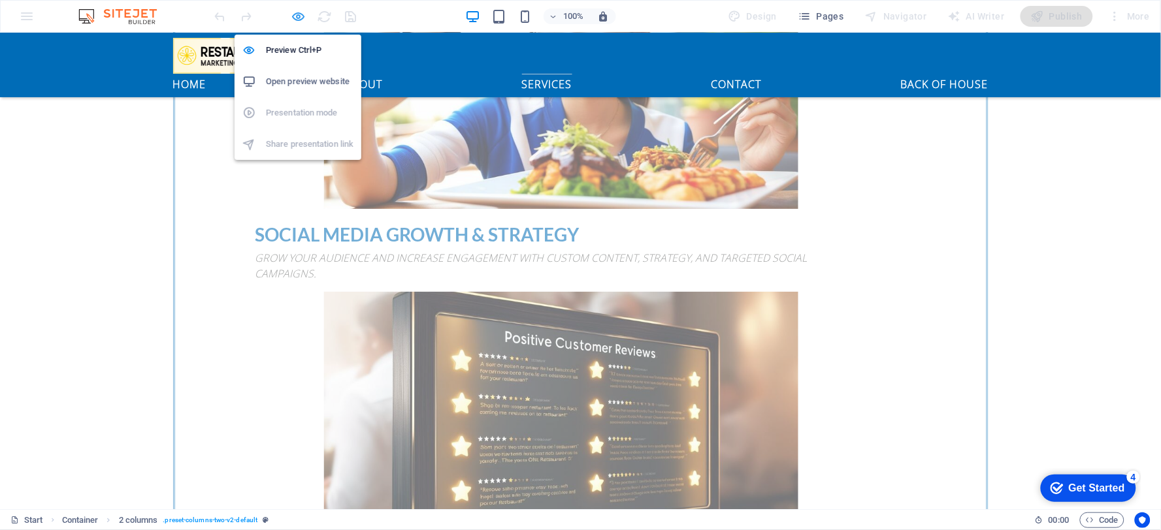
click at [298, 20] on icon "button" at bounding box center [298, 16] width 15 height 15
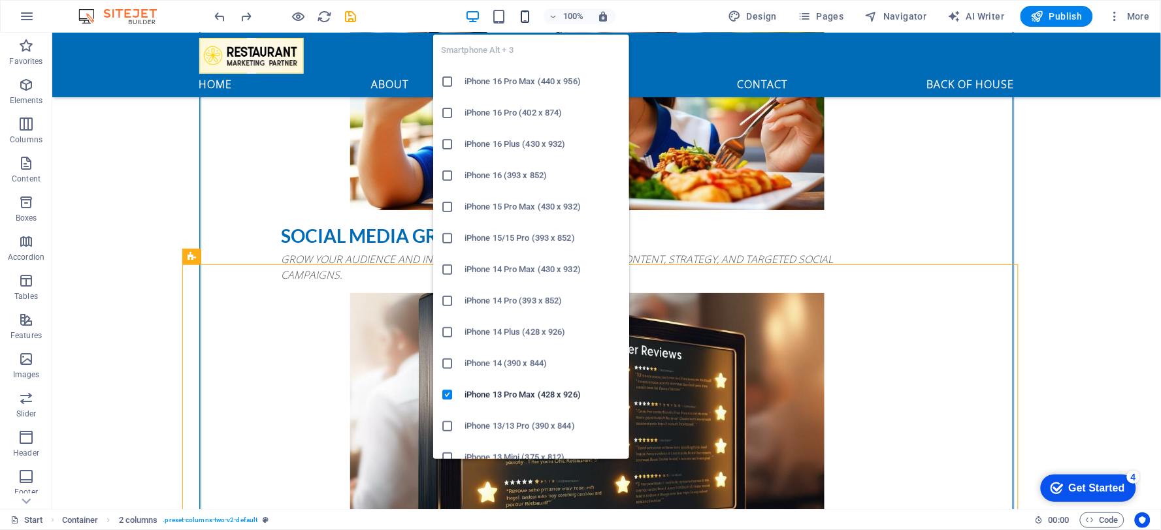
click at [524, 14] on icon "button" at bounding box center [525, 16] width 15 height 15
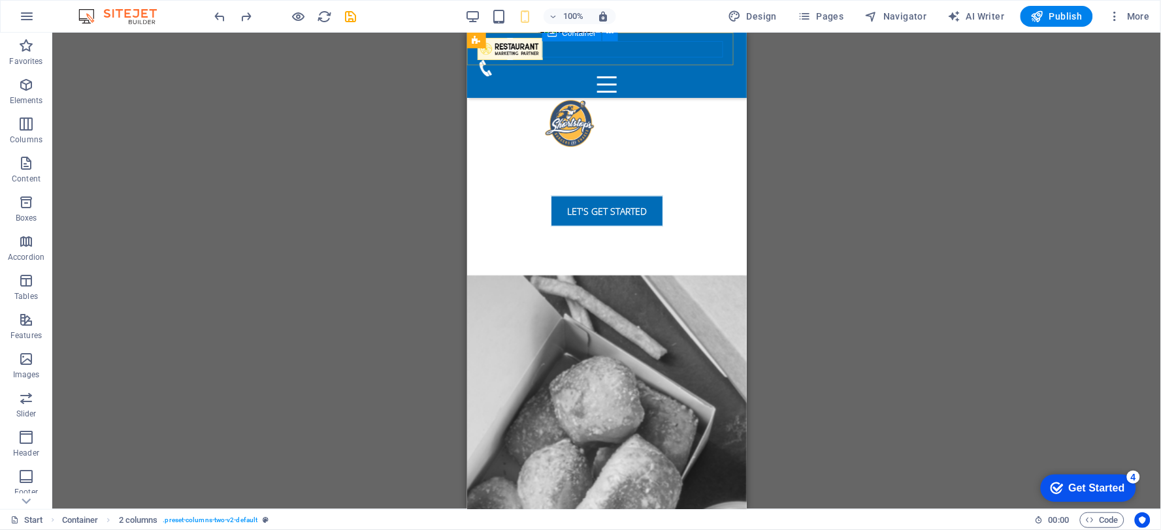
scroll to position [4615, 0]
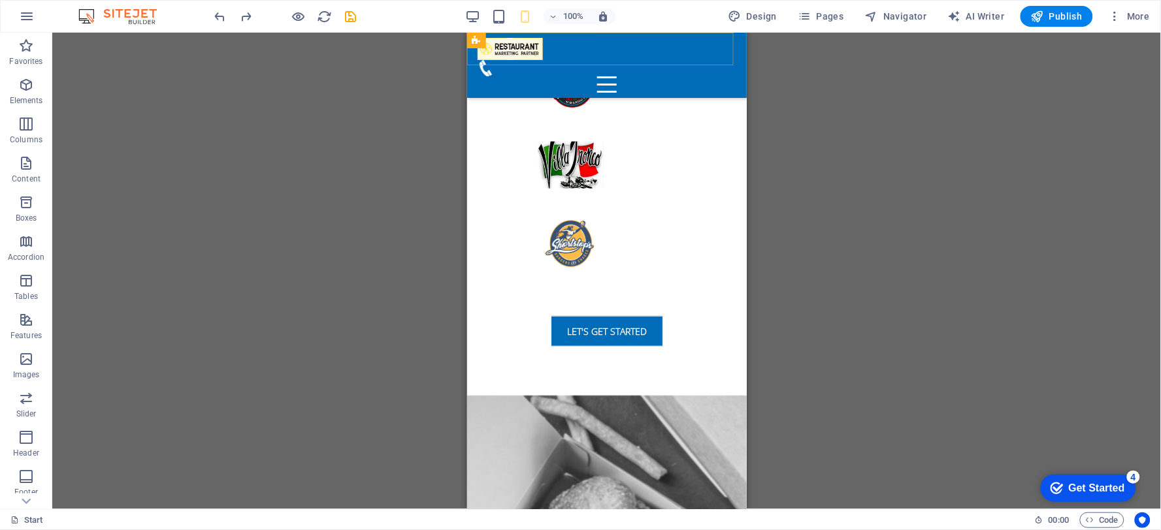
click at [707, 76] on div at bounding box center [606, 84] width 259 height 16
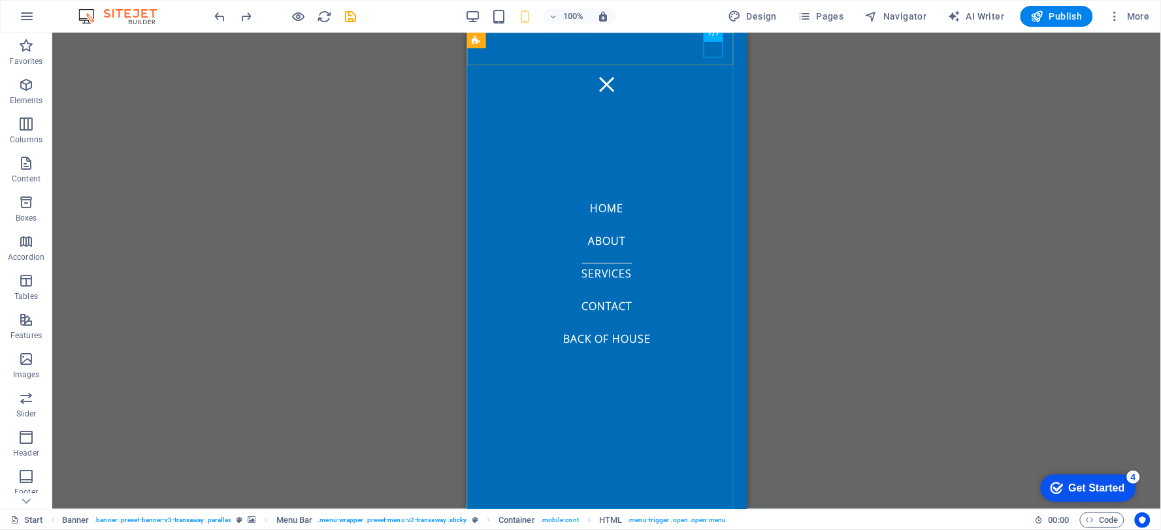
click at [592, 304] on nav "home about services contact Back of House" at bounding box center [606, 270] width 280 height 477
click at [599, 238] on nav "home about services contact Back of House" at bounding box center [606, 270] width 280 height 477
click at [601, 274] on nav "home about services contact Back of House" at bounding box center [606, 270] width 280 height 477
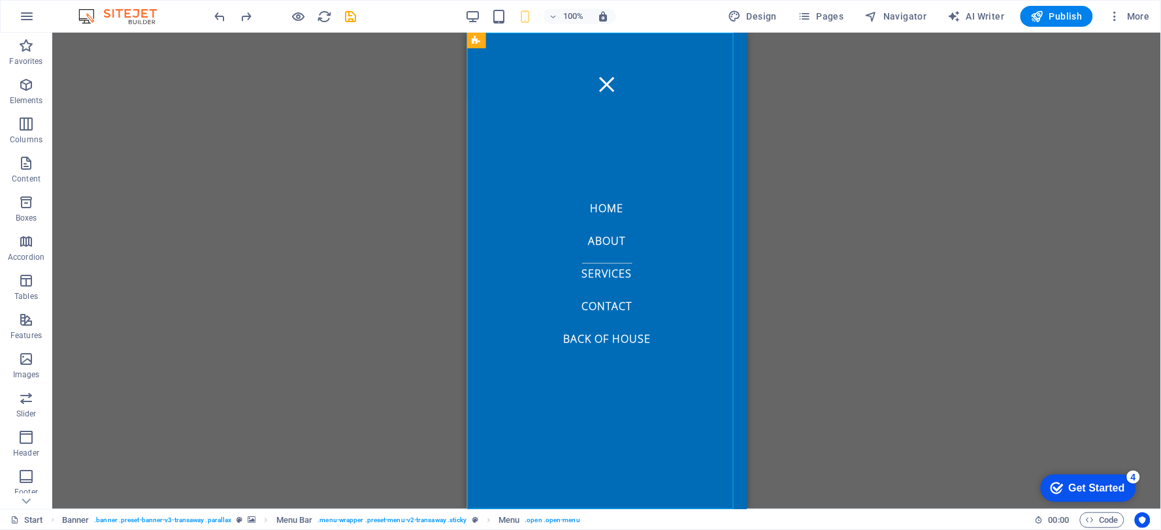
click at [596, 308] on nav "home about services contact Back of House" at bounding box center [606, 270] width 280 height 477
click at [716, 76] on div at bounding box center [606, 84] width 259 height 16
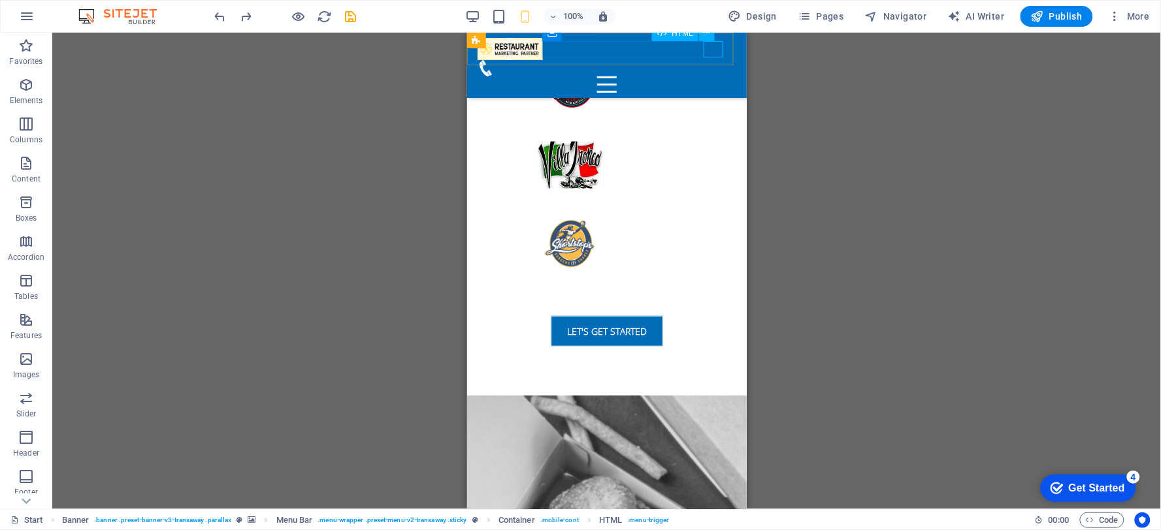
click at [709, 76] on div at bounding box center [606, 84] width 259 height 16
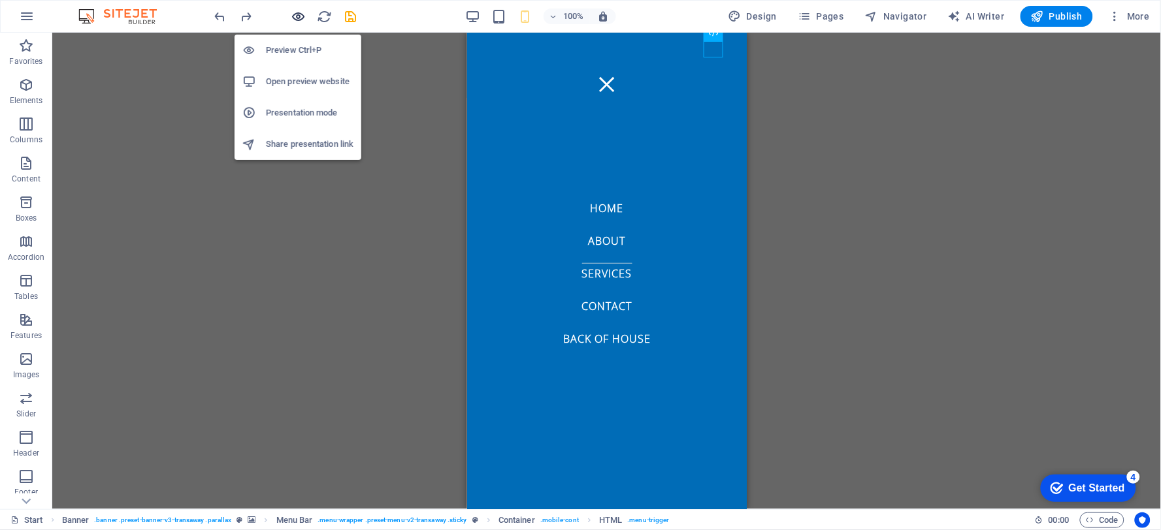
click at [295, 21] on icon "button" at bounding box center [298, 16] width 15 height 15
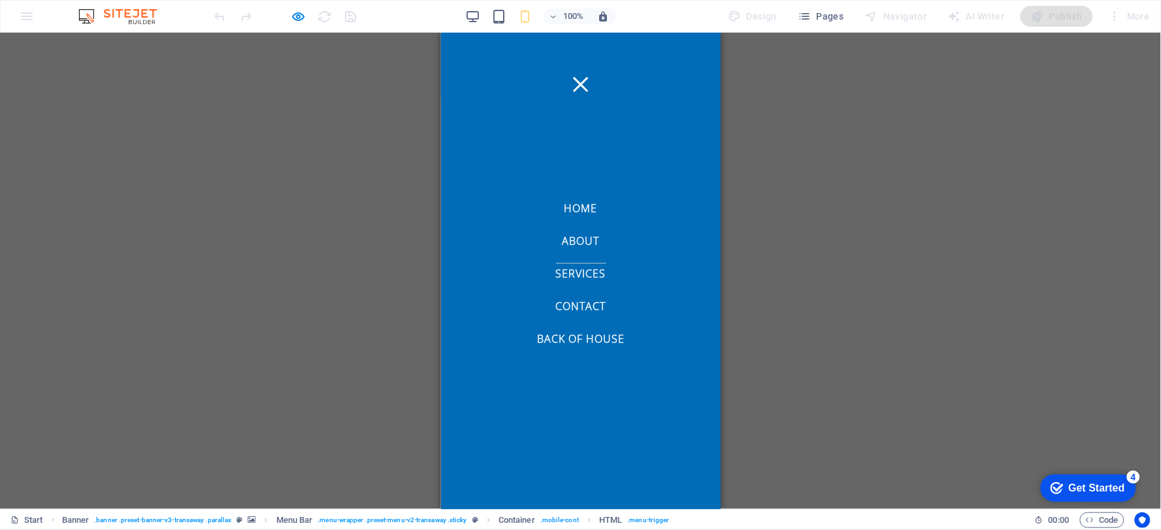
click at [566, 311] on link "contact" at bounding box center [580, 303] width 50 height 16
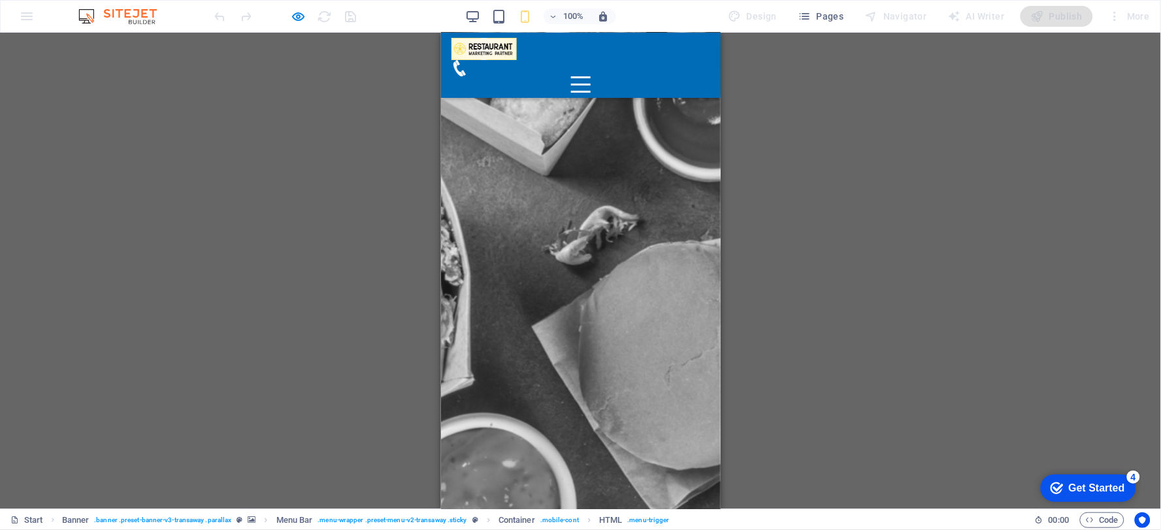
scroll to position [5227, 0]
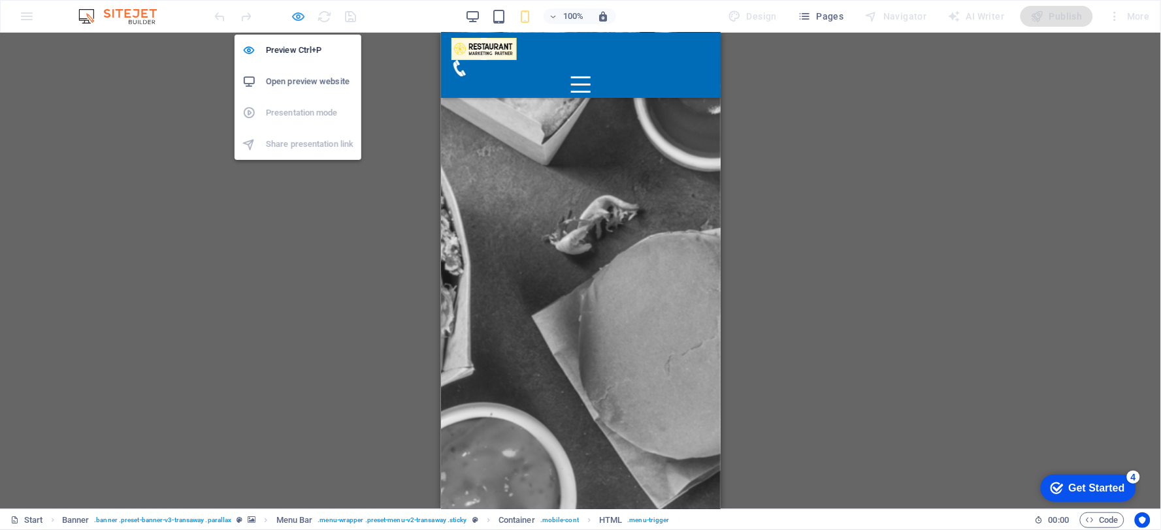
click at [300, 15] on icon "button" at bounding box center [298, 16] width 15 height 15
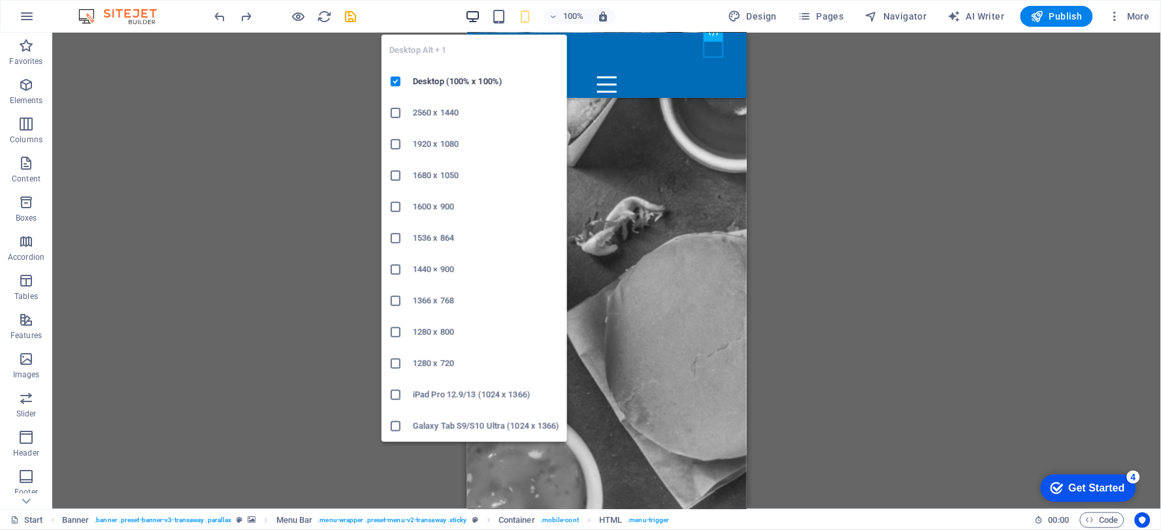
click at [477, 14] on icon "button" at bounding box center [473, 16] width 15 height 15
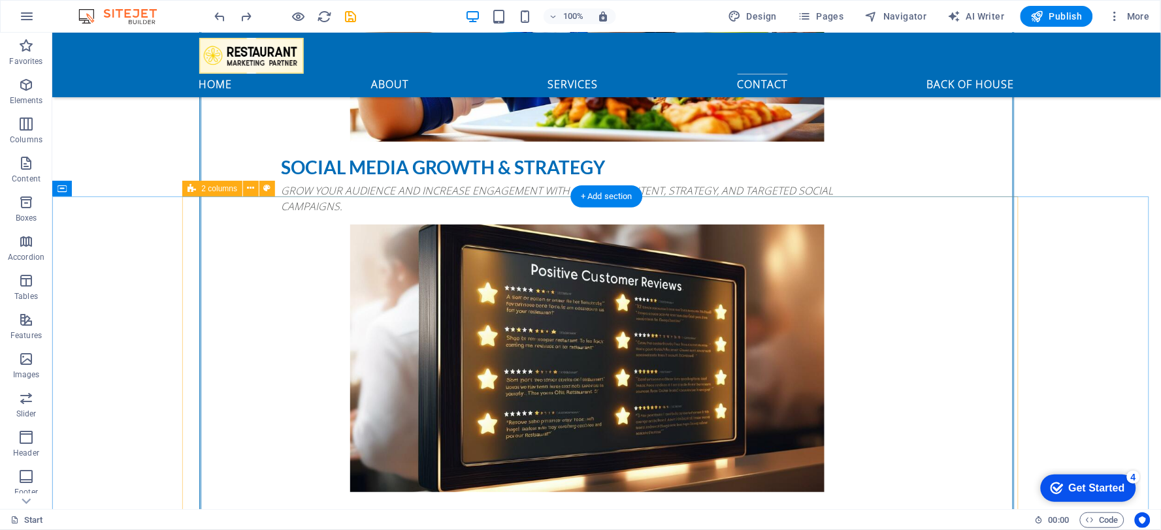
scroll to position [3046, 0]
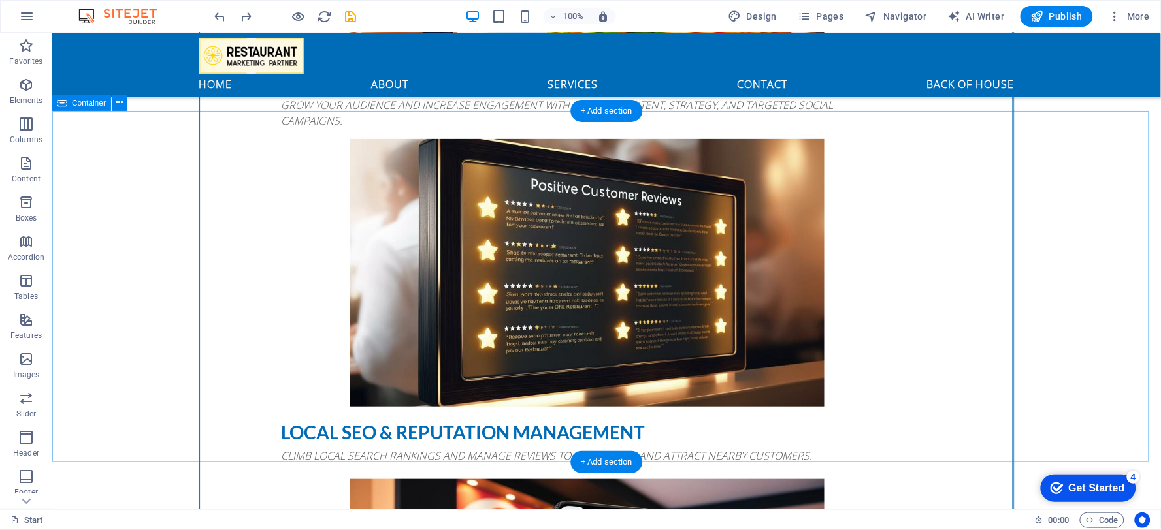
select select "px"
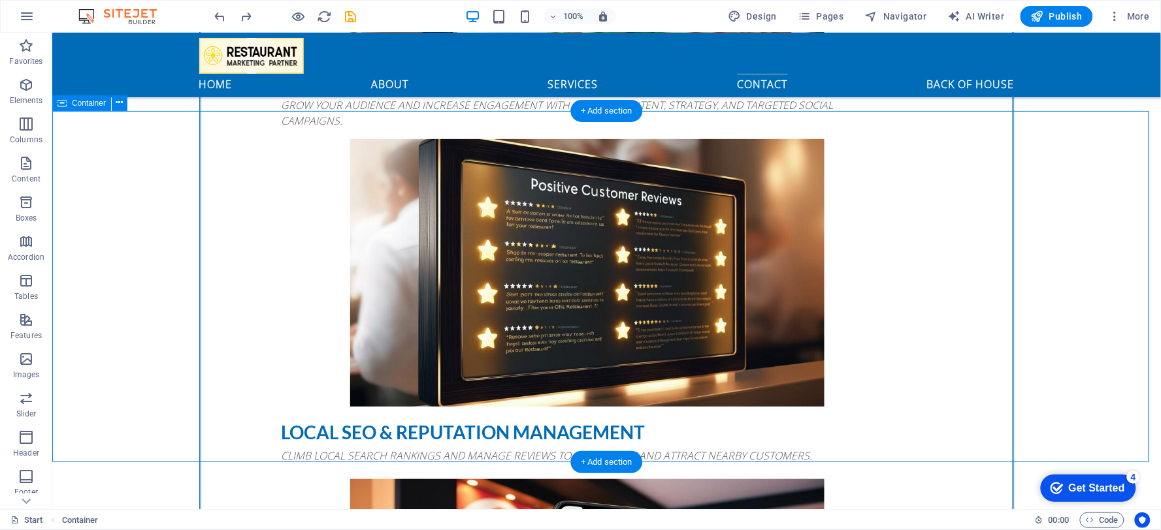
select select "px"
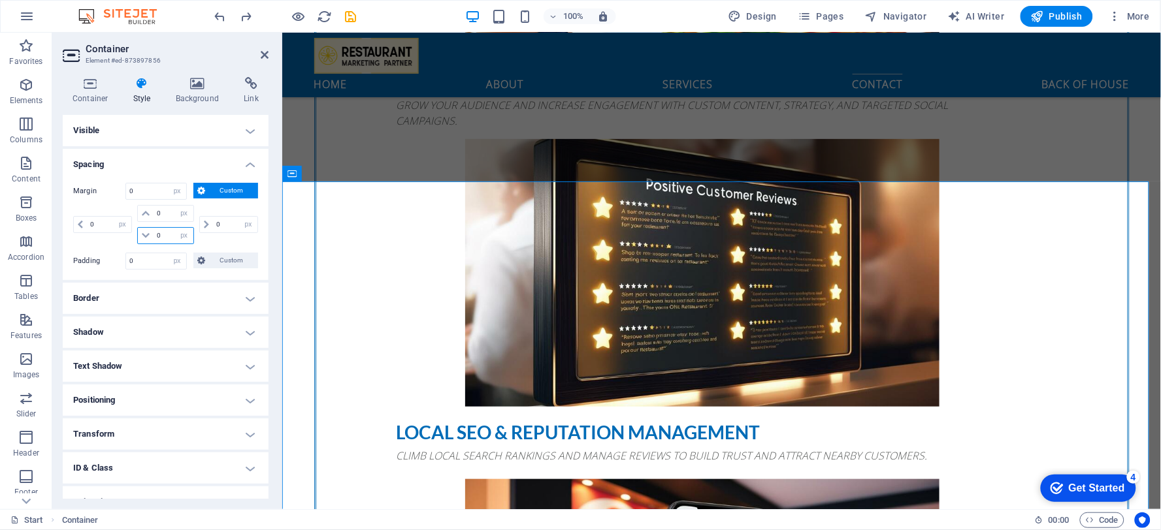
click at [165, 236] on input "0" at bounding box center [172, 236] width 39 height 16
type input "75"
select select "DISABLED_OPTION_VALUE"
type input "75"
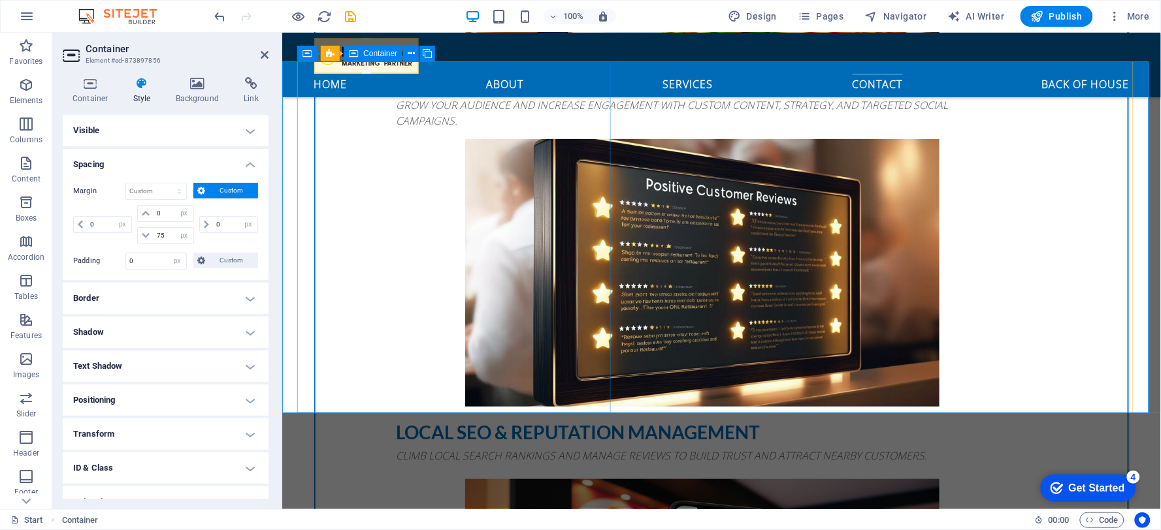
scroll to position [3166, 0]
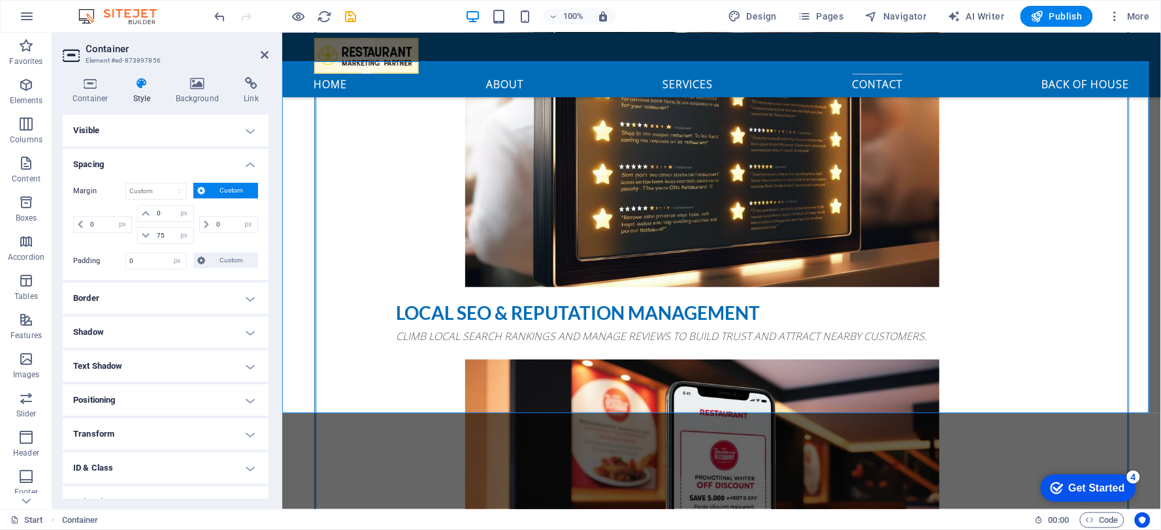
click at [577, 451] on div "1 2 3 4 home about services contact Back of House If you're a restaurant owner,…" at bounding box center [721, 312] width 878 height 6892
drag, startPoint x: 700, startPoint y: 341, endPoint x: 929, endPoint y: 344, distance: 229.9
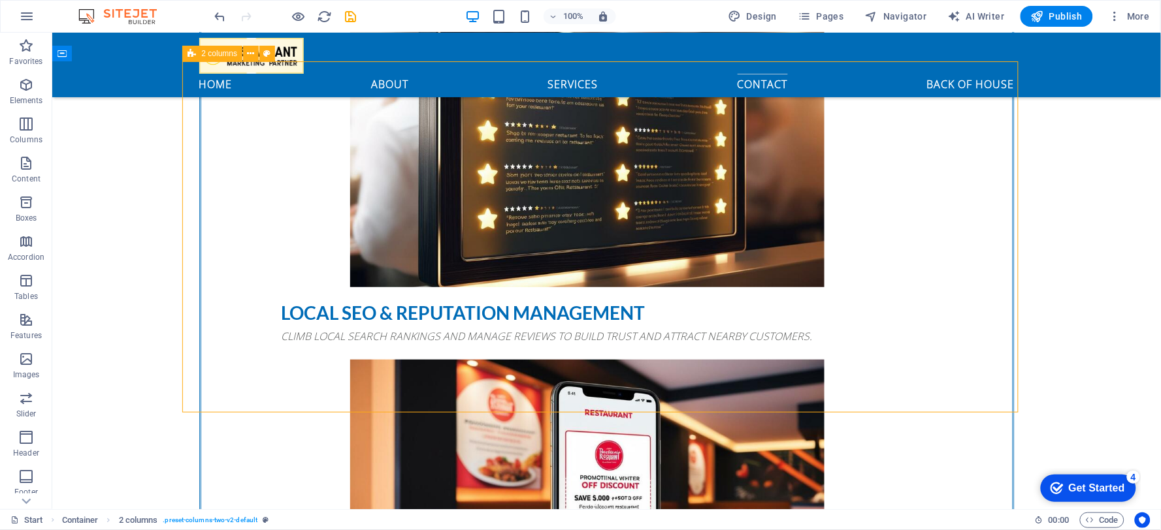
scroll to position [3096, 0]
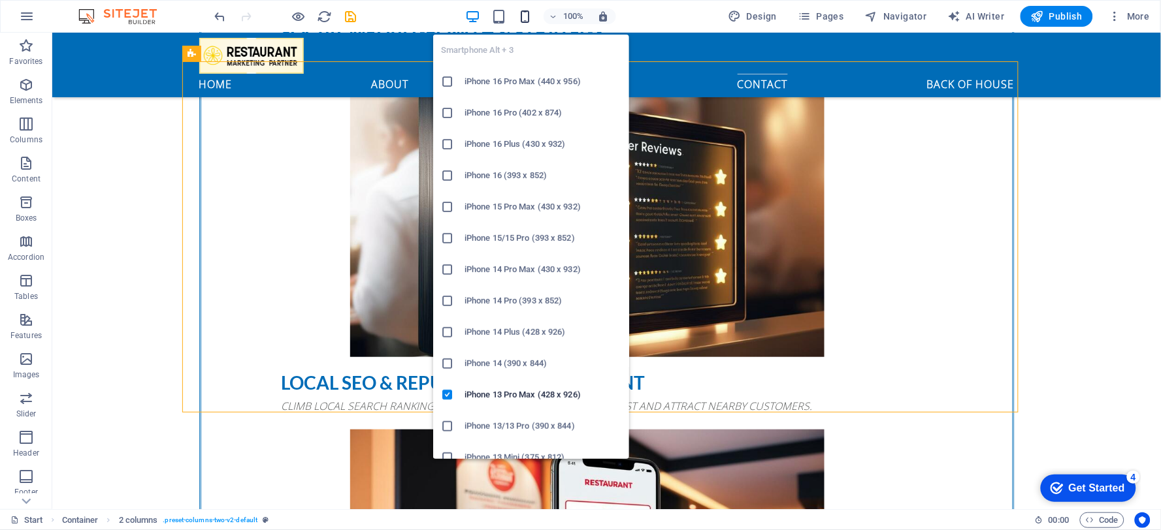
click at [526, 18] on icon "button" at bounding box center [525, 16] width 15 height 15
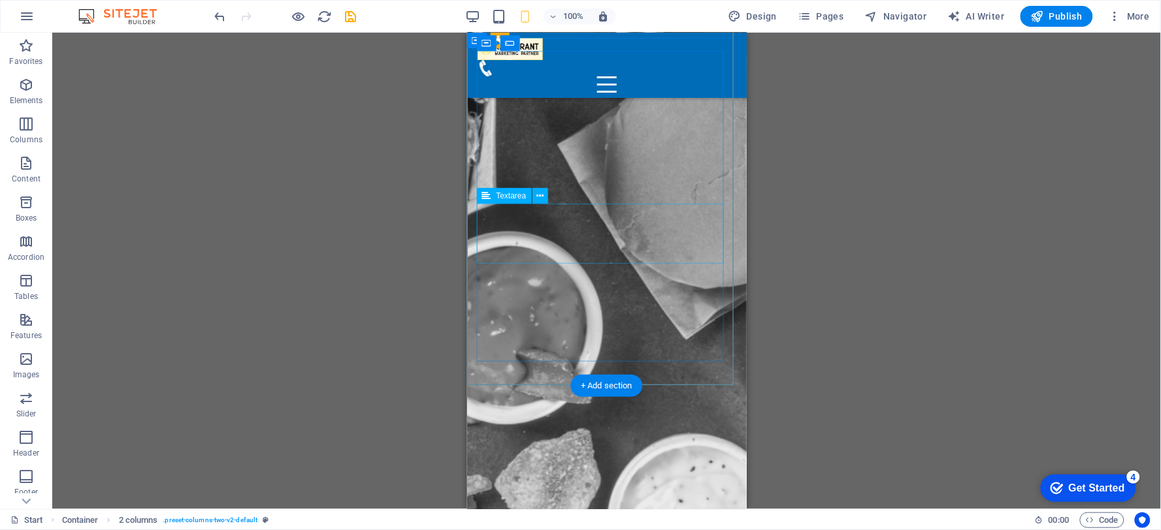
scroll to position [5656, 0]
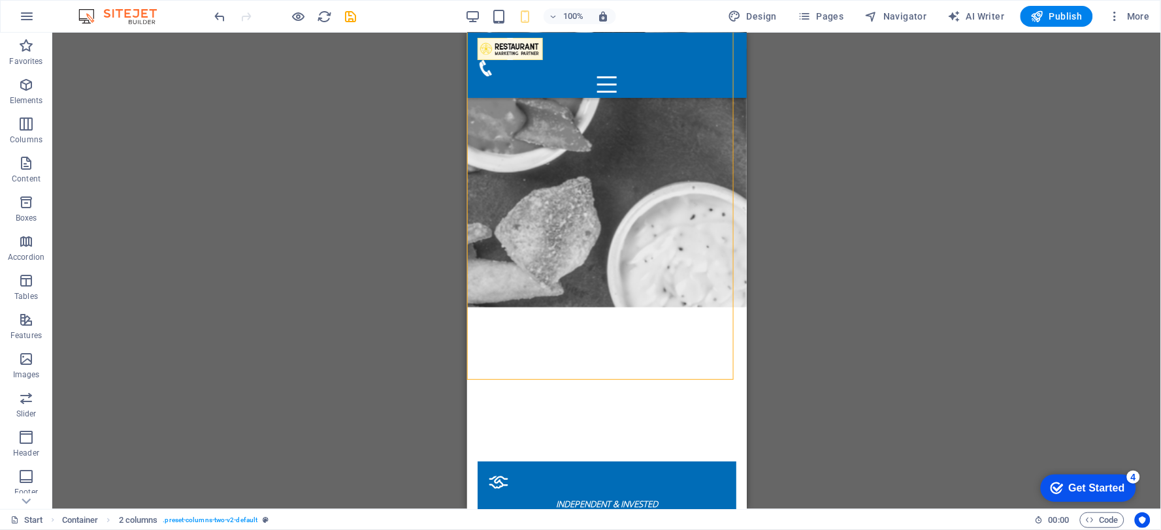
click at [492, 21] on div "100%" at bounding box center [540, 16] width 151 height 21
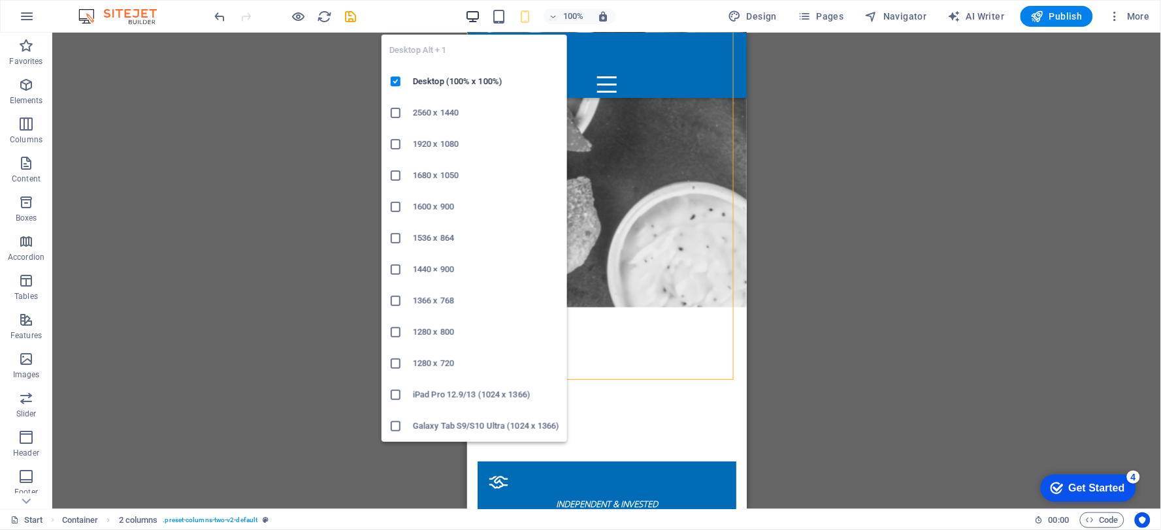
click at [472, 16] on icon "button" at bounding box center [473, 16] width 15 height 15
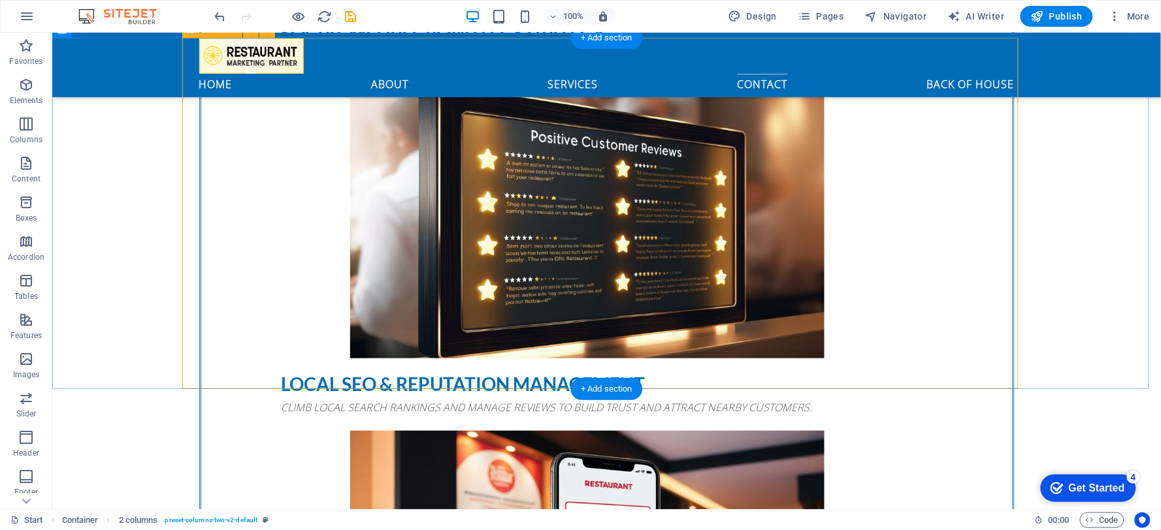
scroll to position [3096, 0]
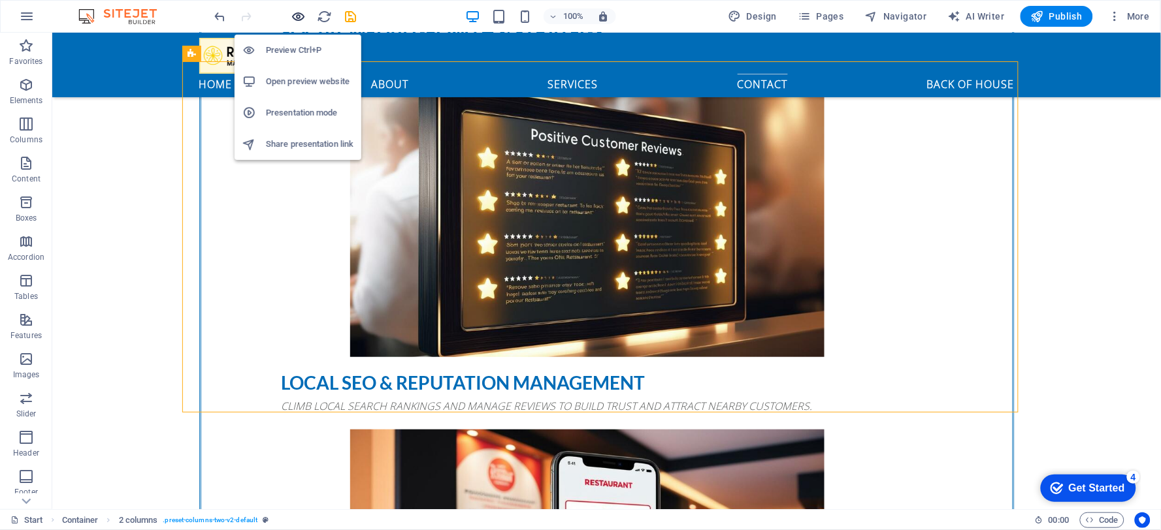
click at [301, 17] on icon "button" at bounding box center [298, 16] width 15 height 15
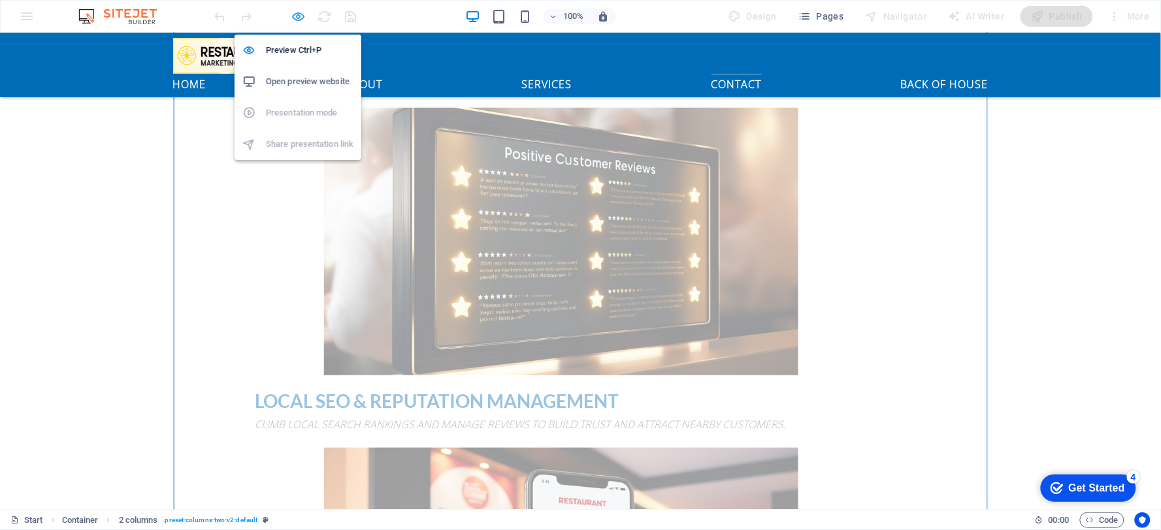
click at [301, 17] on icon "button" at bounding box center [298, 16] width 15 height 15
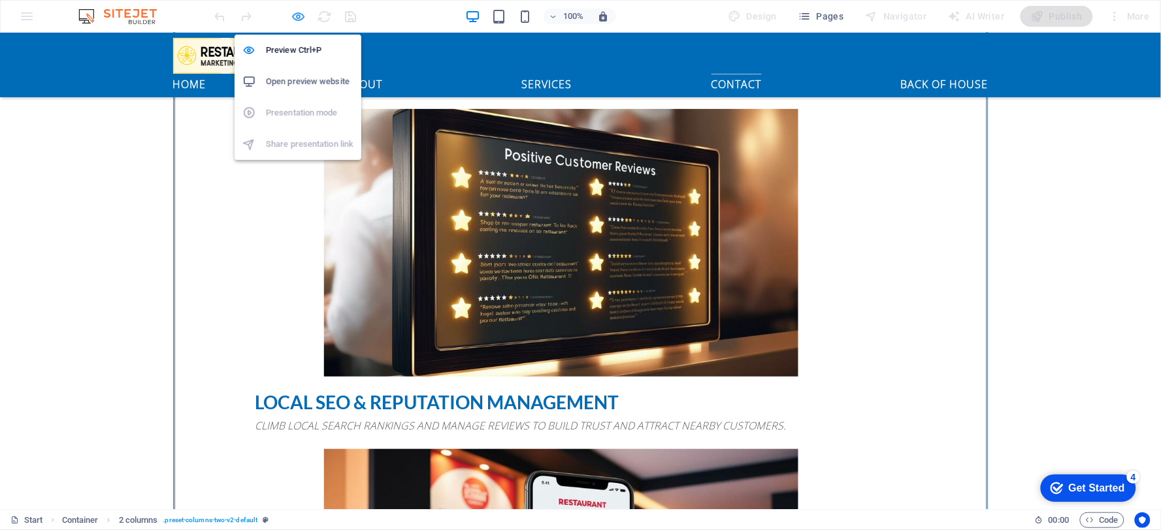
scroll to position [3096, 0]
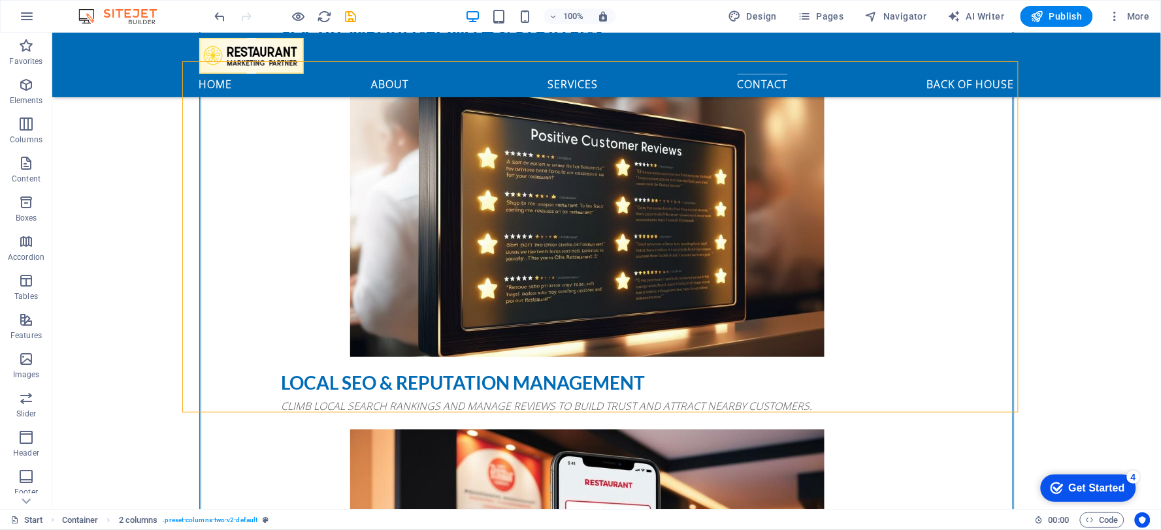
click at [466, 455] on div "1 2 3 4 home about services contact Back of House If you're a restaurant owner,…" at bounding box center [606, 382] width 1108 height 6892
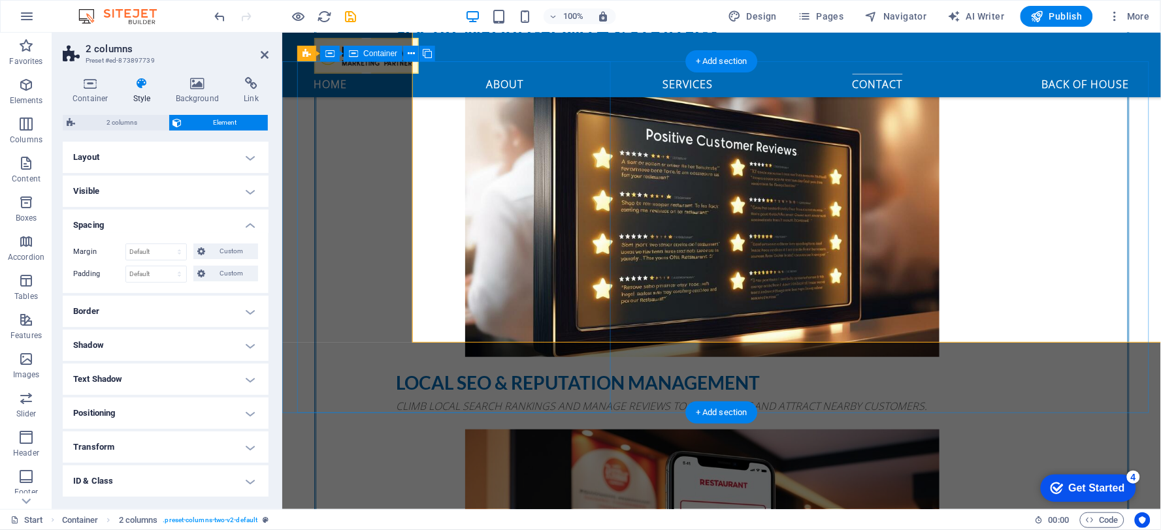
scroll to position [3166, 0]
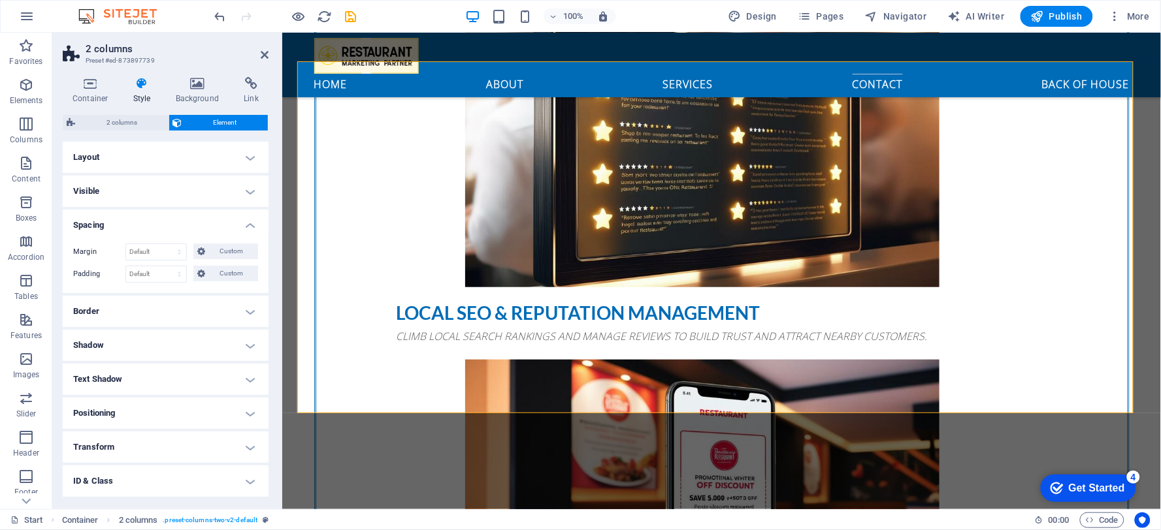
click at [295, 428] on div "1 2 3 4 home about services contact Back of House If you're a restaurant owner,…" at bounding box center [721, 312] width 878 height 6892
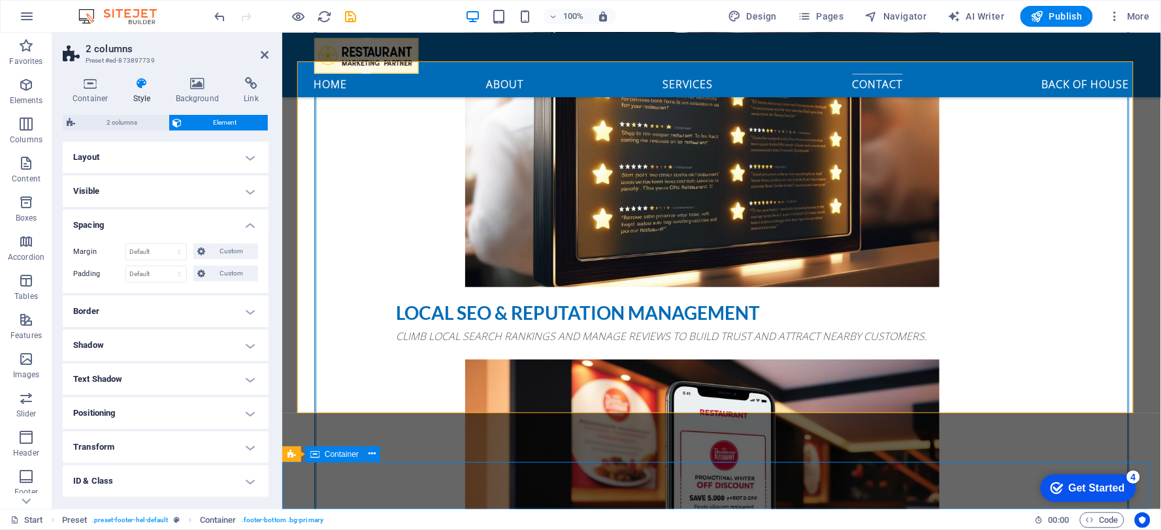
scroll to position [3096, 0]
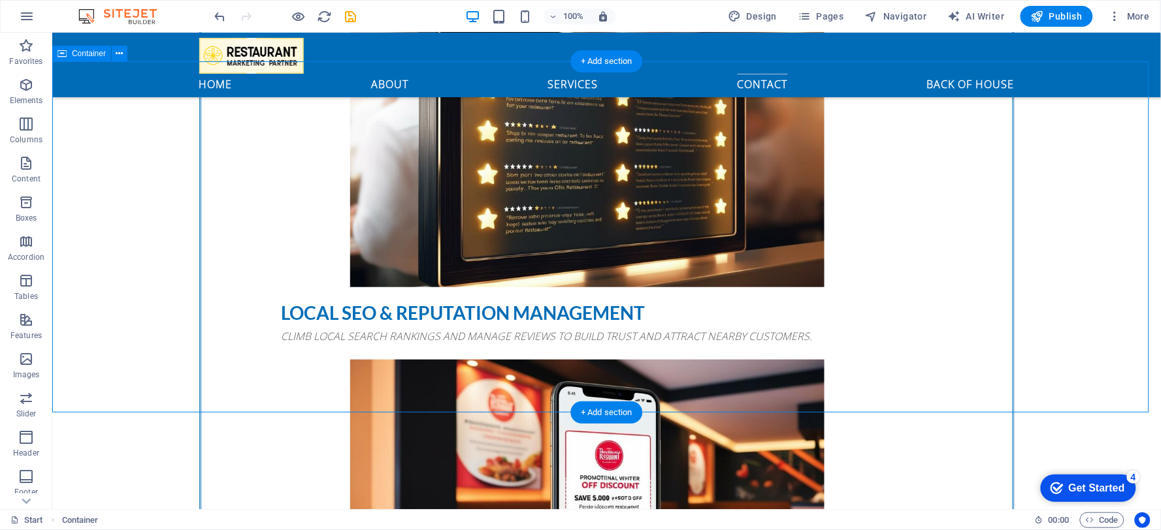
select select "px"
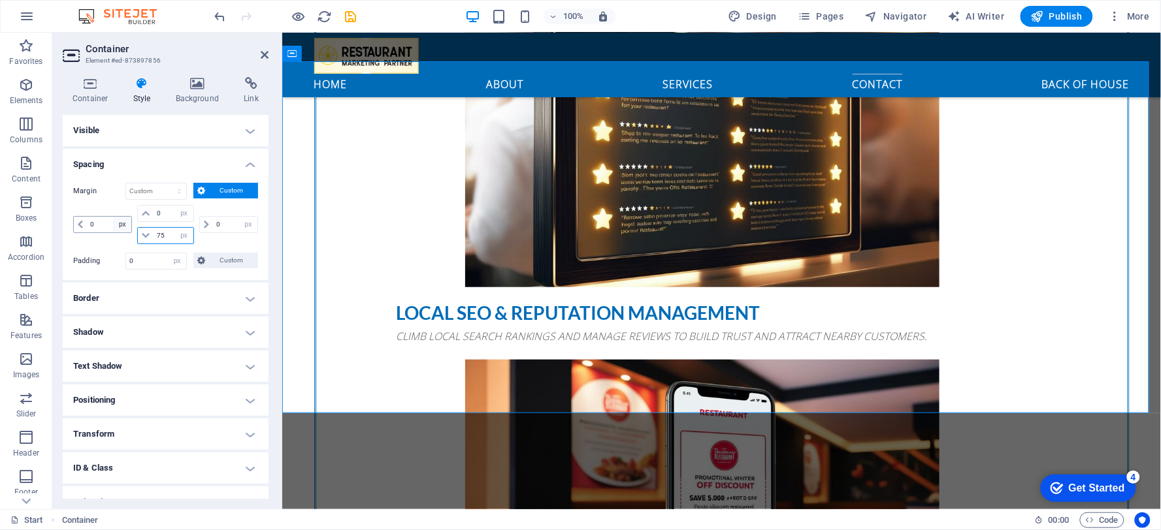
click at [123, 231] on div "0 auto px % rem vw vh 0 auto px % rem vw vh 75 auto px % rem vw vh 0 auto px % …" at bounding box center [165, 224] width 185 height 39
drag, startPoint x: 165, startPoint y: 239, endPoint x: 88, endPoint y: 235, distance: 76.5
click at [88, 235] on div "0 auto px % rem vw vh 0 auto px % rem vw vh 75 auto px % rem vw vh 0 auto px % …" at bounding box center [165, 224] width 185 height 39
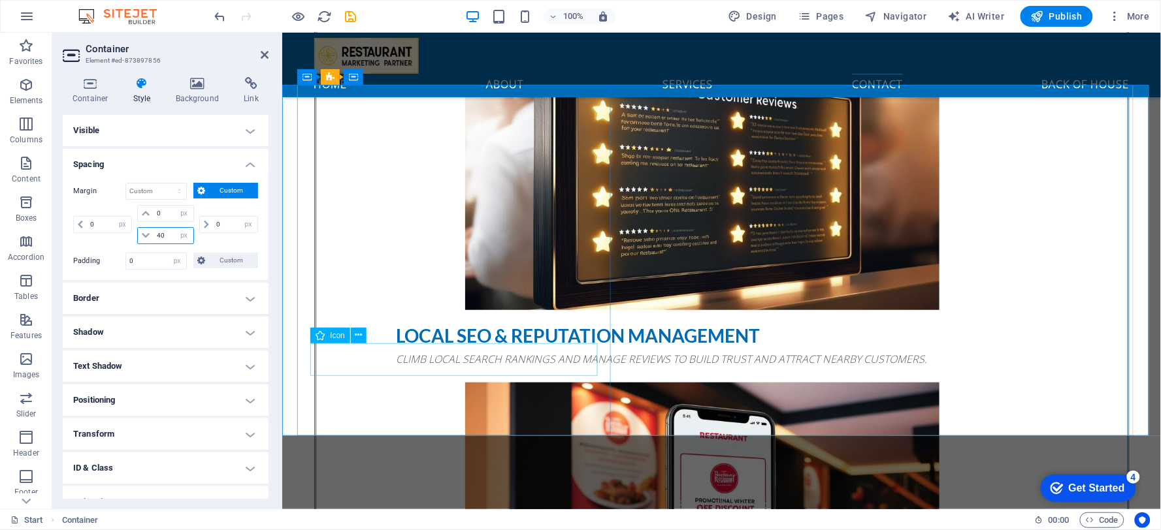
type input "40"
drag, startPoint x: 677, startPoint y: 400, endPoint x: 909, endPoint y: 400, distance: 231.2
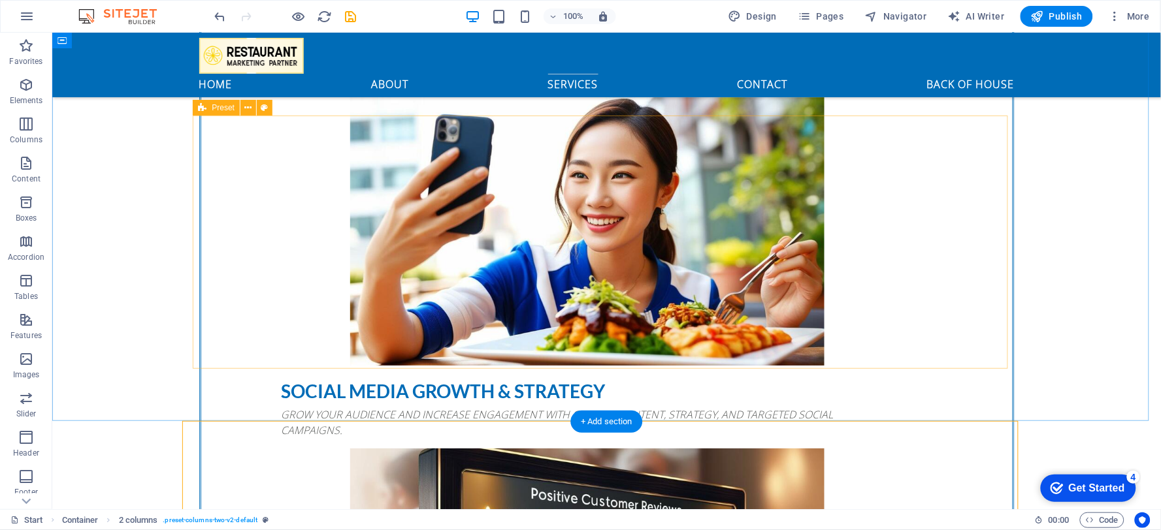
scroll to position [2735, 0]
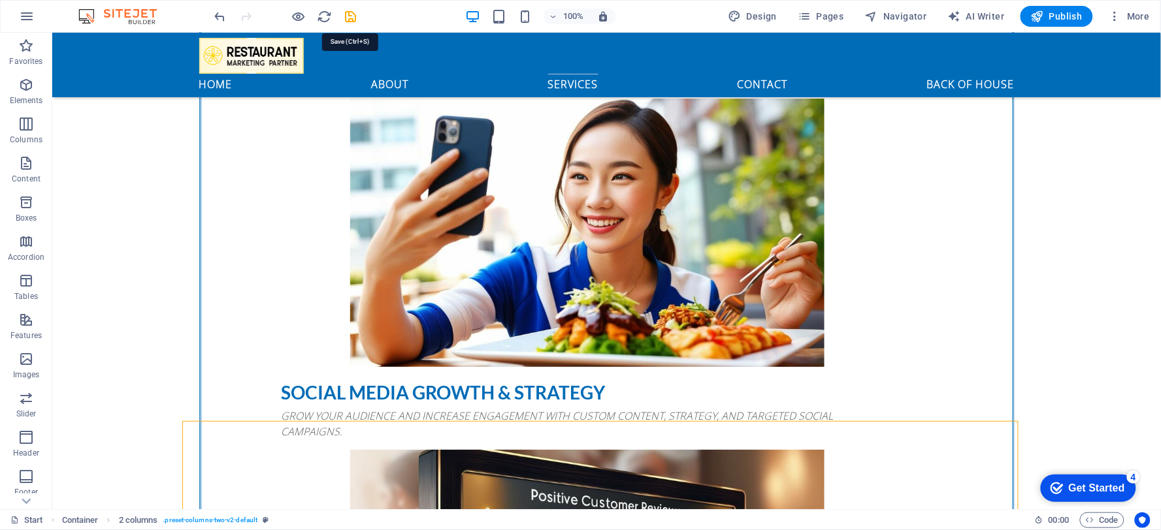
click at [349, 20] on icon "save" at bounding box center [351, 16] width 15 height 15
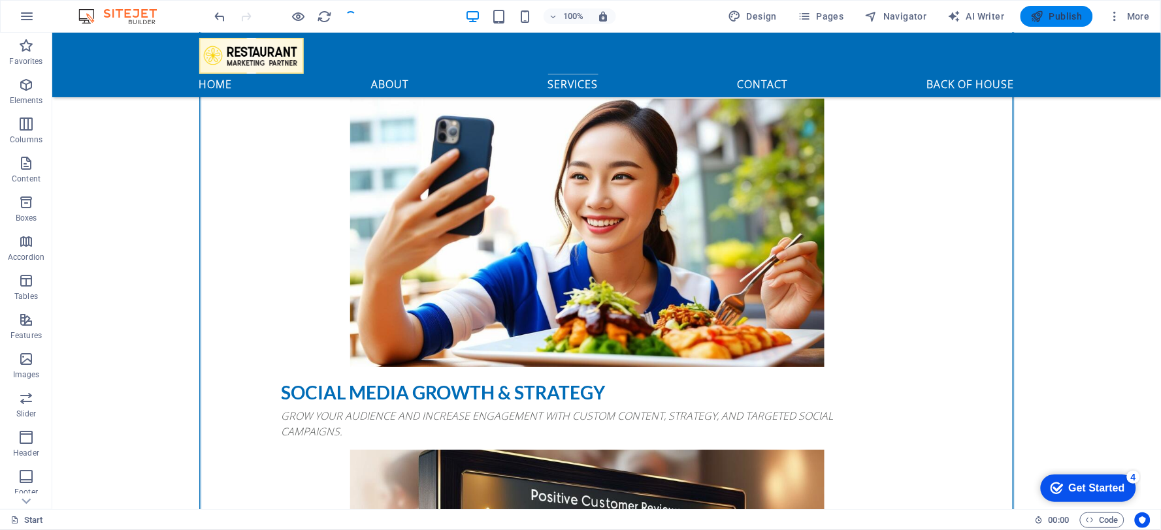
click at [1055, 14] on span "Publish" at bounding box center [1057, 16] width 52 height 13
